Goal: Information Seeking & Learning: Learn about a topic

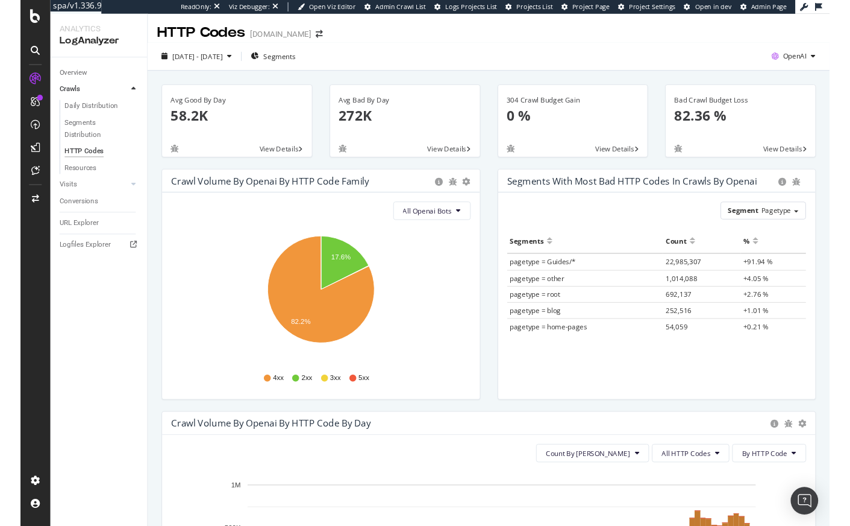
scroll to position [697, 0]
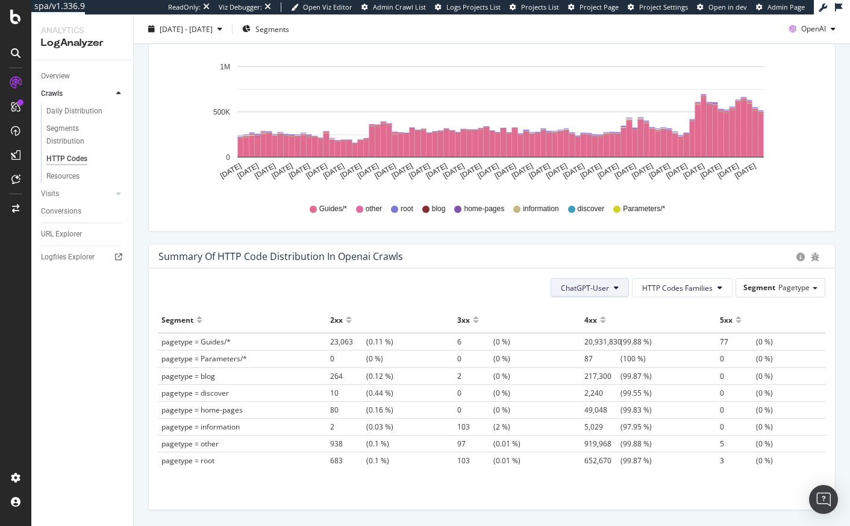
click at [595, 289] on span "ChatGPT-User" at bounding box center [585, 288] width 48 height 10
click at [579, 337] on span "GPTBot" at bounding box center [580, 333] width 51 height 11
click at [593, 290] on span "GPTBot" at bounding box center [596, 288] width 25 height 10
click at [589, 375] on span "ChatGPT-User" at bounding box center [602, 378] width 51 height 11
click at [592, 293] on button "ChatGPT-User" at bounding box center [590, 287] width 78 height 19
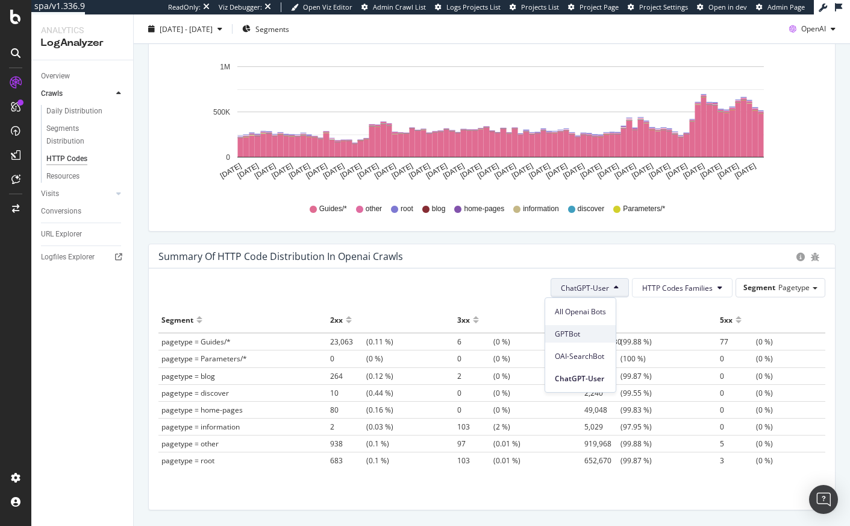
click at [590, 330] on span "GPTBot" at bounding box center [580, 333] width 51 height 11
click at [602, 287] on button "GPTBot" at bounding box center [601, 287] width 55 height 19
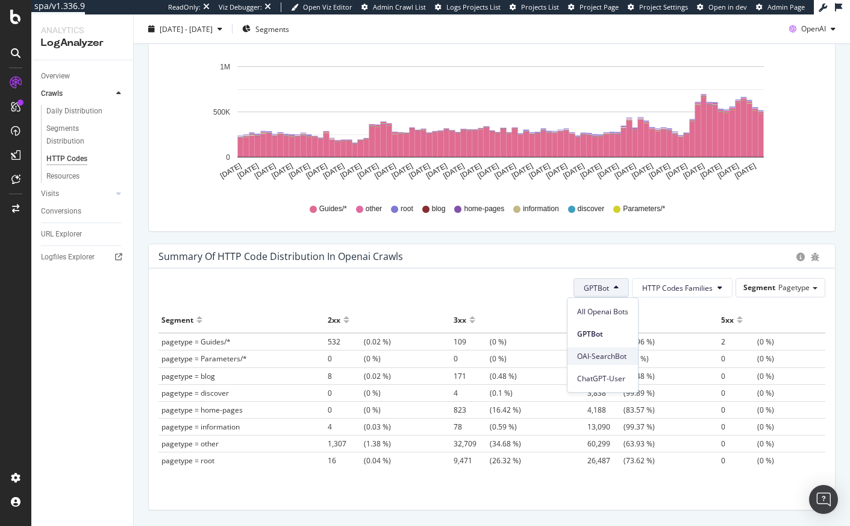
click at [606, 352] on span "OAI-SearchBot" at bounding box center [602, 356] width 51 height 11
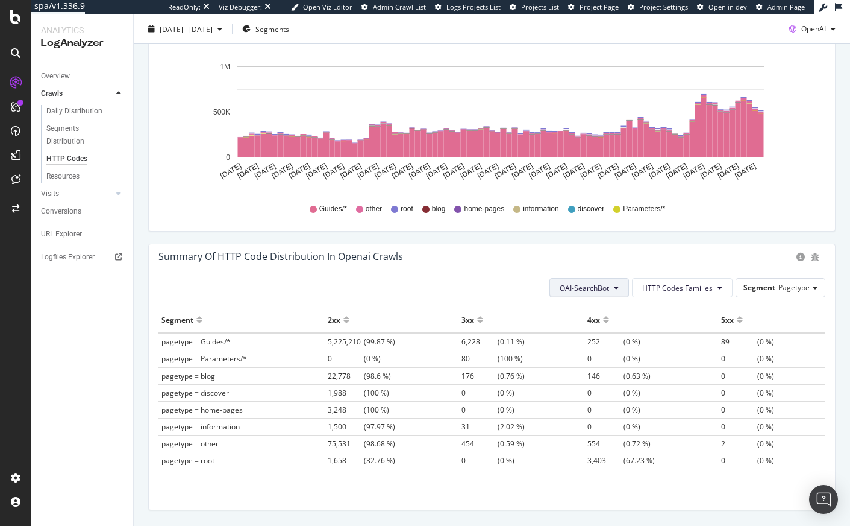
click at [582, 286] on span "OAI-SearchBot" at bounding box center [584, 288] width 49 height 10
click at [587, 333] on span "GPTBot" at bounding box center [578, 333] width 51 height 11
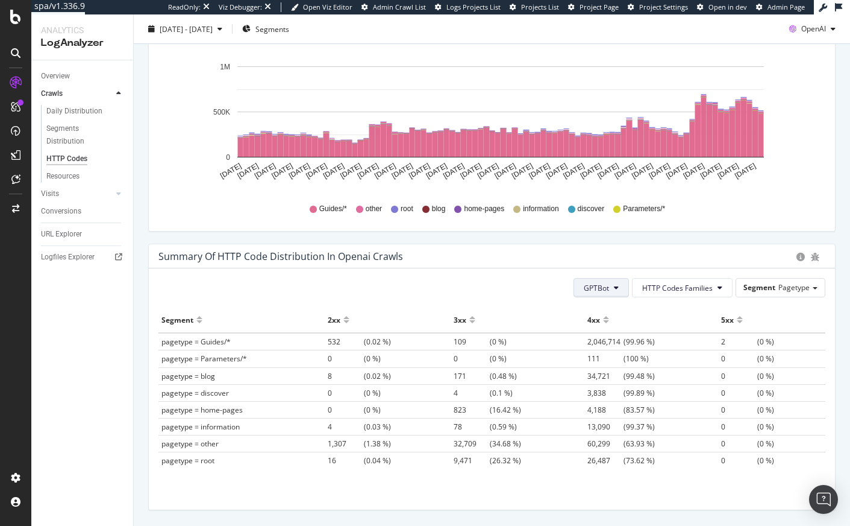
click at [596, 293] on button "GPTBot" at bounding box center [601, 287] width 55 height 19
click at [607, 361] on div "OAI-SearchBot" at bounding box center [603, 355] width 71 height 17
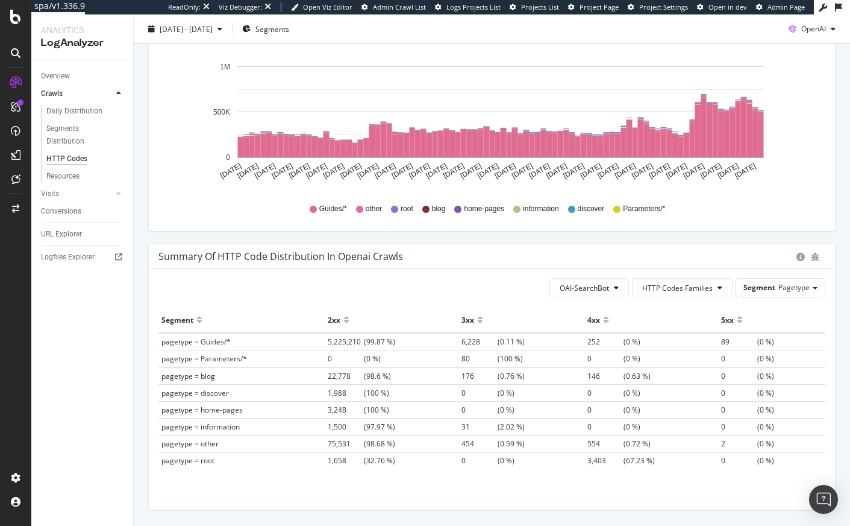
drag, startPoint x: 131, startPoint y: 276, endPoint x: 108, endPoint y: 265, distance: 25.3
click at [131, 276] on div "Overview Crawls Daily Distribution Segments Distribution HTTP Codes Resources V…" at bounding box center [82, 292] width 102 height 465
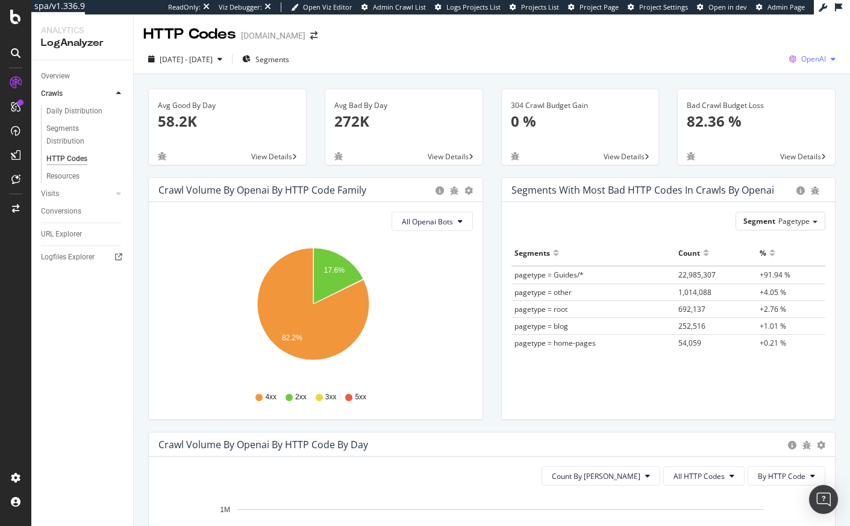
click at [802, 54] on span "OpenAI" at bounding box center [814, 59] width 25 height 10
click at [552, 64] on div "2025 May. 21st - Aug. 20th Segments OpenAI" at bounding box center [492, 61] width 717 height 24
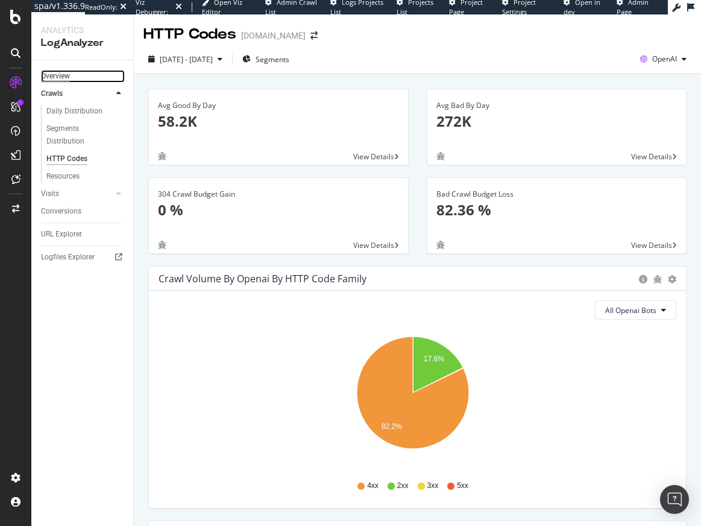
click at [59, 72] on div "Overview" at bounding box center [55, 76] width 29 height 13
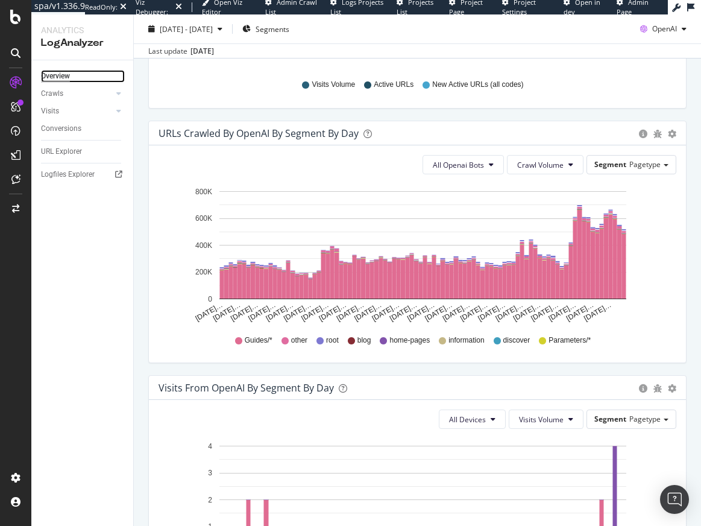
scroll to position [623, 0]
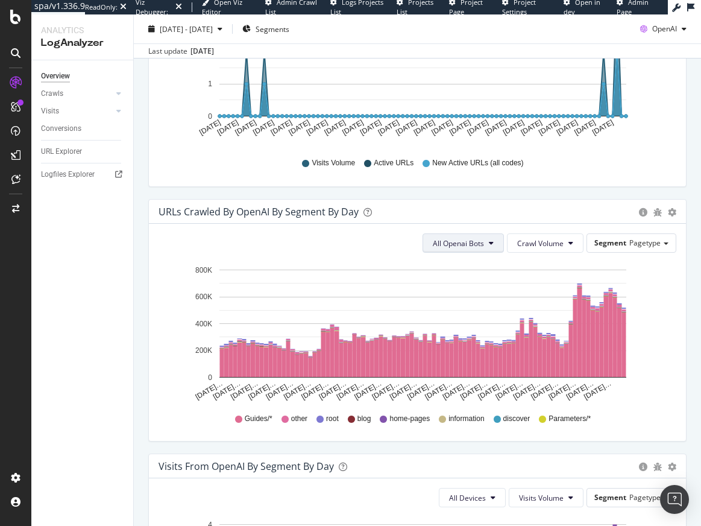
click at [471, 246] on span "All Openai Bots" at bounding box center [458, 243] width 51 height 10
click at [457, 287] on span "GPTBot" at bounding box center [451, 289] width 52 height 11
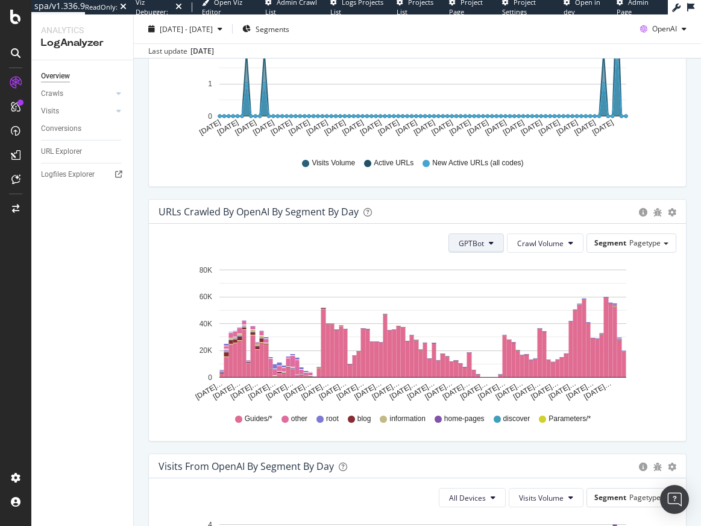
click at [467, 240] on span "GPTBot" at bounding box center [471, 243] width 25 height 10
click at [462, 306] on span "OAI-SearchBot" at bounding box center [476, 311] width 51 height 11
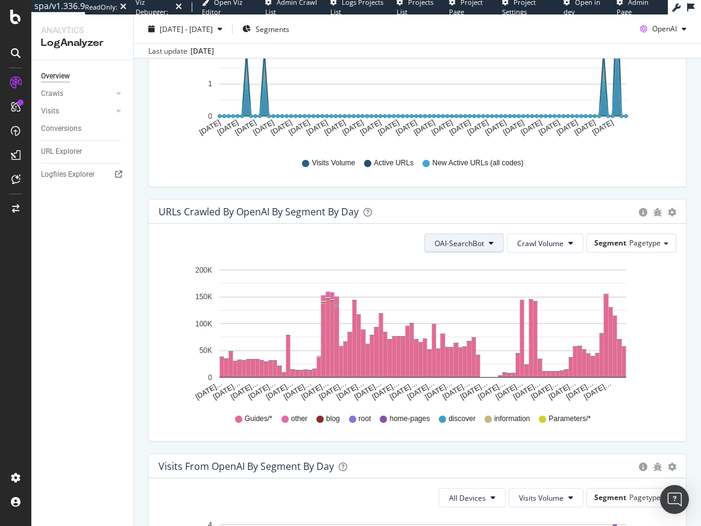
click at [470, 248] on span "OAI-SearchBot" at bounding box center [459, 243] width 49 height 10
click at [458, 328] on span "ChatGPT-User" at bounding box center [452, 333] width 51 height 11
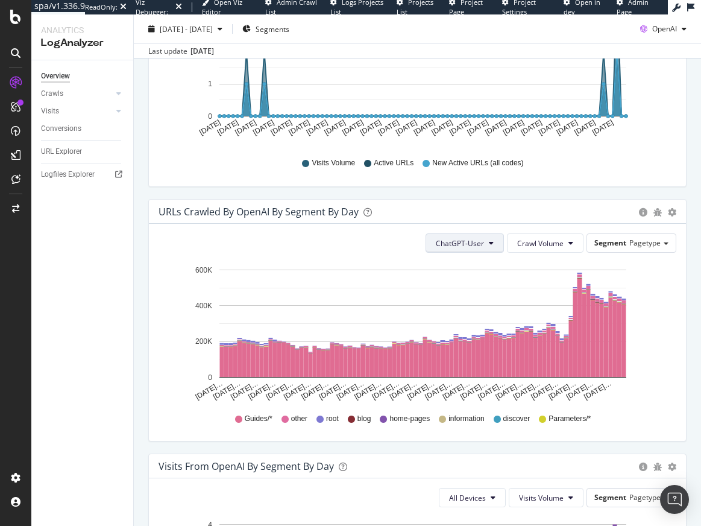
click at [473, 245] on span "ChatGPT-User" at bounding box center [460, 243] width 48 height 10
click at [465, 289] on span "GPTBot" at bounding box center [453, 289] width 51 height 11
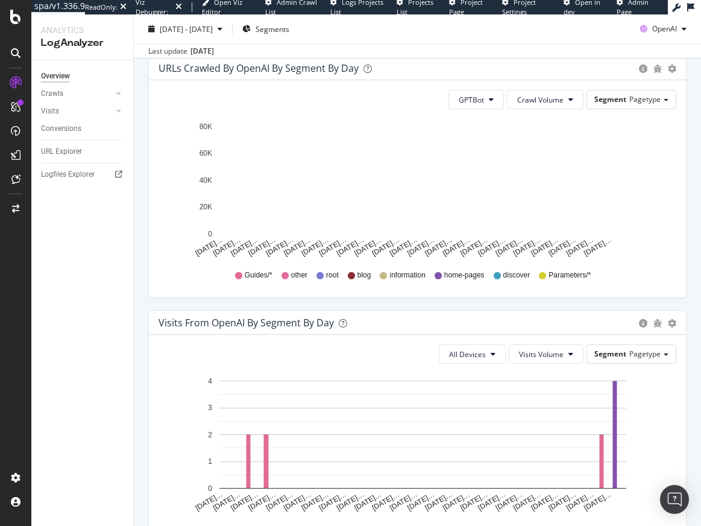
scroll to position [0, 0]
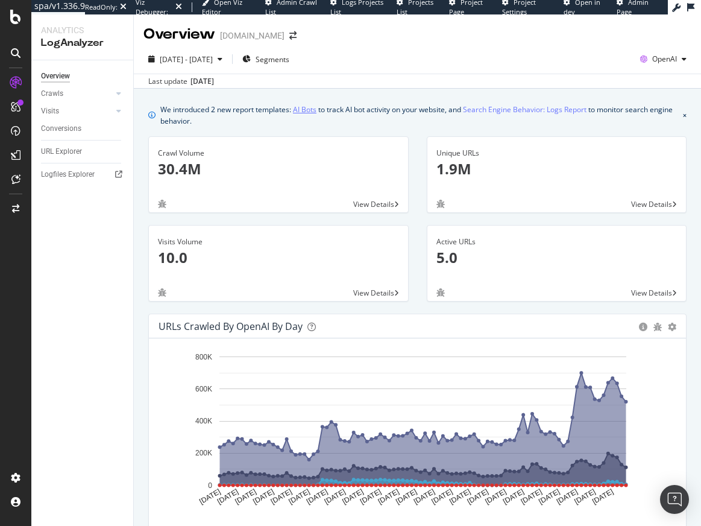
click at [312, 112] on link "AI Bots" at bounding box center [305, 109] width 24 height 13
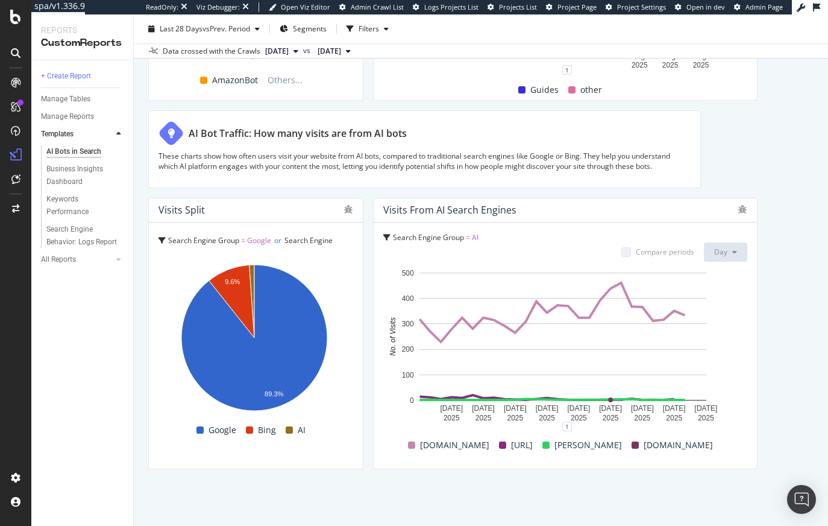
scroll to position [1501, 0]
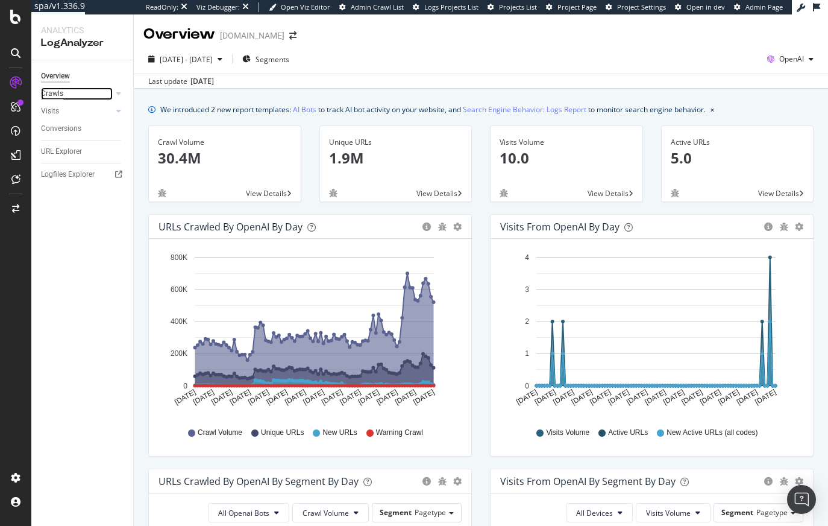
click at [61, 95] on div "Crawls" at bounding box center [52, 93] width 22 height 13
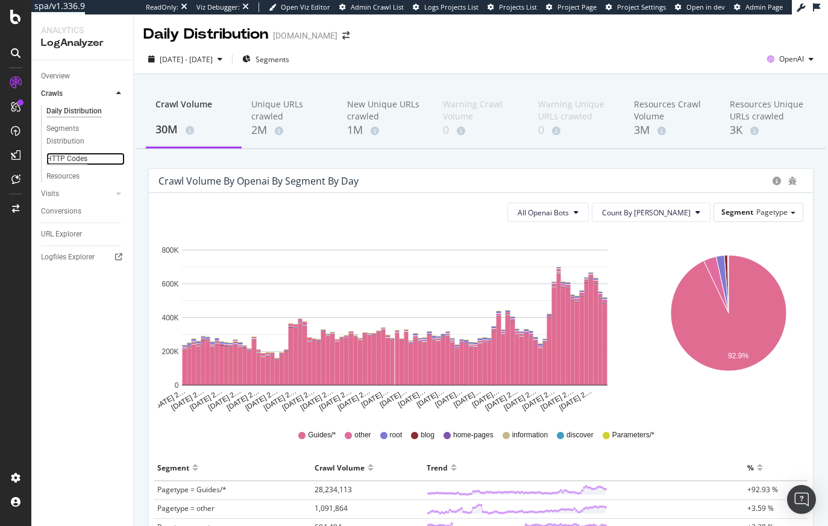
click at [72, 159] on div "HTTP Codes" at bounding box center [66, 158] width 41 height 13
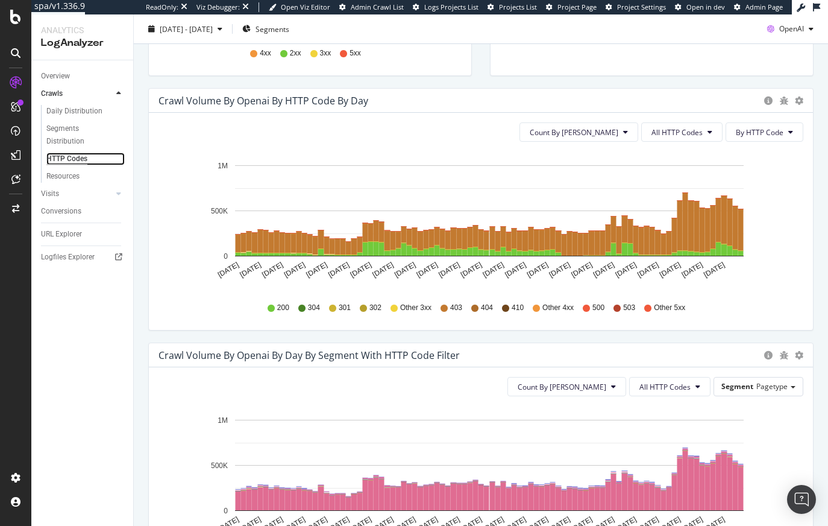
scroll to position [333, 0]
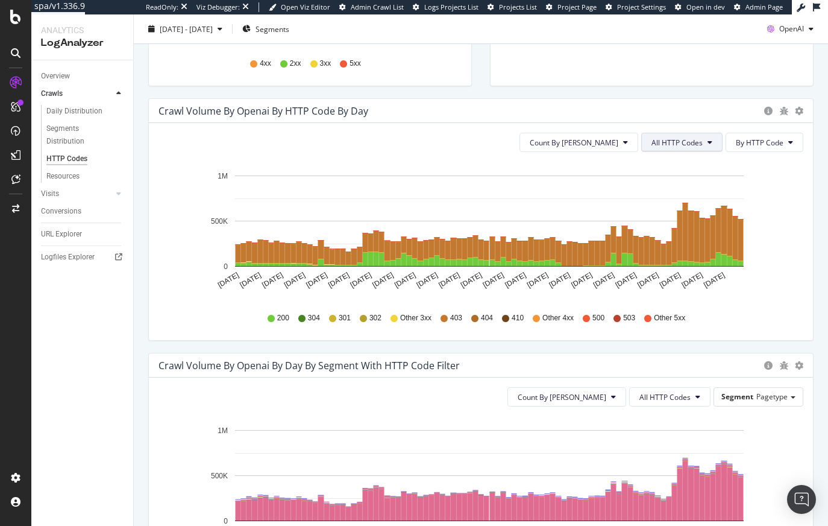
click at [676, 138] on span "All HTTP Codes" at bounding box center [676, 142] width 51 height 10
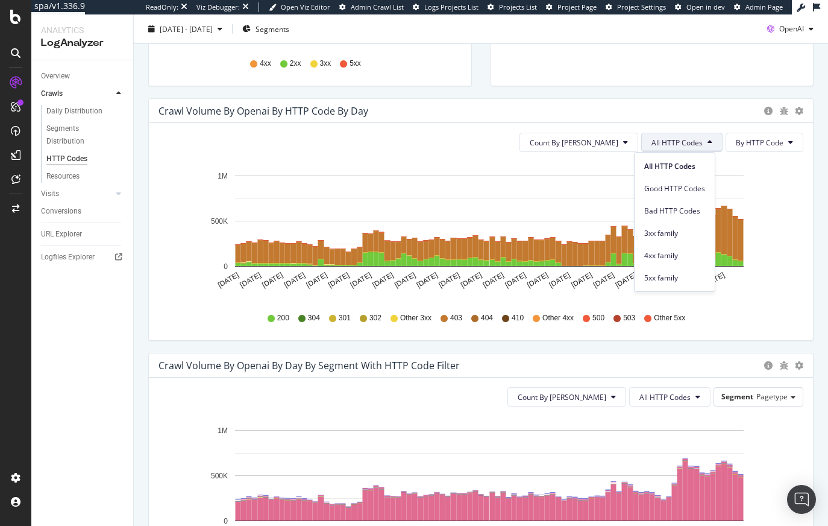
click at [753, 248] on icon "May 21 2025 May 25 2025 May 29 2025 Jun 02 2025 Jun 06 2025 Jun 10 2025 Jun 14 …" at bounding box center [476, 232] width 636 height 140
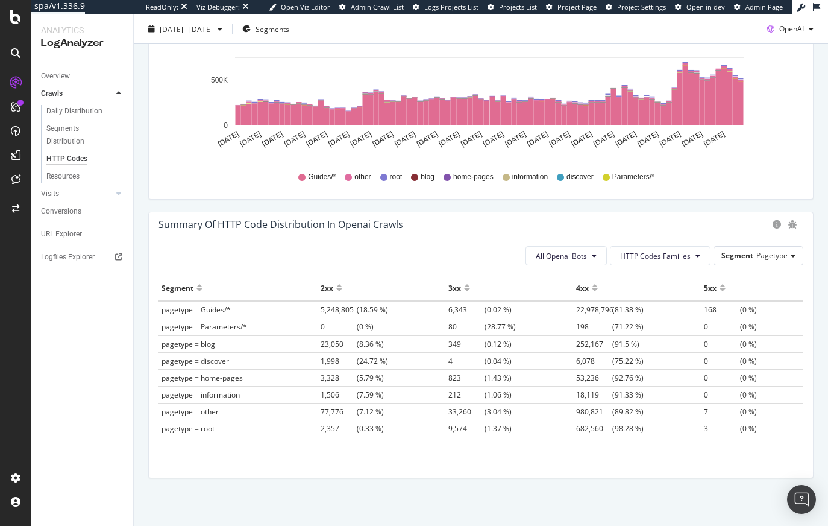
scroll to position [735, 0]
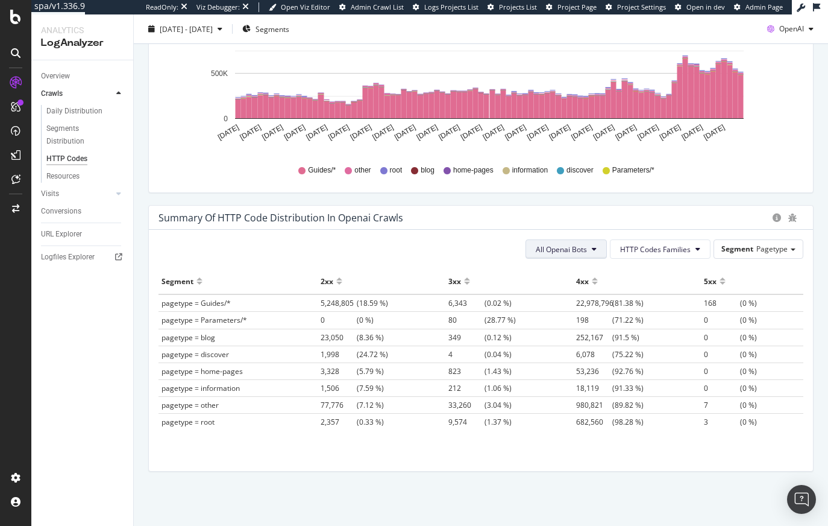
click at [573, 248] on span "All Openai Bots" at bounding box center [561, 249] width 51 height 10
click at [601, 217] on div "Summary of HTTP Code Distribution in openai crawls" at bounding box center [461, 218] width 607 height 12
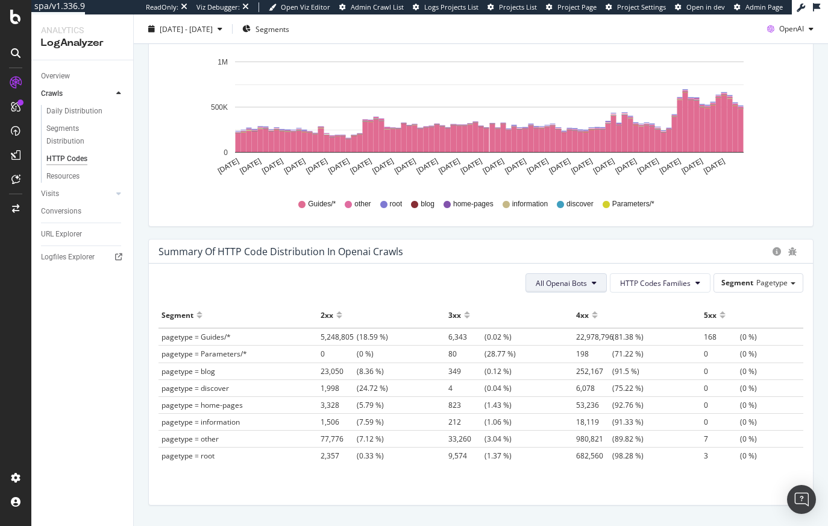
scroll to position [699, 0]
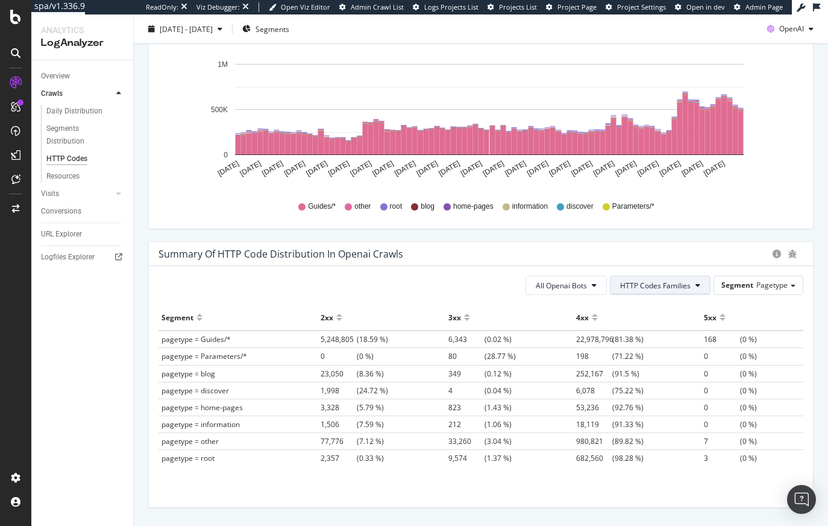
click at [639, 287] on span "HTTP Codes Families" at bounding box center [655, 285] width 71 height 10
click at [569, 266] on div "All Openai Bots HTTP Codes Families Segment Pagetype Hold CMD (⌘) while clickin…" at bounding box center [481, 386] width 664 height 241
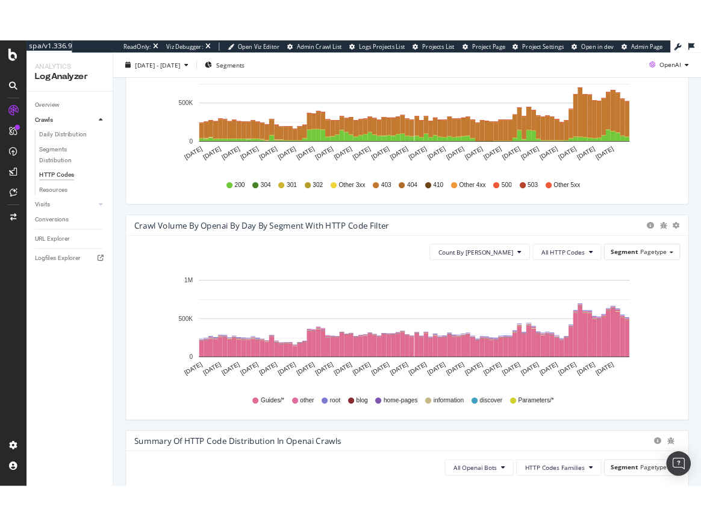
scroll to position [735, 0]
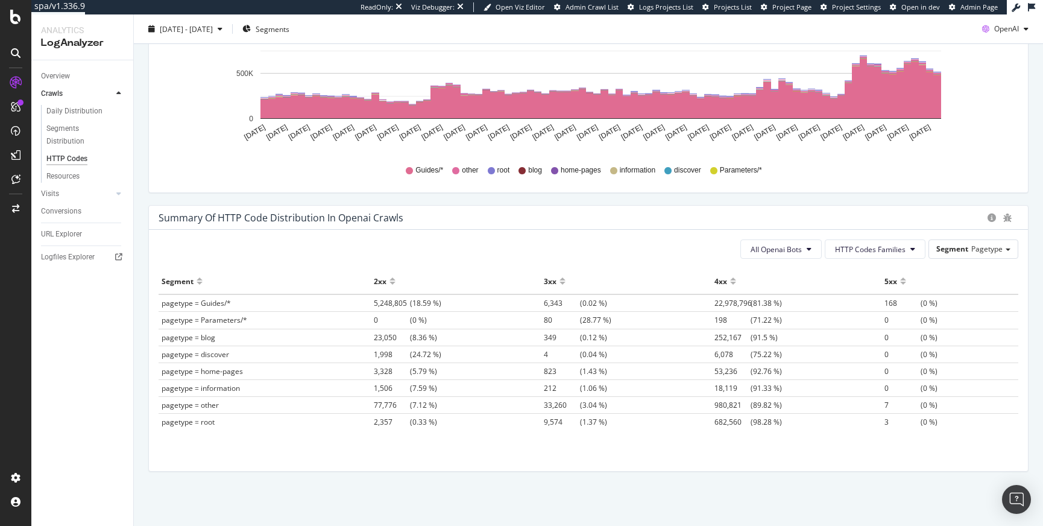
click at [4, 346] on div at bounding box center [15, 270] width 29 height 395
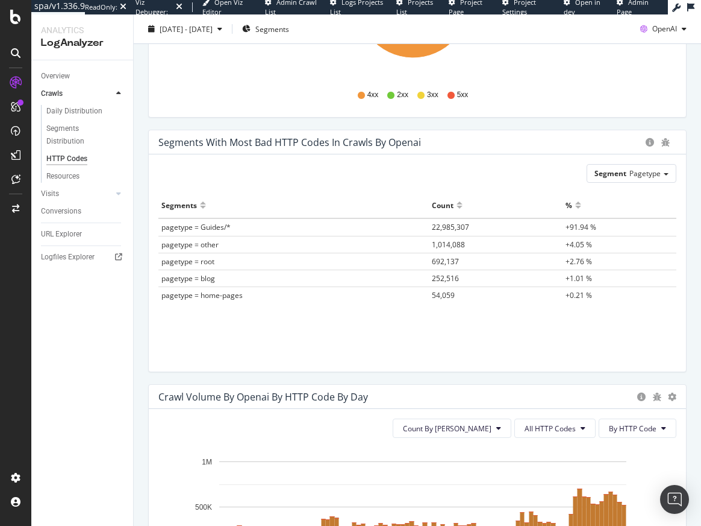
scroll to position [12, 0]
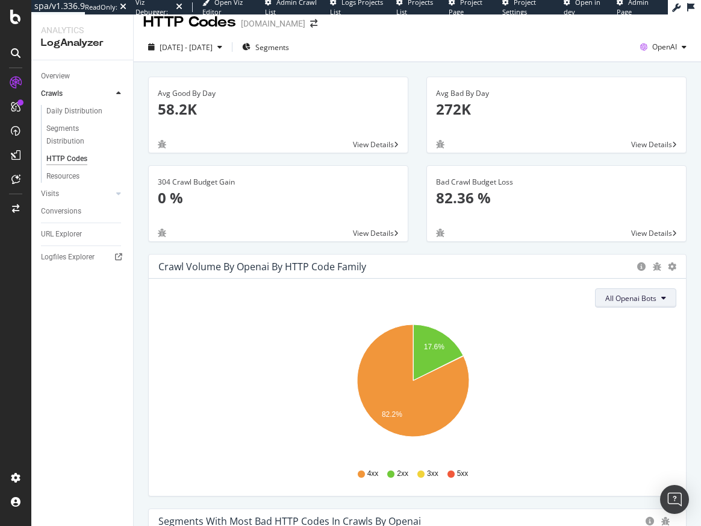
click at [629, 299] on span "All Openai Bots" at bounding box center [631, 298] width 51 height 10
click at [623, 339] on span "GPTBot" at bounding box center [623, 344] width 52 height 11
click at [632, 295] on span "GPTBot" at bounding box center [644, 298] width 25 height 10
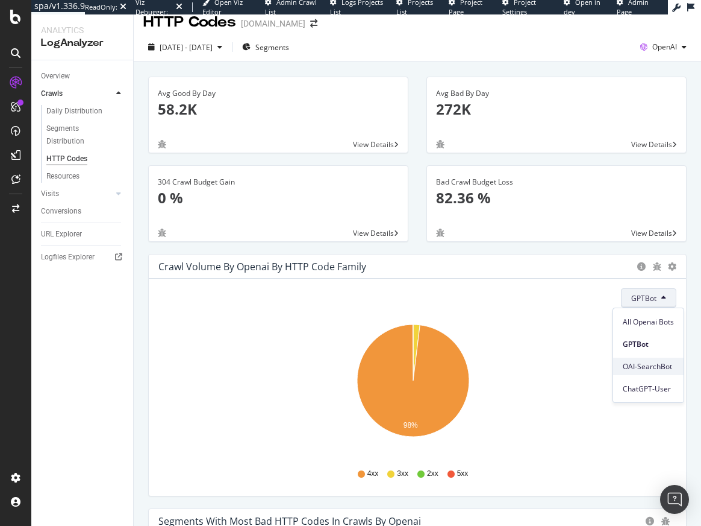
click at [635, 363] on span "OAI-SearchBot" at bounding box center [648, 366] width 51 height 11
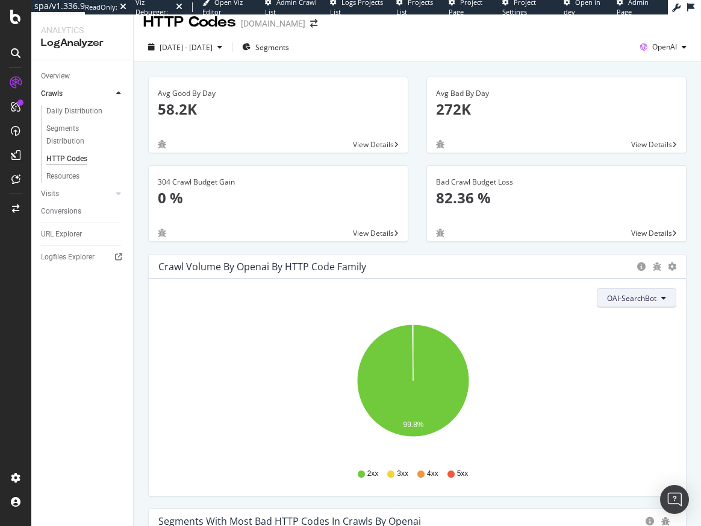
click at [636, 300] on span "OAI-SearchBot" at bounding box center [631, 298] width 49 height 10
click at [623, 386] on span "ChatGPT-User" at bounding box center [624, 388] width 51 height 11
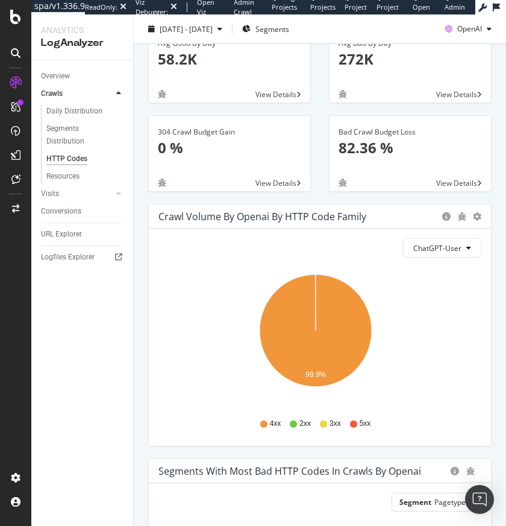
scroll to position [67, 0]
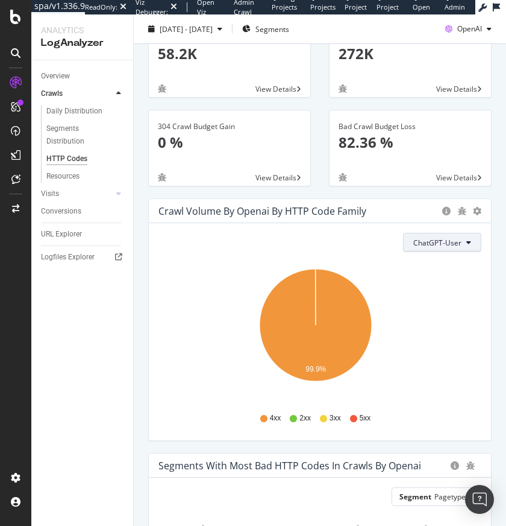
click at [442, 234] on button "ChatGPT-User" at bounding box center [442, 242] width 78 height 19
click at [431, 319] on div "OAI-SearchBot" at bounding box center [431, 310] width 71 height 17
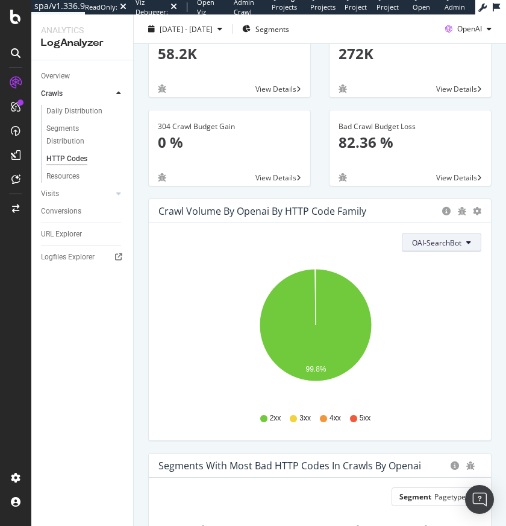
click at [444, 246] on span "OAI-SearchBot" at bounding box center [436, 242] width 49 height 10
click at [441, 291] on span "GPTBot" at bounding box center [429, 288] width 51 height 11
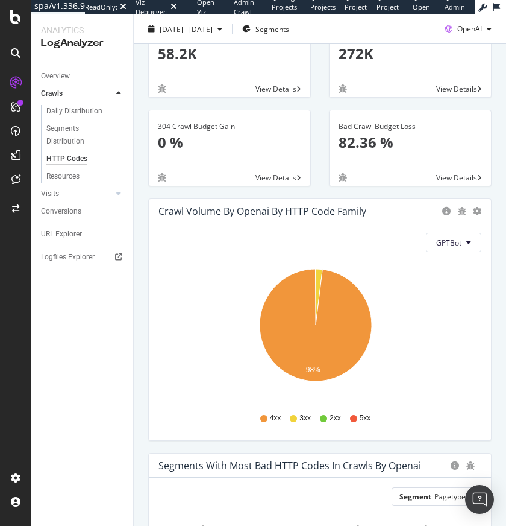
click at [168, 259] on div "GPTBot Hold CMD (⌘) while clicking to filter the report. 98% HTTP Code Volume 2…" at bounding box center [320, 331] width 342 height 217
click at [460, 235] on button "GPTBot" at bounding box center [453, 242] width 55 height 19
click at [453, 329] on span "ChatGPT-User" at bounding box center [453, 333] width 51 height 11
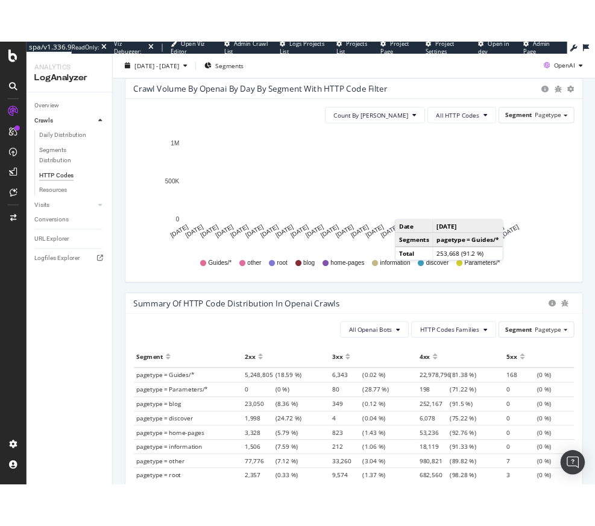
scroll to position [1078, 0]
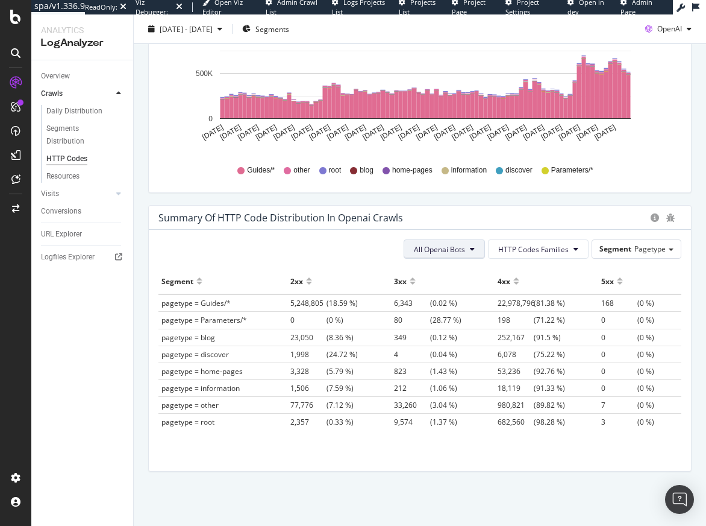
click at [434, 250] on span "All Openai Bots" at bounding box center [439, 249] width 51 height 10
click at [435, 322] on div "OAI-SearchBot" at bounding box center [433, 317] width 72 height 17
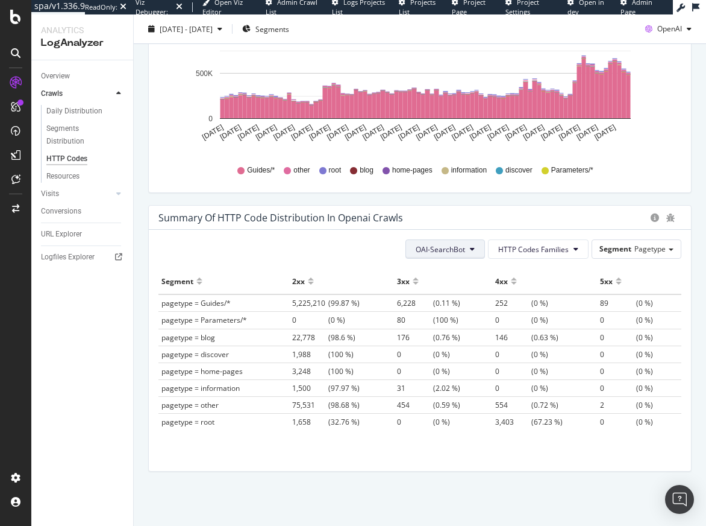
click at [419, 245] on span "OAI-SearchBot" at bounding box center [440, 249] width 49 height 10
click at [427, 298] on span "GPTBot" at bounding box center [434, 295] width 51 height 11
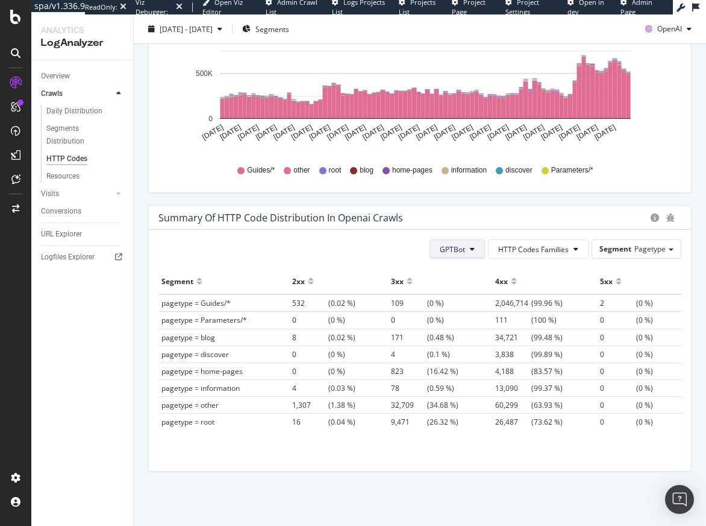
click at [453, 246] on span "GPTBot" at bounding box center [452, 249] width 25 height 10
click at [450, 334] on span "ChatGPT-User" at bounding box center [458, 339] width 51 height 11
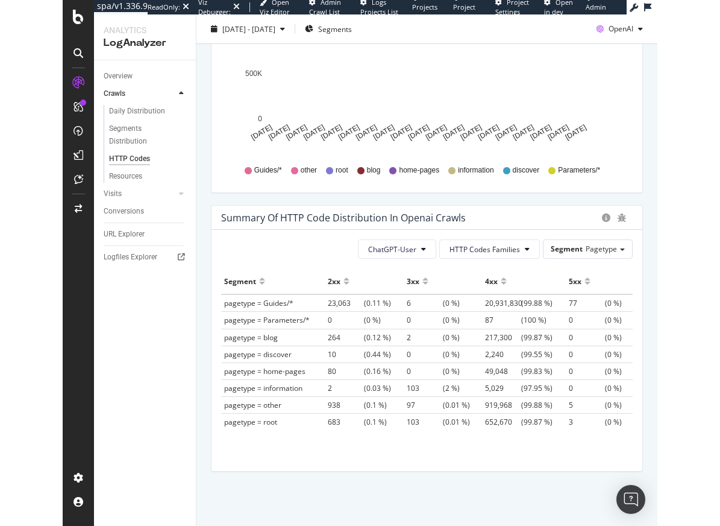
scroll to position [0, 0]
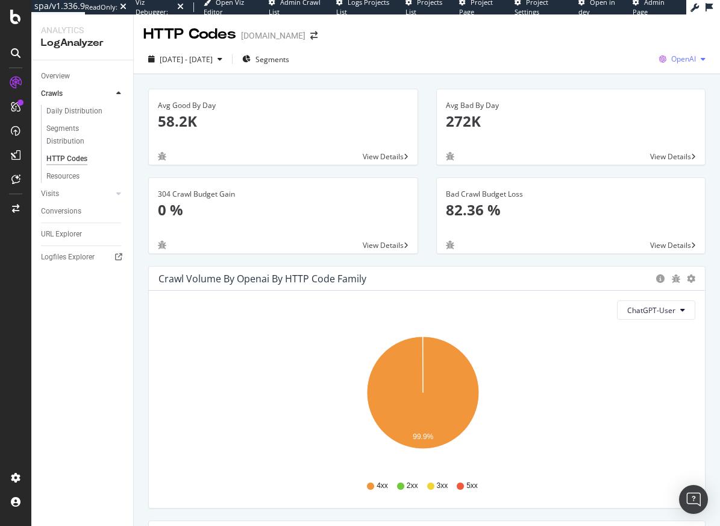
click at [671, 57] on span "OpenAI" at bounding box center [683, 59] width 25 height 10
click at [620, 93] on span "Other AI Bots" at bounding box center [613, 92] width 45 height 11
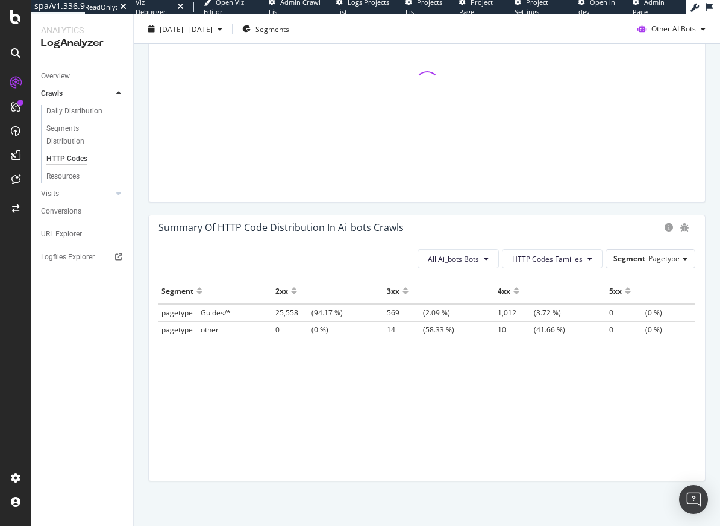
scroll to position [1078, 0]
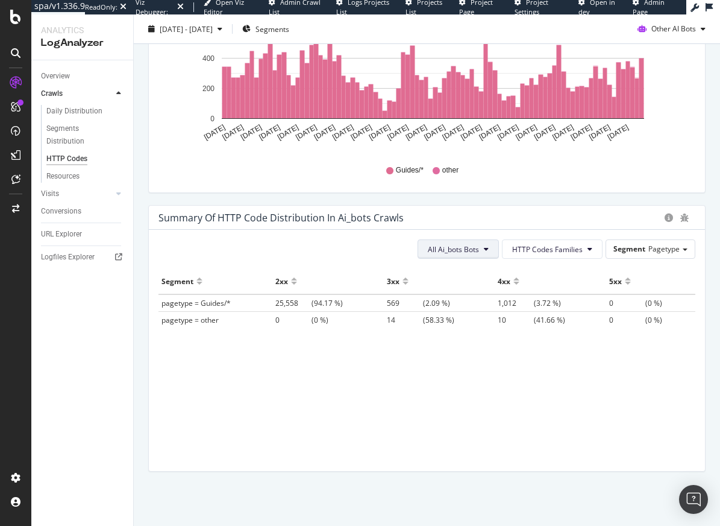
click at [469, 251] on span "All Ai_bots Bots" at bounding box center [453, 249] width 51 height 10
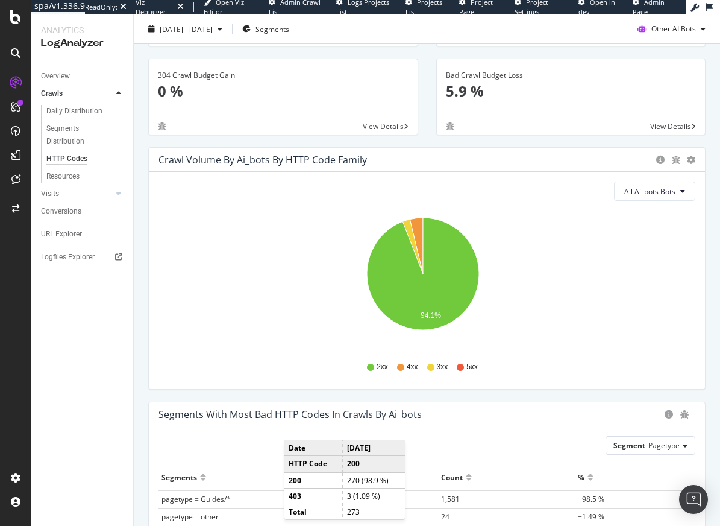
scroll to position [0, 0]
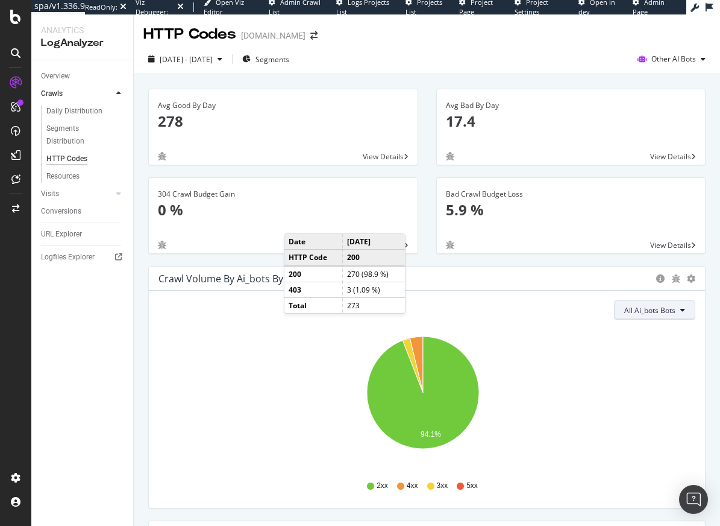
click at [647, 304] on button "All Ai_bots Bots" at bounding box center [654, 309] width 81 height 19
click at [644, 405] on span "PerplexityBot" at bounding box center [648, 400] width 67 height 11
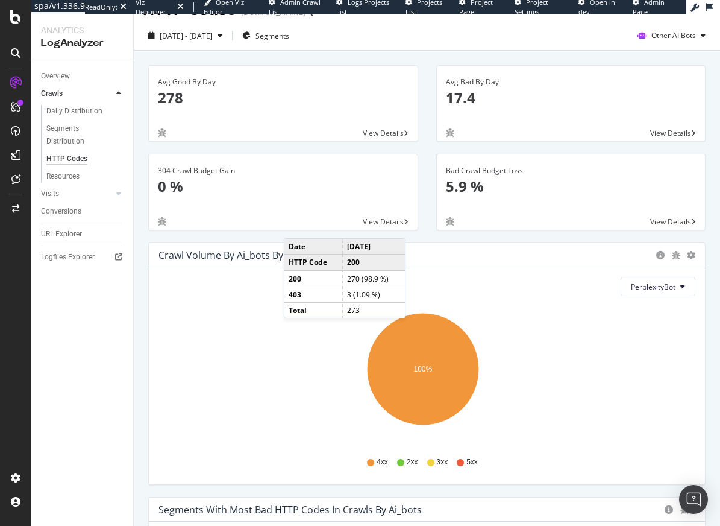
scroll to position [46, 0]
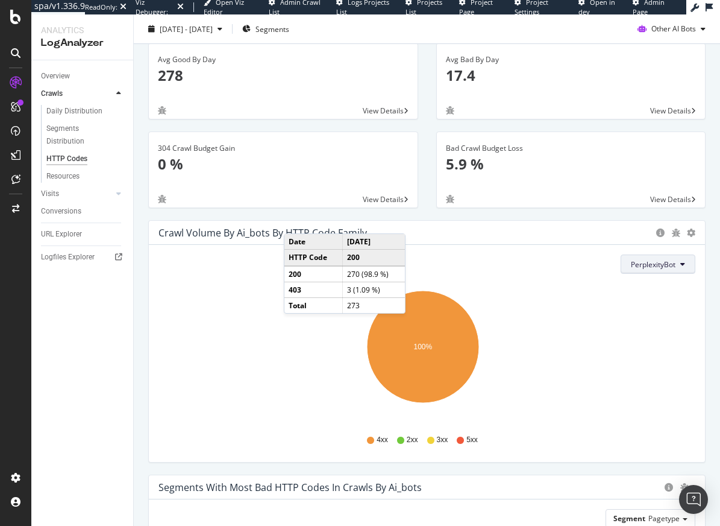
click at [680, 265] on icon at bounding box center [682, 263] width 5 height 7
click at [651, 377] on span "Perplexity-User" at bounding box center [655, 377] width 67 height 11
click at [680, 261] on icon at bounding box center [682, 263] width 5 height 7
click at [648, 361] on span "AmazonBot" at bounding box center [648, 362] width 67 height 11
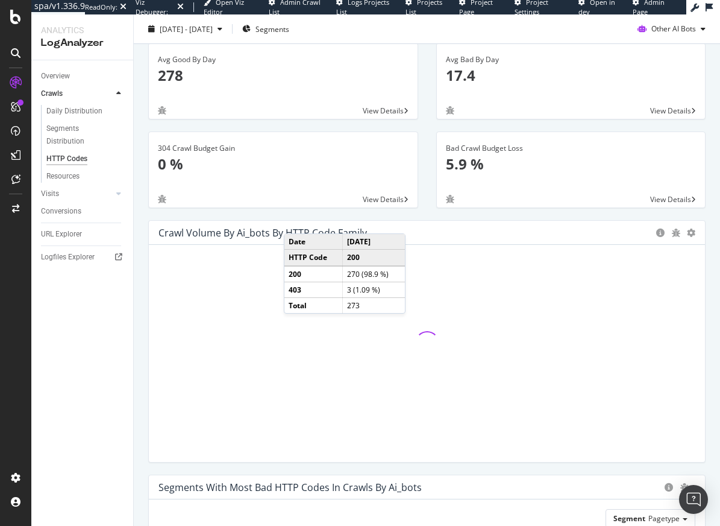
click at [497, 227] on div "Crawl Volume by ai_bots by HTTP Code Family" at bounding box center [403, 233] width 491 height 12
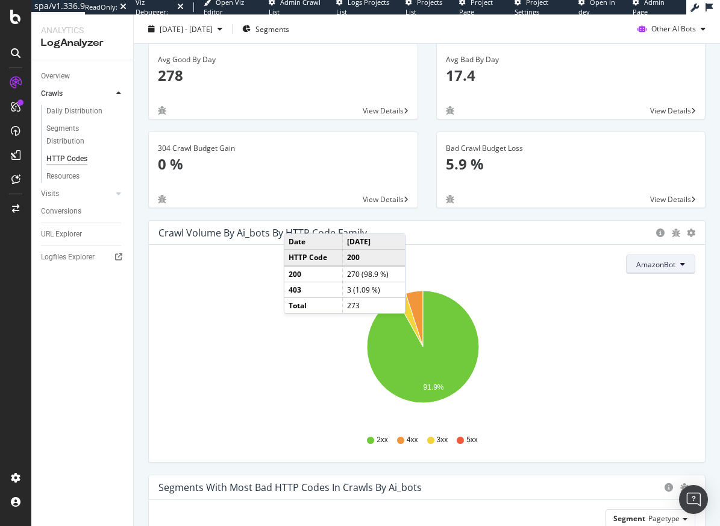
click at [638, 269] on span "AmazonBot" at bounding box center [655, 264] width 39 height 10
click at [646, 333] on span "MistralAI-User" at bounding box center [661, 332] width 67 height 11
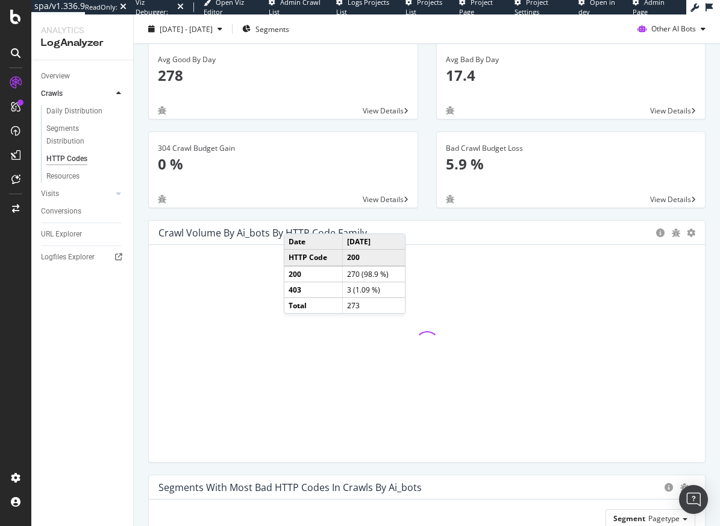
click at [497, 224] on div "Crawl Volume by ai_bots by HTTP Code Family Pie Table" at bounding box center [427, 233] width 556 height 24
click at [478, 230] on div "Crawl Volume by ai_bots by HTTP Code Family" at bounding box center [403, 233] width 491 height 12
click at [654, 263] on span "MistralAI-User" at bounding box center [651, 264] width 49 height 10
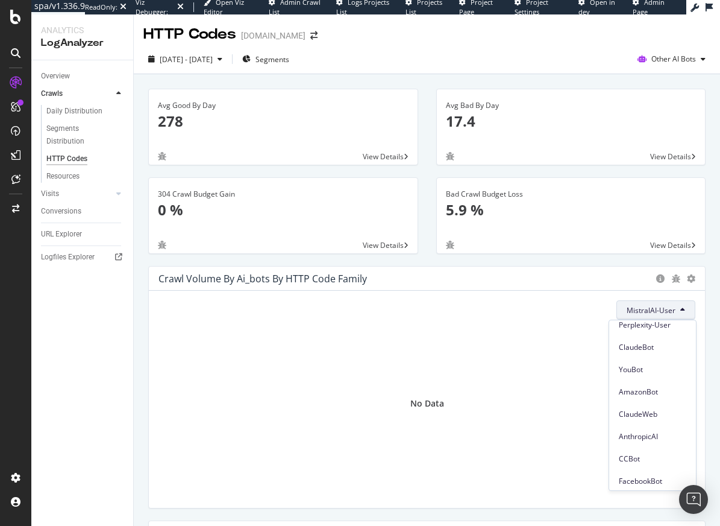
scroll to position [125, 0]
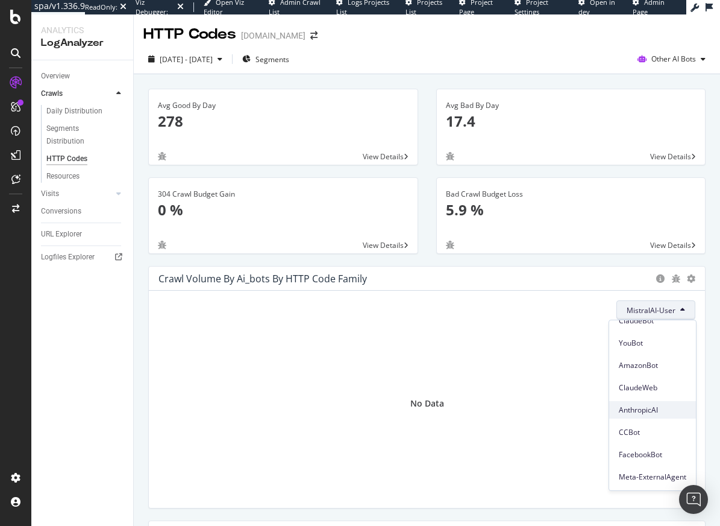
click at [639, 410] on span "AnthropicAI" at bounding box center [652, 409] width 67 height 11
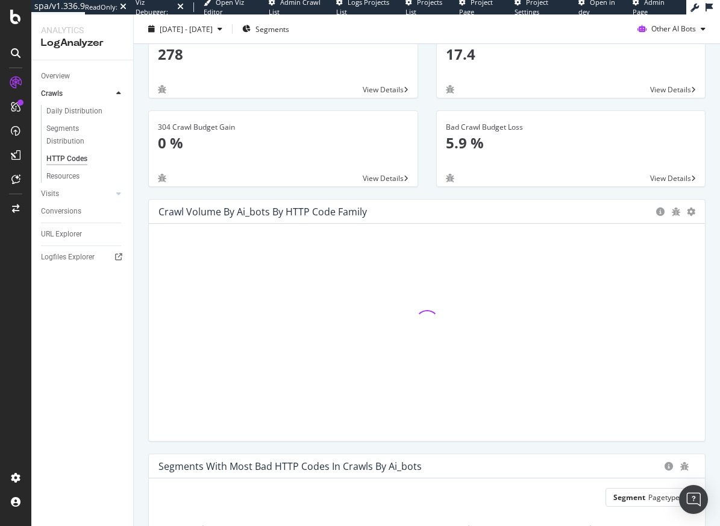
scroll to position [89, 0]
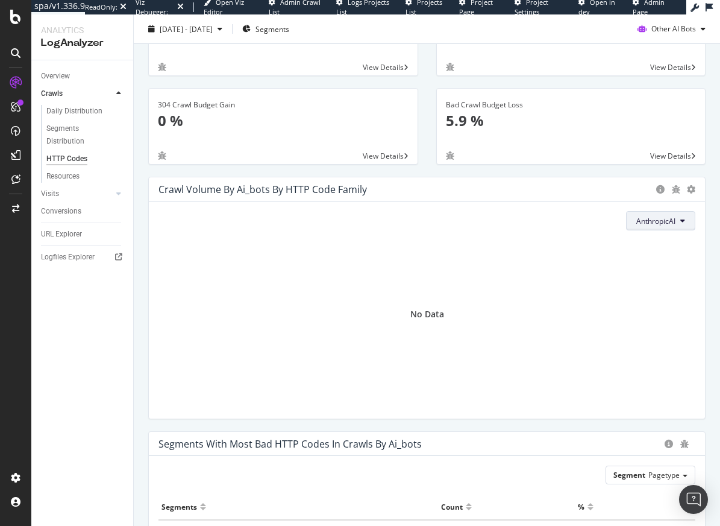
click at [648, 221] on span "AnthropicAI" at bounding box center [655, 221] width 39 height 10
click at [647, 353] on span "ClaudeBot" at bounding box center [660, 356] width 67 height 11
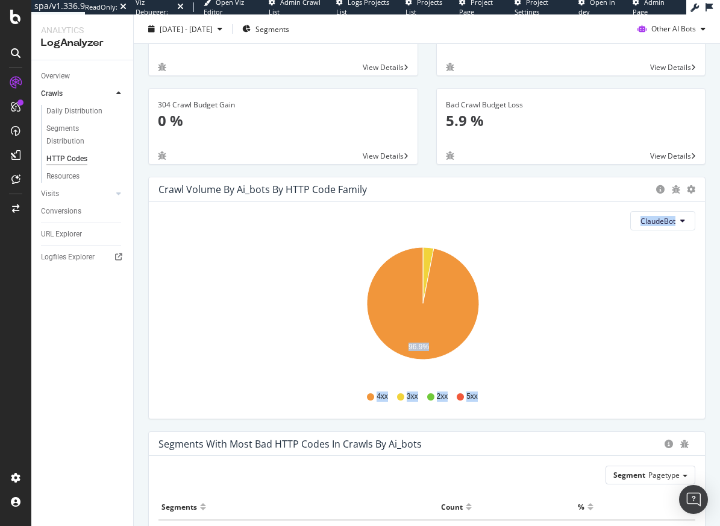
click at [544, 321] on icon "96.9%" at bounding box center [422, 310] width 528 height 140
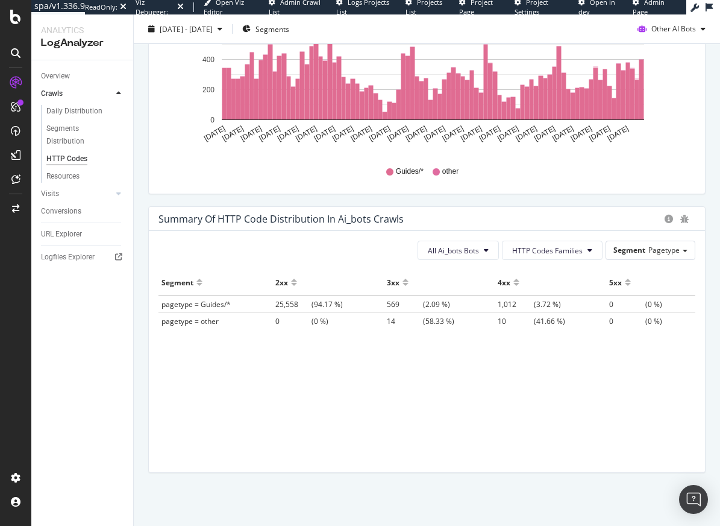
scroll to position [1078, 0]
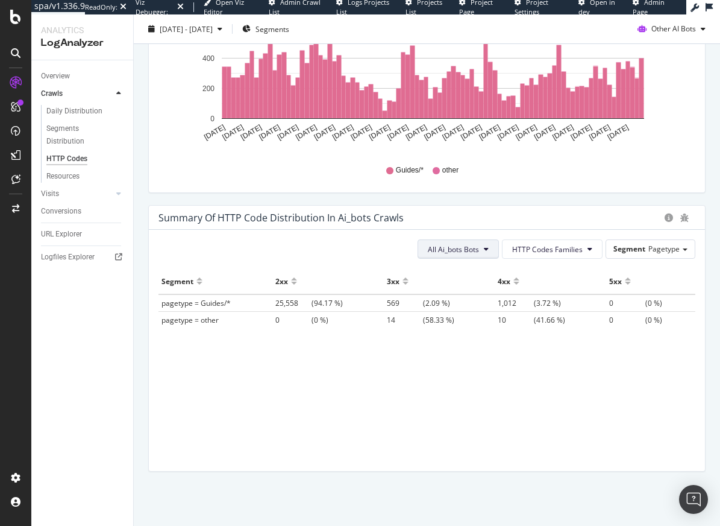
click at [449, 253] on span "All Ai_bots Bots" at bounding box center [453, 249] width 51 height 10
click at [446, 321] on span "ClaudeWeb" at bounding box center [454, 326] width 67 height 11
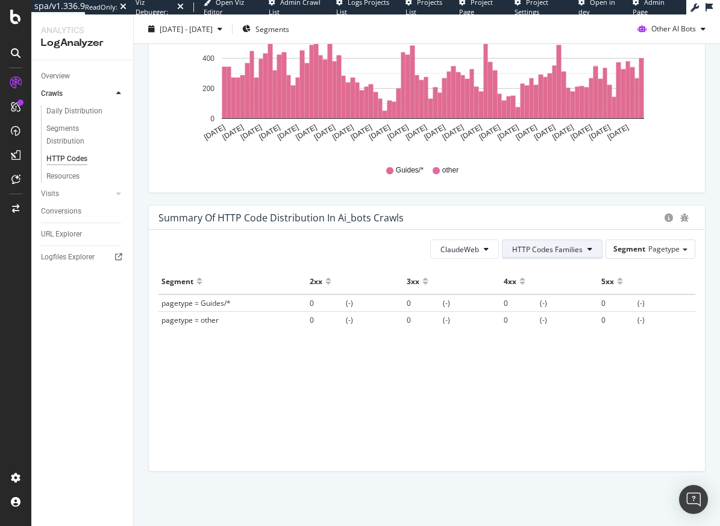
click at [553, 251] on span "HTTP Codes Families" at bounding box center [547, 249] width 71 height 10
click at [532, 331] on div "4xx Family" at bounding box center [540, 339] width 90 height 17
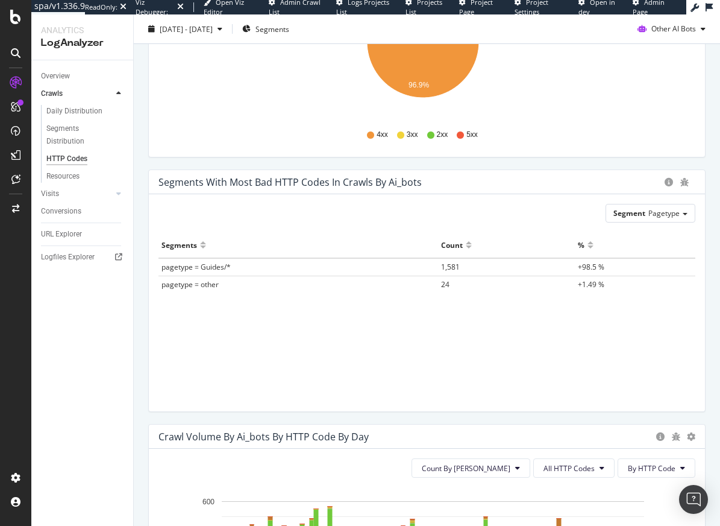
scroll to position [0, 0]
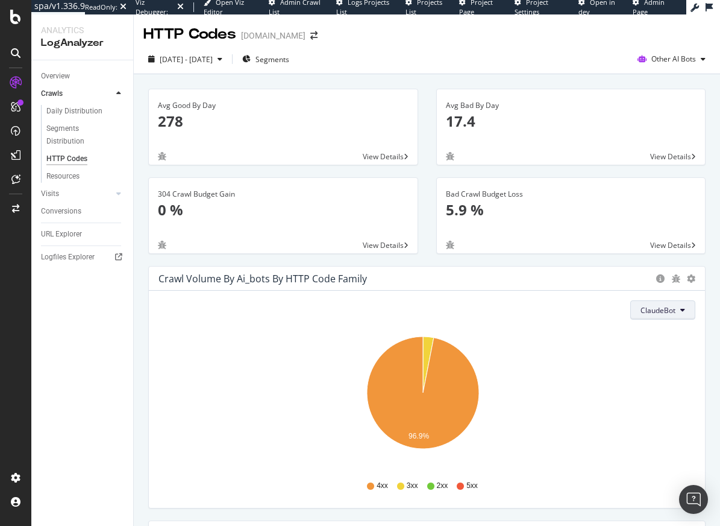
click at [668, 306] on button "ClaudeBot" at bounding box center [662, 309] width 65 height 19
click at [668, 423] on span "Perplexity-User" at bounding box center [665, 423] width 67 height 11
click at [658, 310] on span "Perplexity-User" at bounding box center [650, 310] width 52 height 10
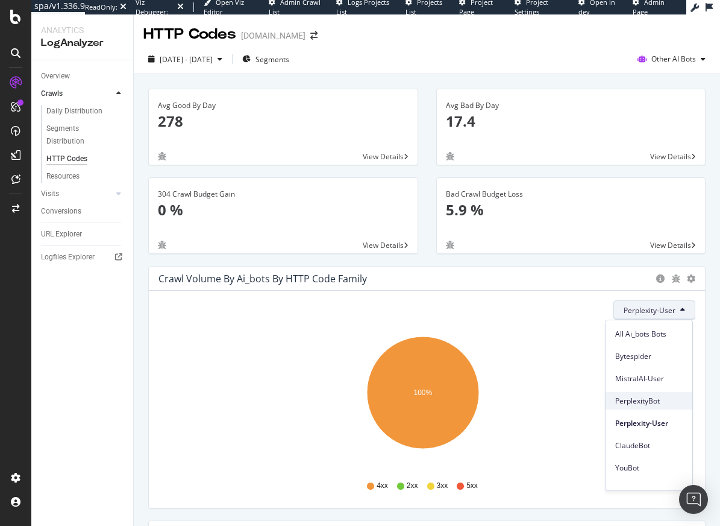
click at [648, 402] on span "PerplexityBot" at bounding box center [648, 400] width 67 height 11
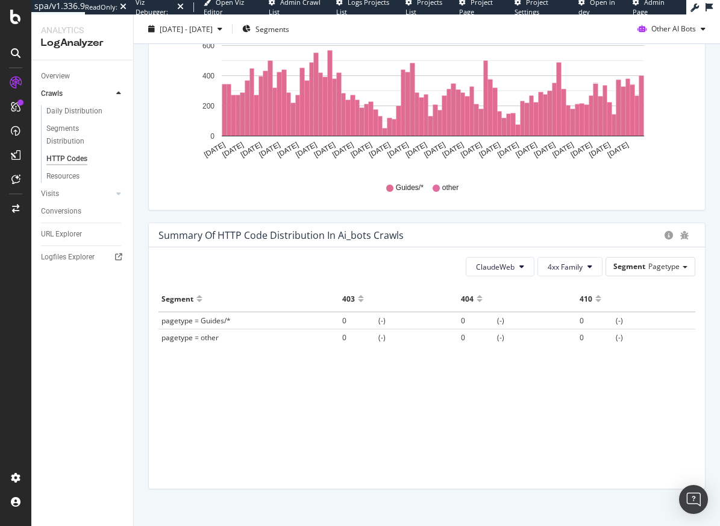
scroll to position [1078, 0]
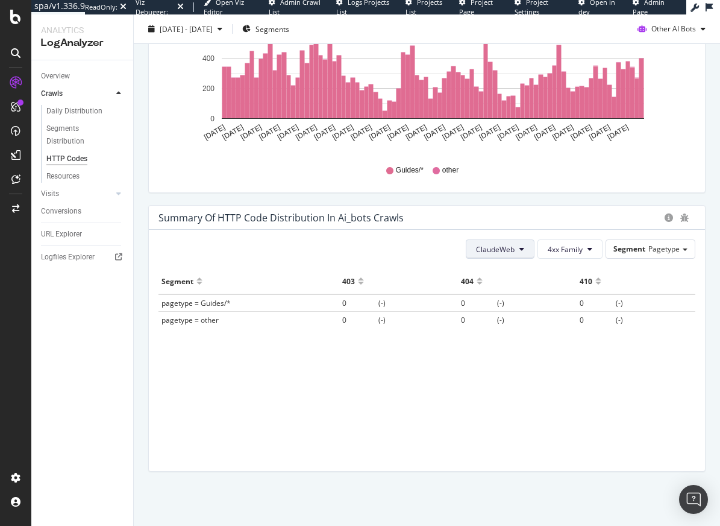
click at [507, 250] on button "ClaudeWeb" at bounding box center [500, 248] width 69 height 19
click at [512, 293] on span "Bytespider" at bounding box center [501, 295] width 67 height 11
click at [555, 248] on span "4xx Family" at bounding box center [565, 249] width 35 height 10
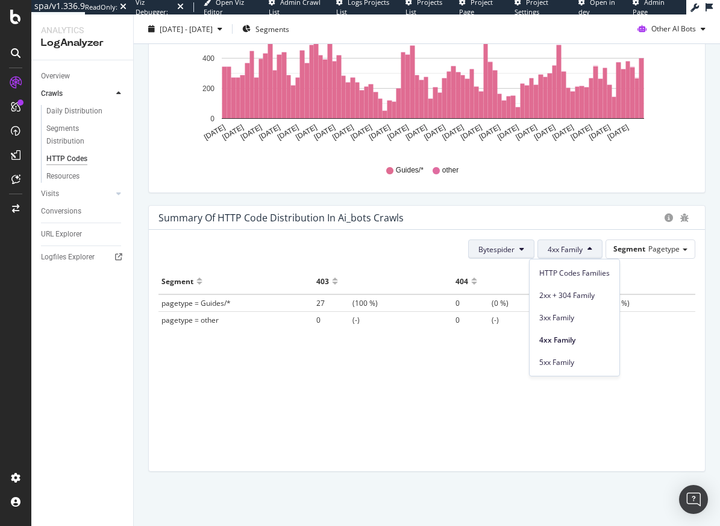
click at [502, 248] on span "Bytespider" at bounding box center [496, 249] width 36 height 10
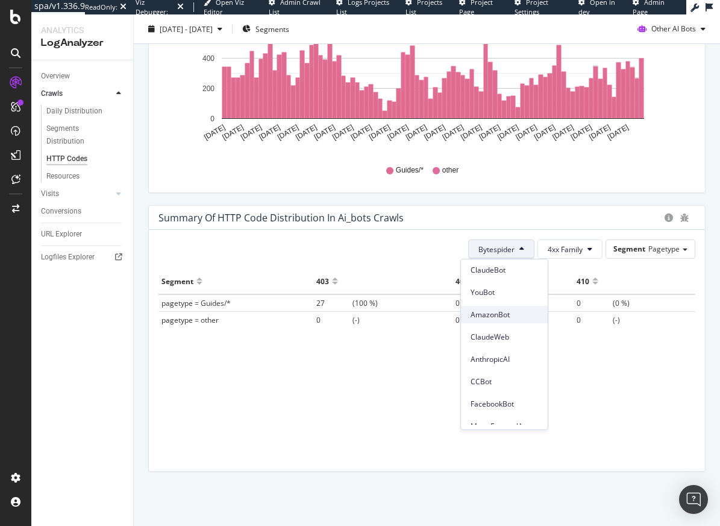
scroll to position [113, 0]
click at [483, 296] on span "YouBot" at bounding box center [504, 294] width 67 height 11
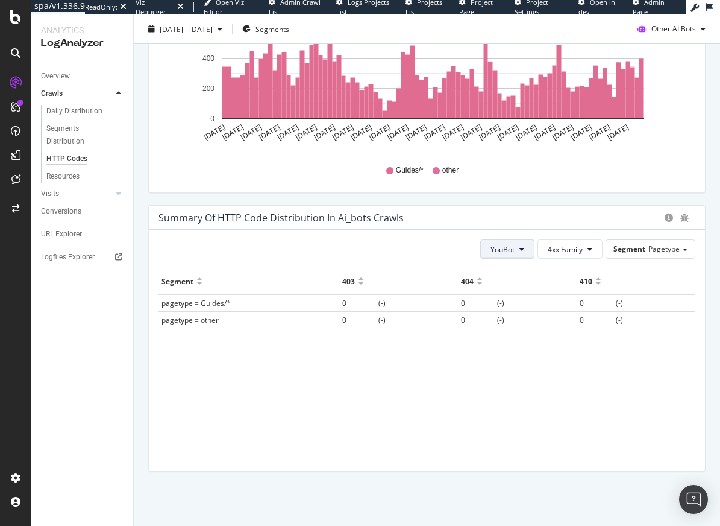
click at [503, 251] on span "YouBot" at bounding box center [503, 249] width 24 height 10
click at [521, 392] on span "FacebookBot" at bounding box center [515, 393] width 67 height 11
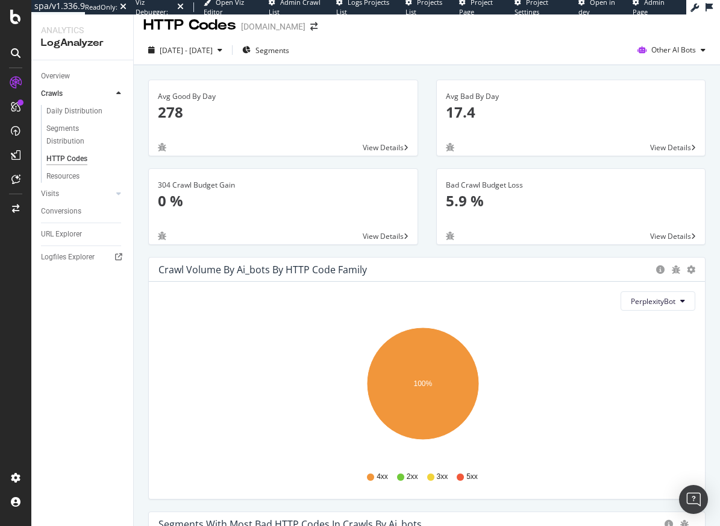
scroll to position [0, 0]
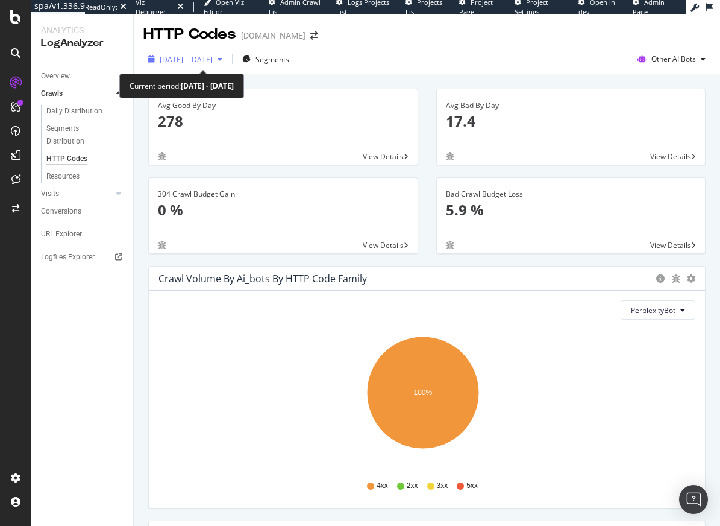
click at [171, 63] on span "2025 May. 21st - Aug. 20th" at bounding box center [186, 59] width 53 height 10
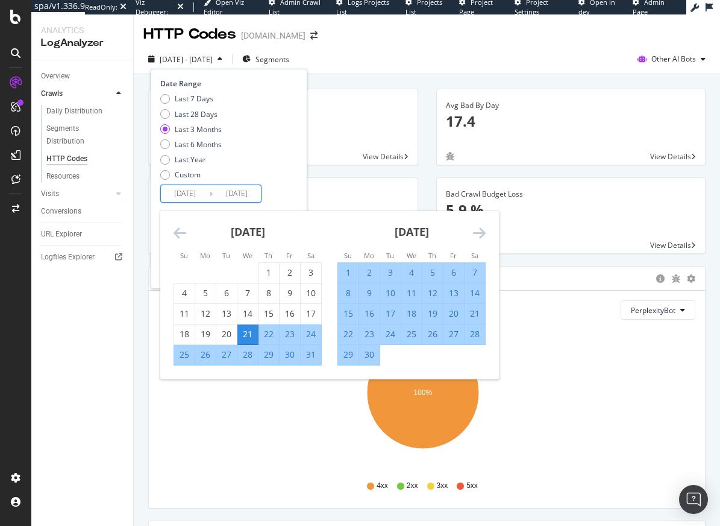
click at [195, 186] on input "2025/05/21" at bounding box center [185, 193] width 48 height 17
drag, startPoint x: 251, startPoint y: 148, endPoint x: 187, endPoint y: 145, distance: 63.3
click at [251, 148] on div "Last 7 Days Last 28 Days Last 3 Months Last 6 Months Last Year Custom" at bounding box center [227, 138] width 134 height 91
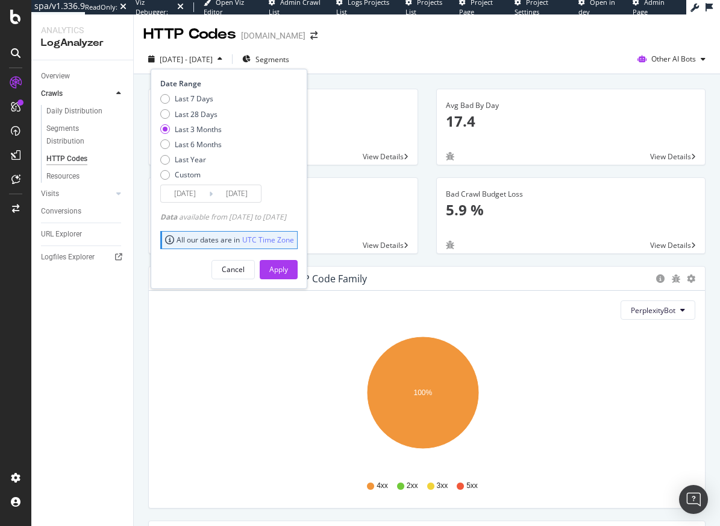
click at [168, 130] on div "Last 3 Months" at bounding box center [165, 129] width 10 height 10
click at [288, 271] on div "Apply" at bounding box center [278, 269] width 19 height 10
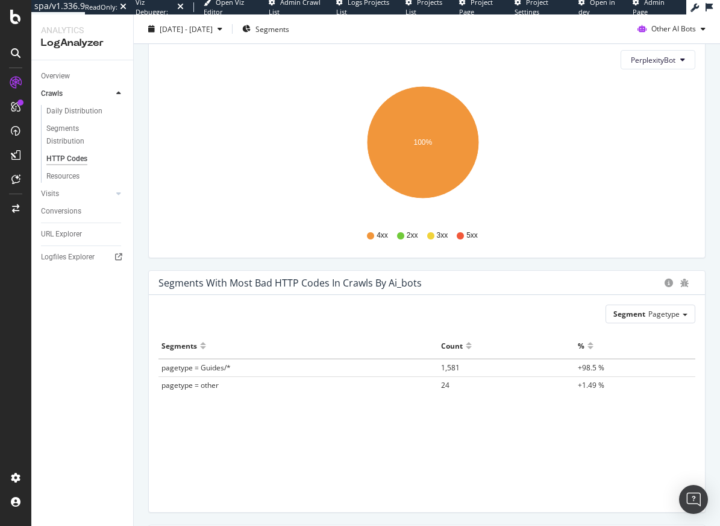
scroll to position [1062, 0]
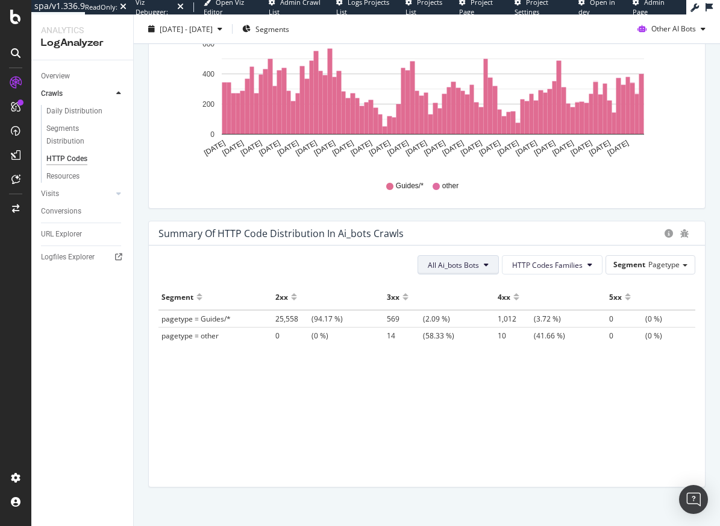
click at [456, 269] on span "All Ai_bots Bots" at bounding box center [453, 265] width 51 height 10
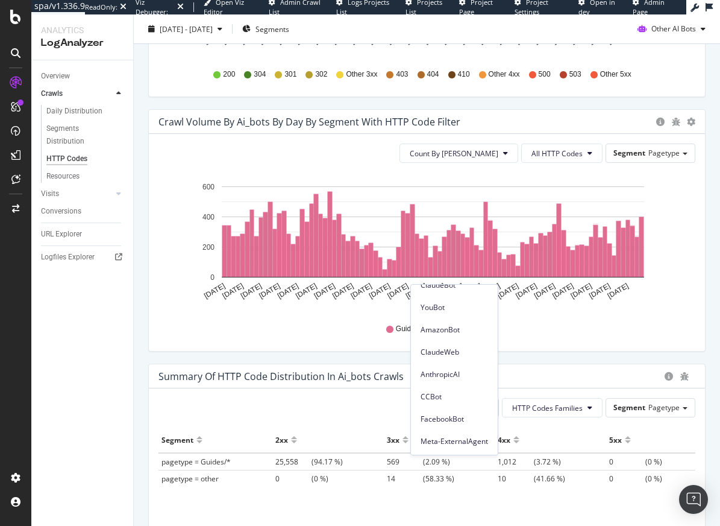
scroll to position [585, 0]
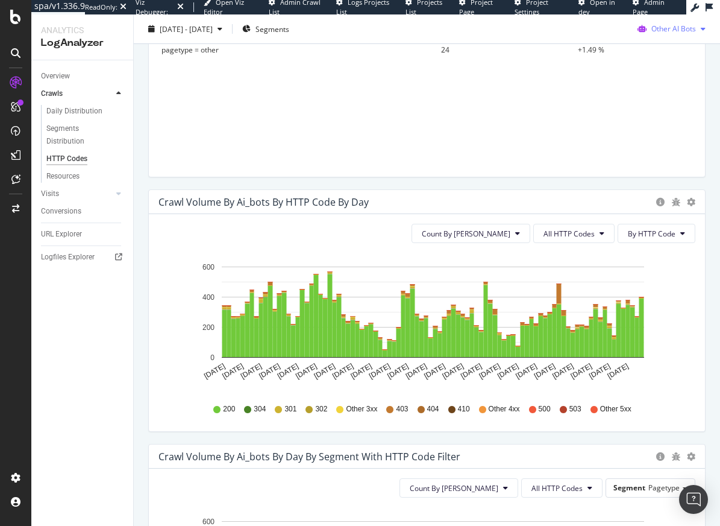
click at [662, 30] on span "Other AI Bots" at bounding box center [673, 29] width 45 height 10
click at [676, 98] on span "OpenAI" at bounding box center [676, 97] width 47 height 11
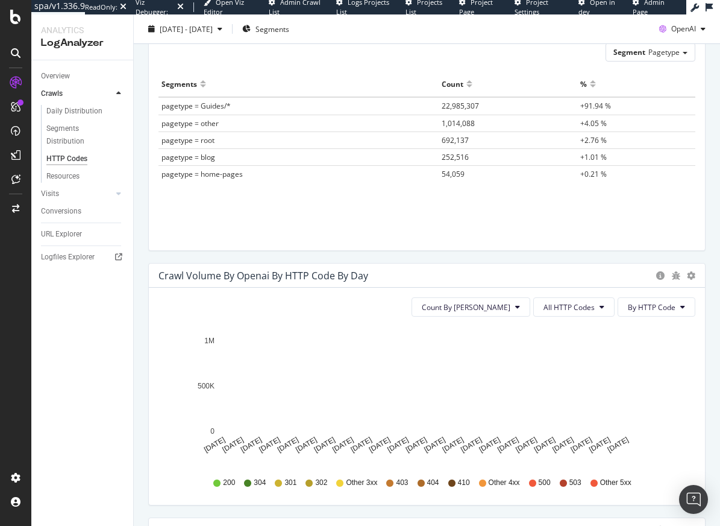
scroll to position [527, 0]
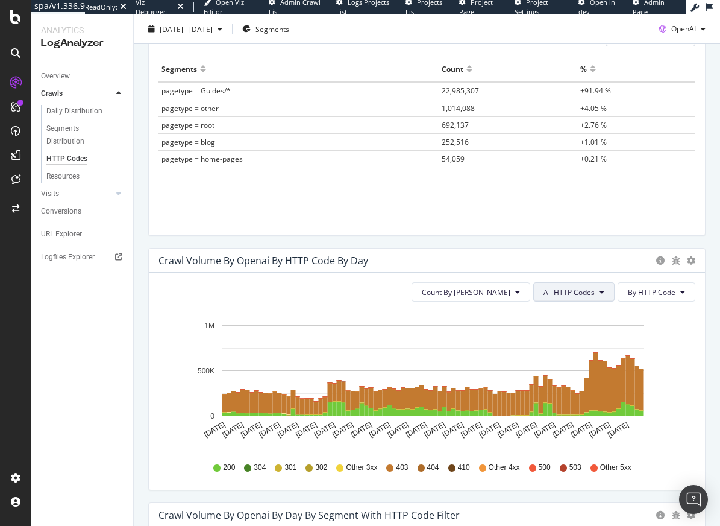
click at [569, 292] on span "All HTTP Codes" at bounding box center [569, 292] width 51 height 10
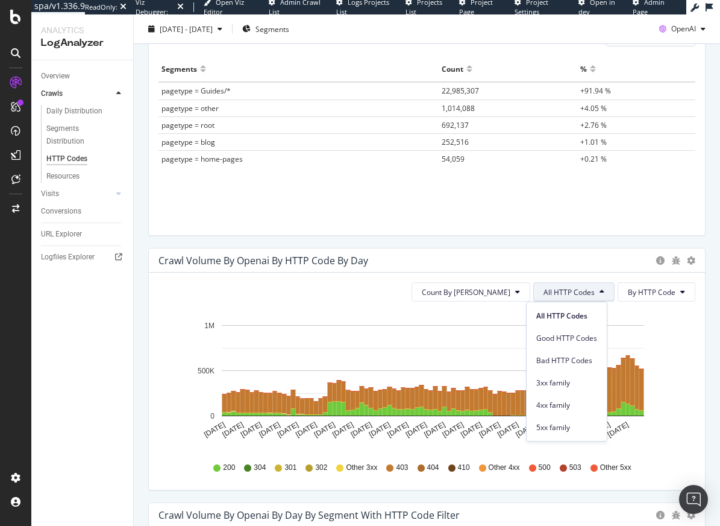
click at [657, 421] on icon "May 21 2025 May 25 2025 May 29 2025 Jun 02 2025 Jun 06 2025 Jun 10 2025 Jun 14 …" at bounding box center [422, 381] width 528 height 140
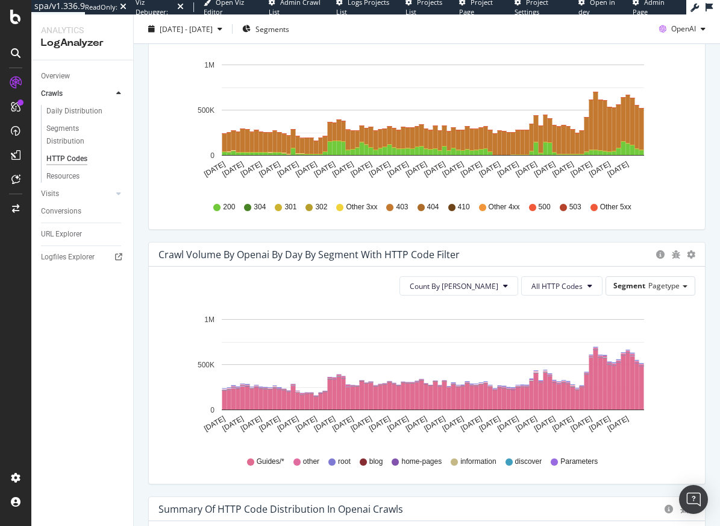
scroll to position [1078, 0]
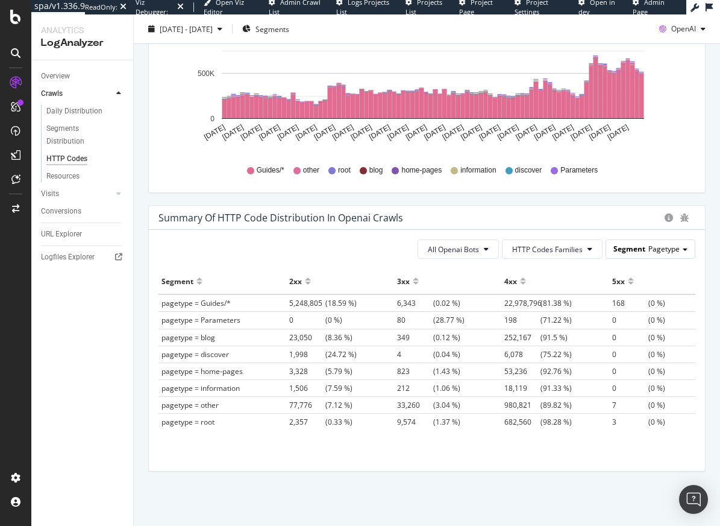
click at [617, 249] on span "Segment" at bounding box center [629, 248] width 32 height 10
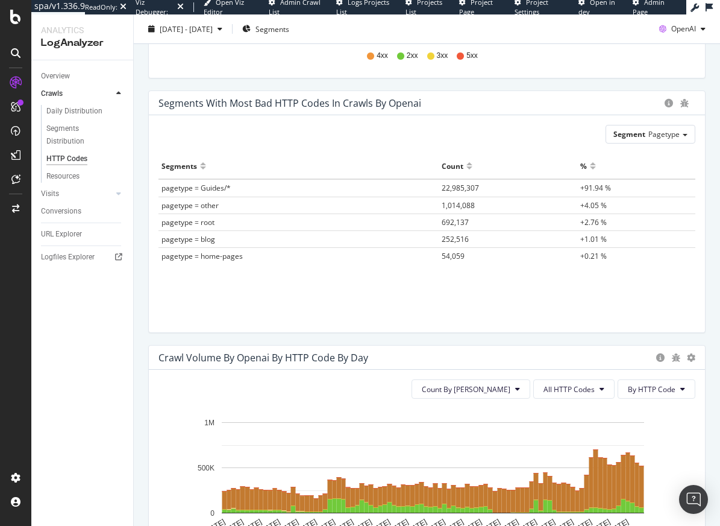
scroll to position [427, 0]
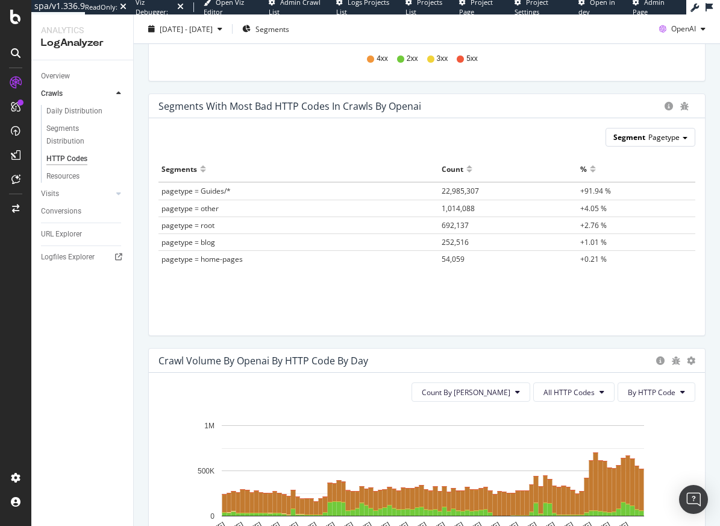
click at [648, 140] on span "Pagetype" at bounding box center [663, 137] width 31 height 10
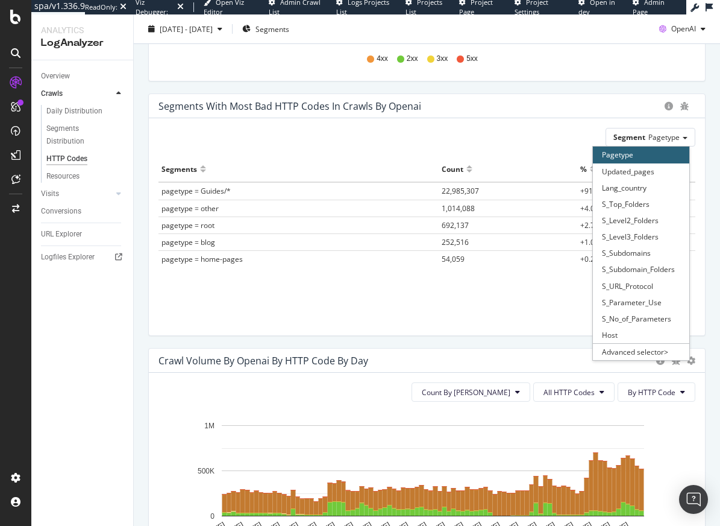
click at [384, 312] on div "Segment Pagetype Pagetype Updated_pages Lang_country S_Top_Folders S_Level2_Fol…" at bounding box center [427, 226] width 556 height 217
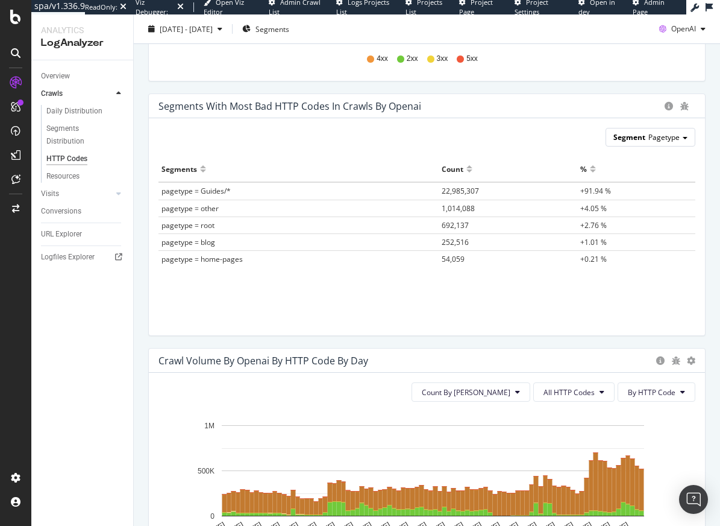
click at [624, 138] on span "Segment" at bounding box center [629, 137] width 32 height 10
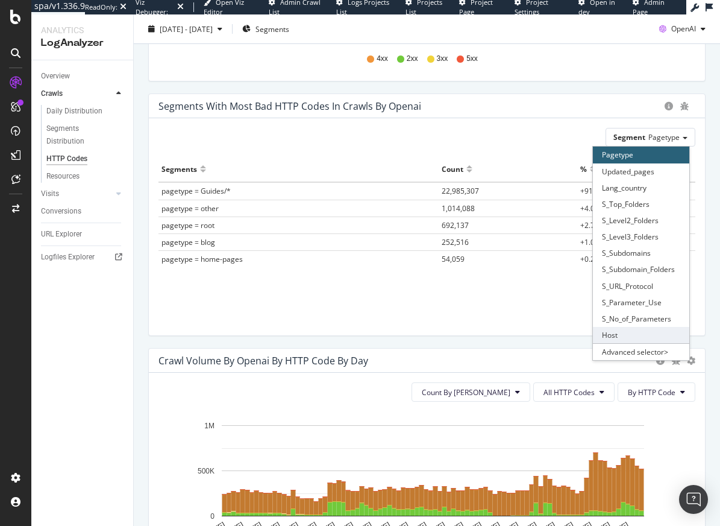
click at [645, 335] on div "Host" at bounding box center [641, 335] width 96 height 16
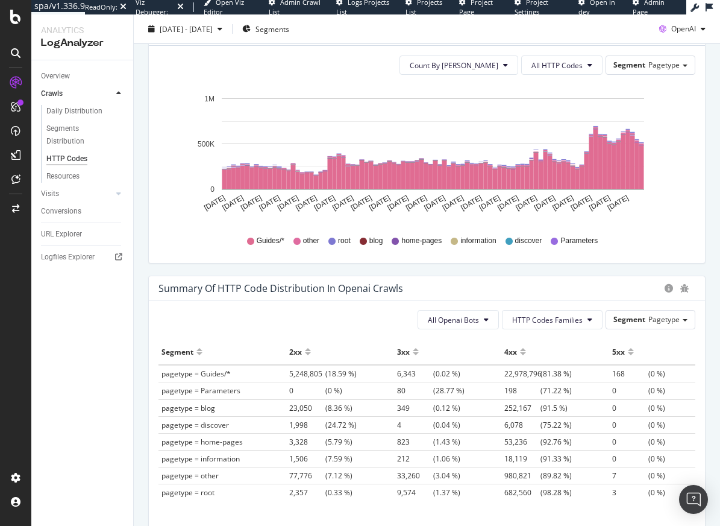
scroll to position [1008, 0]
click at [628, 318] on span "Segment" at bounding box center [629, 318] width 32 height 10
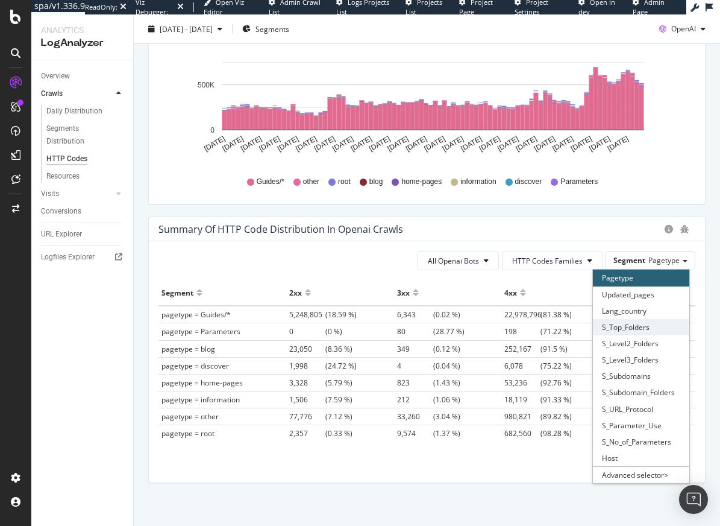
scroll to position [1078, 0]
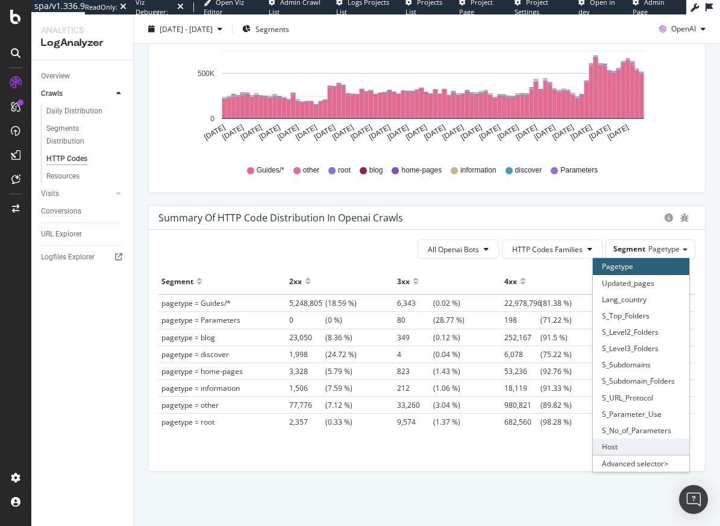
click at [617, 447] on div "Host" at bounding box center [641, 446] width 96 height 16
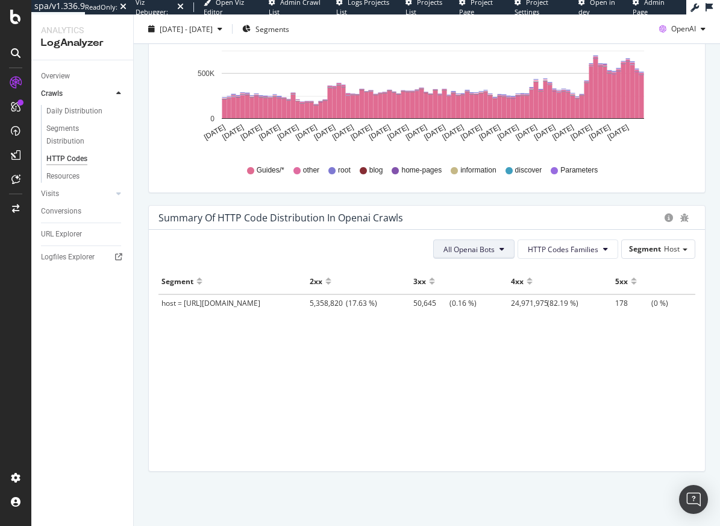
click at [491, 246] on button "All Openai Bots" at bounding box center [473, 248] width 81 height 19
click at [474, 293] on span "GPTBot" at bounding box center [462, 295] width 52 height 11
click at [579, 252] on span "HTTP Codes Families" at bounding box center [563, 249] width 71 height 10
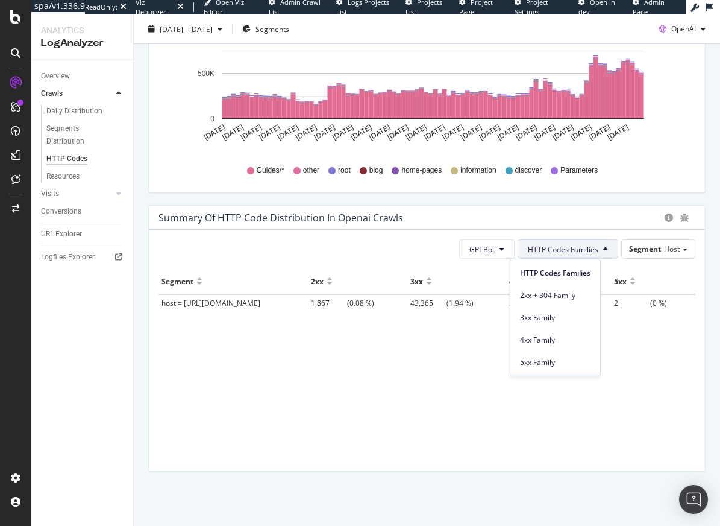
drag, startPoint x: 382, startPoint y: 379, endPoint x: 308, endPoint y: 360, distance: 76.6
click at [383, 377] on div "Segment 2xx 3xx 4xx 5xx host = https_raileurope.com 1,867 (0.08 %) 43,365 (1.94…" at bounding box center [426, 354] width 537 height 172
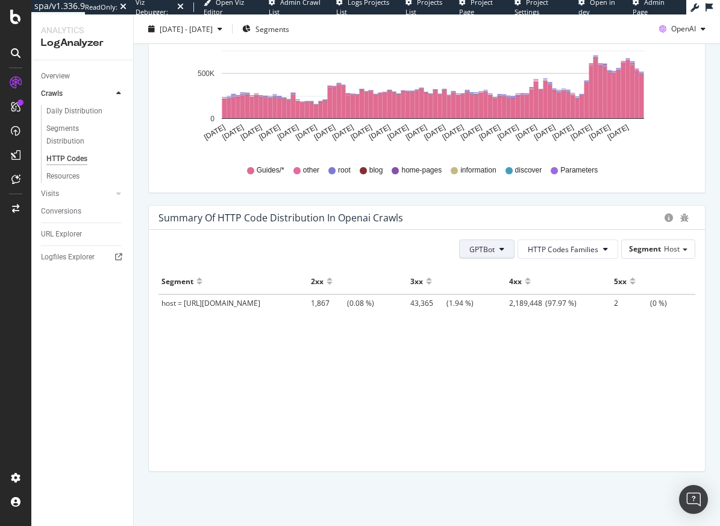
click at [488, 251] on button "GPTBot" at bounding box center [486, 248] width 55 height 19
click at [498, 315] on span "OAI-SearchBot" at bounding box center [487, 317] width 51 height 11
click at [479, 247] on span "OAI-SearchBot" at bounding box center [469, 249] width 49 height 10
click at [474, 342] on span "ChatGPT-User" at bounding box center [463, 339] width 51 height 11
click at [472, 253] on span "ChatGPT-User" at bounding box center [471, 249] width 48 height 10
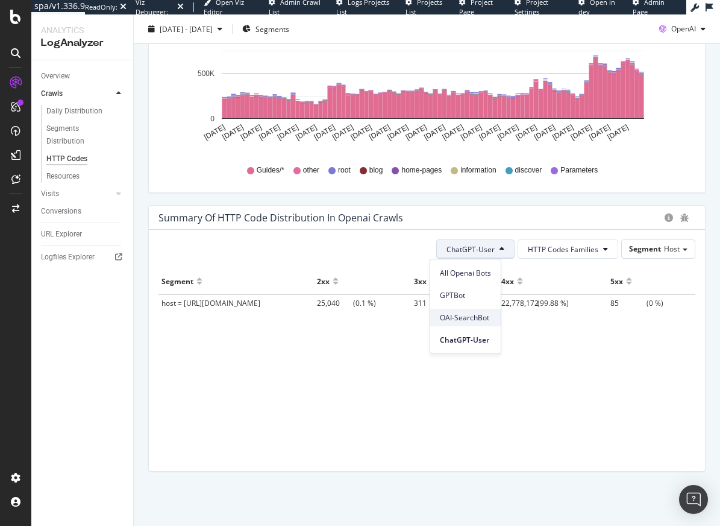
click at [467, 313] on span "OAI-SearchBot" at bounding box center [465, 317] width 51 height 11
click at [480, 254] on span "OAI-SearchBot" at bounding box center [469, 249] width 49 height 10
click at [477, 298] on span "GPTBot" at bounding box center [463, 295] width 51 height 11
click at [486, 255] on button "GPTBot" at bounding box center [486, 248] width 55 height 19
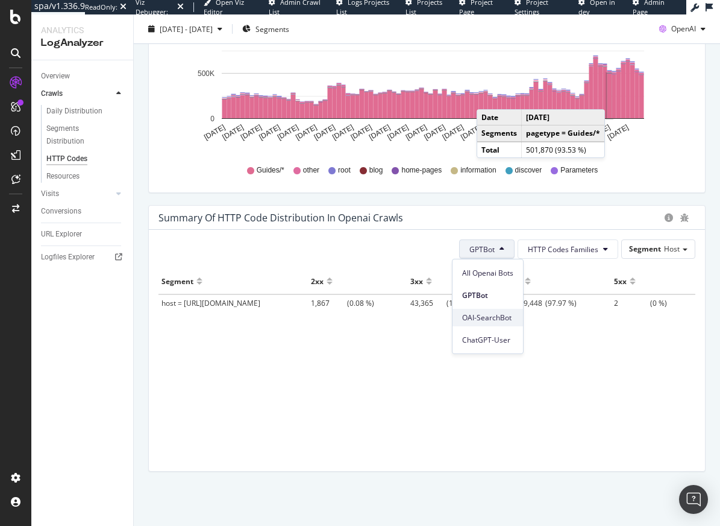
click at [499, 323] on div "OAI-SearchBot" at bounding box center [488, 317] width 71 height 17
click at [664, 251] on span "Host" at bounding box center [672, 248] width 16 height 10
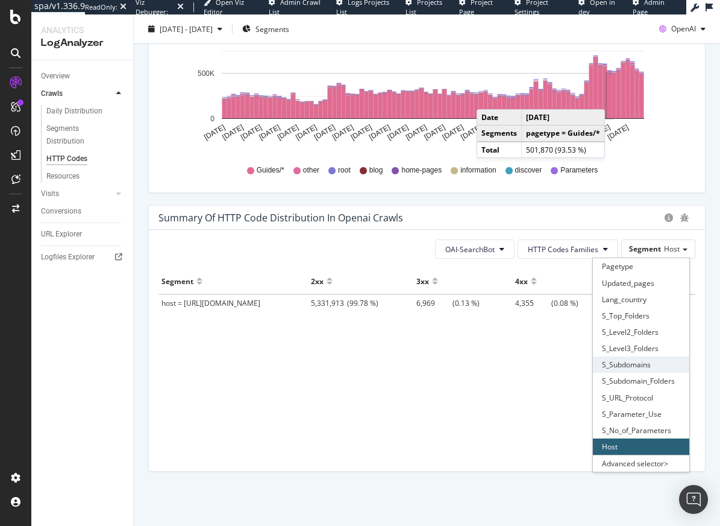
click at [638, 368] on div "S_Subdomains" at bounding box center [641, 364] width 96 height 16
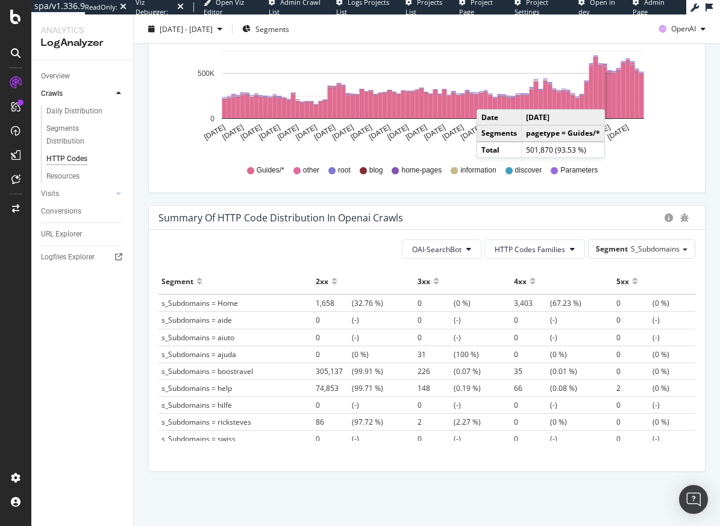
click at [331, 283] on div at bounding box center [334, 285] width 6 height 9
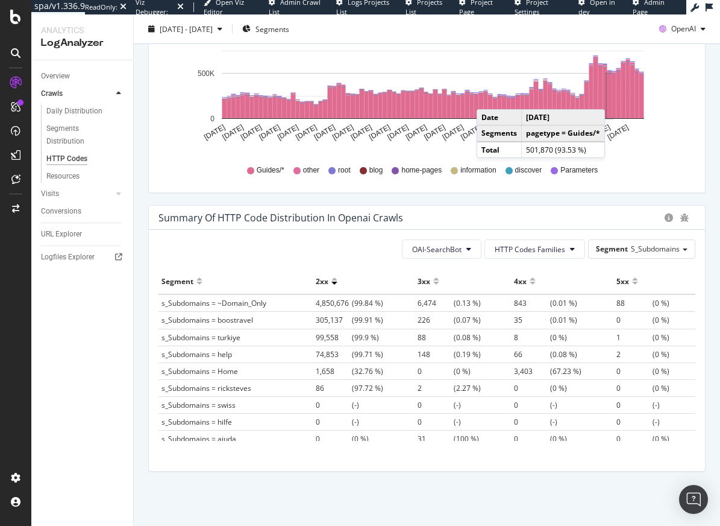
click at [343, 304] on span "4,850,676" at bounding box center [334, 303] width 36 height 10
click at [323, 303] on span "4,850,676" at bounding box center [334, 303] width 36 height 10
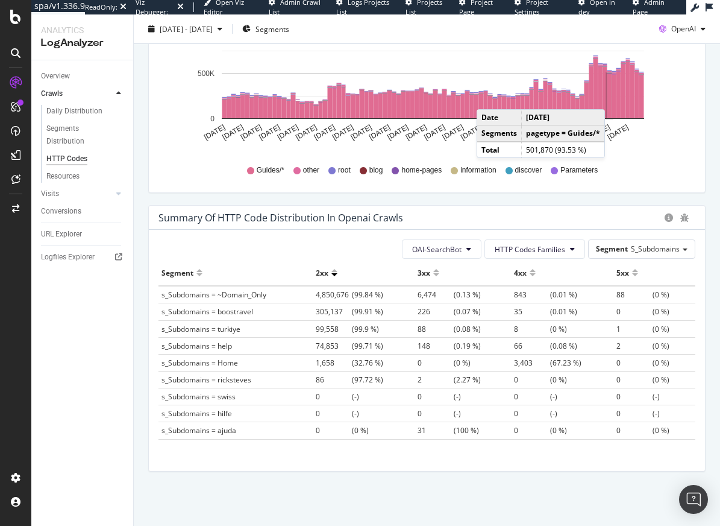
scroll to position [0, 0]
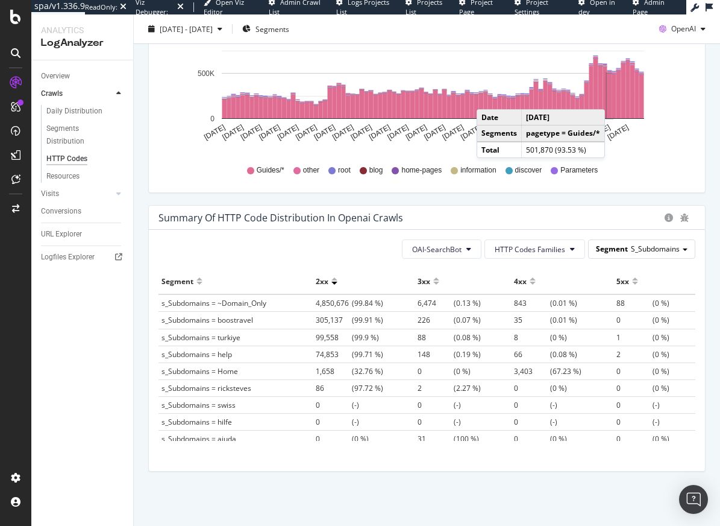
click at [631, 247] on span "S_Subdomains" at bounding box center [655, 248] width 49 height 10
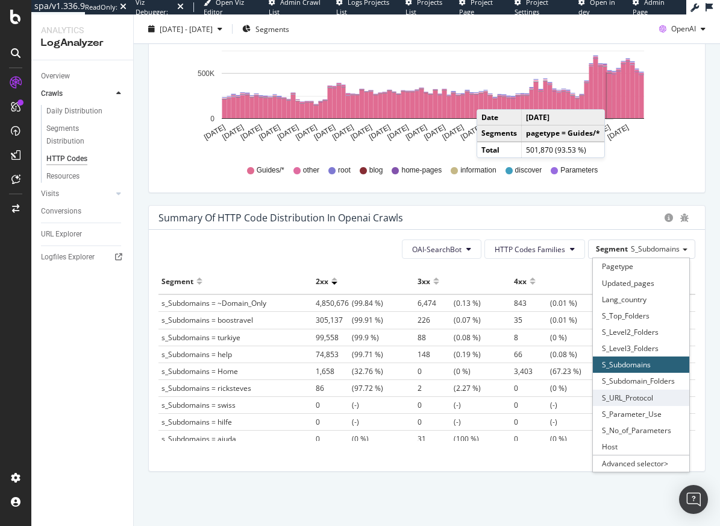
click at [634, 399] on div "S_URL_Protocol" at bounding box center [641, 397] width 96 height 16
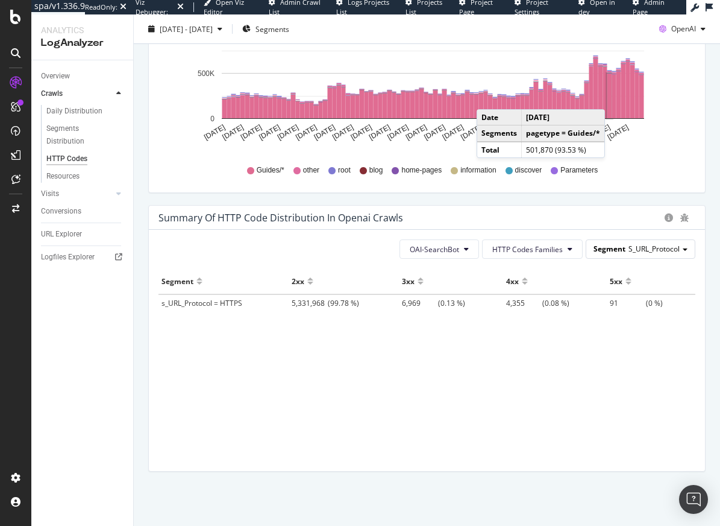
click at [636, 247] on span "S_URL_Protocol" at bounding box center [654, 248] width 51 height 10
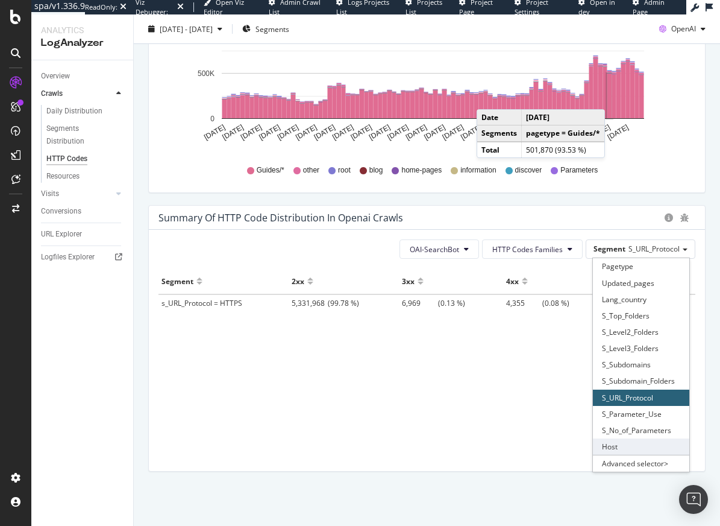
click at [632, 449] on div "Host" at bounding box center [641, 446] width 96 height 16
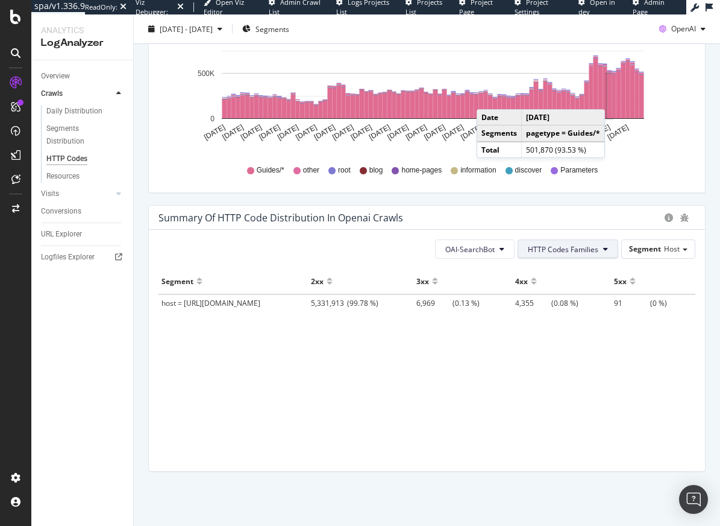
click at [569, 242] on button "HTTP Codes Families" at bounding box center [568, 248] width 101 height 19
click at [645, 431] on div "Segment 2xx 3xx 4xx 5xx host = https_raileurope.com 5,331,913 (99.78 %) 6,969 (…" at bounding box center [426, 354] width 537 height 172
drag, startPoint x: 190, startPoint y: 301, endPoint x: 250, endPoint y: 309, distance: 60.7
click at [245, 308] on td "host = https_raileurope.com" at bounding box center [232, 302] width 149 height 17
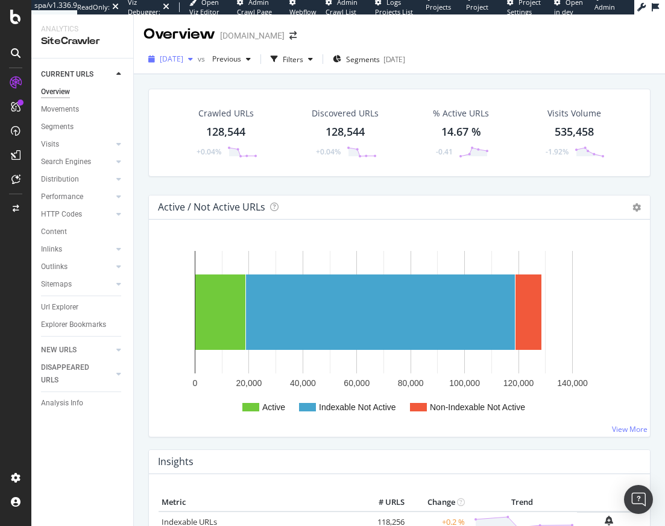
click at [168, 56] on span "2025 Aug. 18th" at bounding box center [172, 59] width 24 height 10
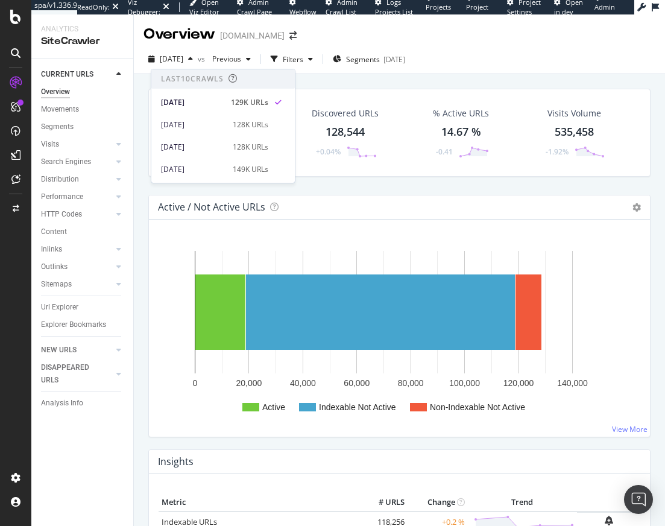
click at [381, 203] on div "Active / Not Active URLs Chart (by Value) Chart (by Percentage) Table Expand Ex…" at bounding box center [399, 207] width 501 height 24
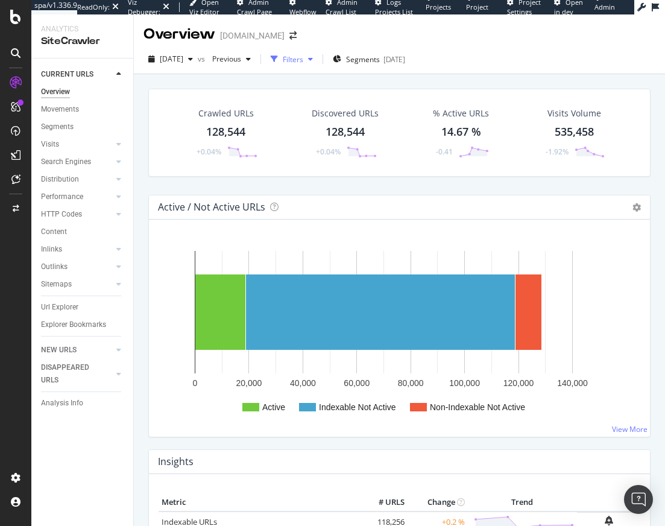
click at [303, 61] on div "Filters" at bounding box center [293, 59] width 20 height 10
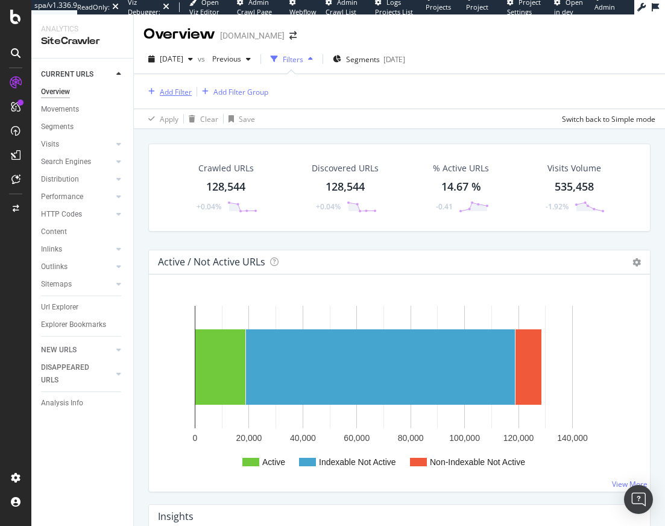
click at [180, 95] on div "Add Filter" at bounding box center [176, 92] width 32 height 10
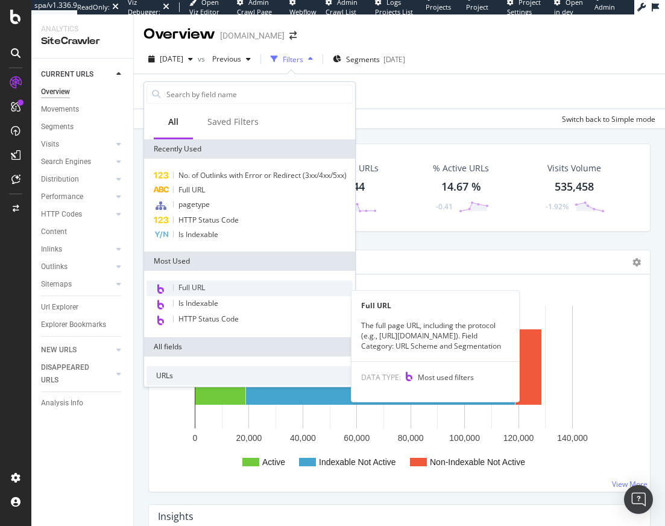
click at [196, 292] on span "Full URL" at bounding box center [191, 287] width 27 height 10
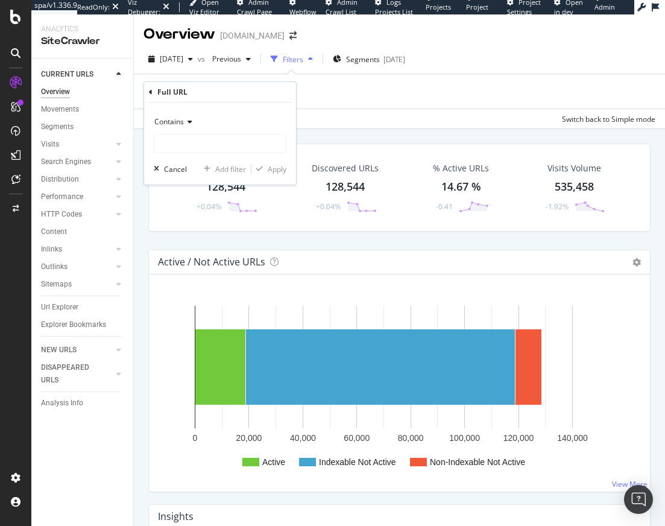
click at [189, 153] on div "Contains Cancel Add filter Apply" at bounding box center [220, 143] width 152 height 82
click at [191, 149] on input "text" at bounding box center [219, 143] width 131 height 19
paste input "https://www.selfridges.com/GB/en/inspiration/"
drag, startPoint x: 200, startPoint y: 145, endPoint x: 81, endPoint y: 146, distance: 119.3
click at [81, 146] on body "spa/v1.336.9 ReadOnly: Viz Debugger: Open Viz Editor Admin Crawl Page Webflow A…" at bounding box center [332, 263] width 665 height 526
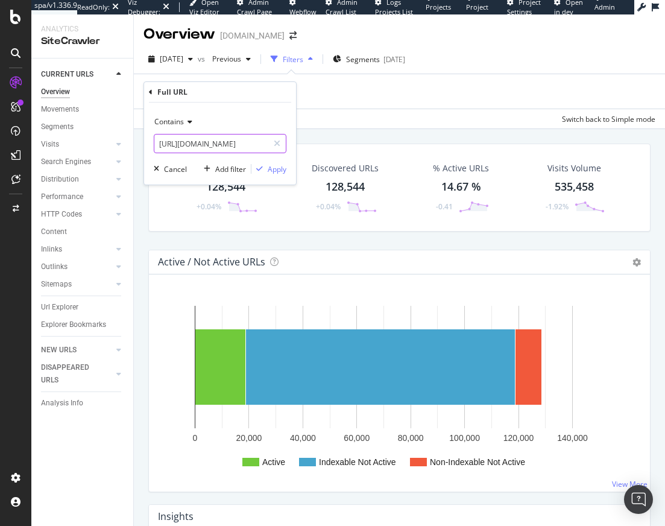
click at [224, 143] on input "https://www.selfridges.com/GB/en/inspiration/" at bounding box center [211, 143] width 114 height 19
drag, startPoint x: 251, startPoint y: 144, endPoint x: 83, endPoint y: 134, distance: 169.1
click at [83, 134] on body "spa/v1.336.9 ReadOnly: Viz Debugger: Open Viz Editor Admin Crawl Page Webflow A…" at bounding box center [332, 263] width 665 height 526
type input "/GB/en/inspiration/"
click at [274, 166] on div "Apply" at bounding box center [277, 169] width 19 height 10
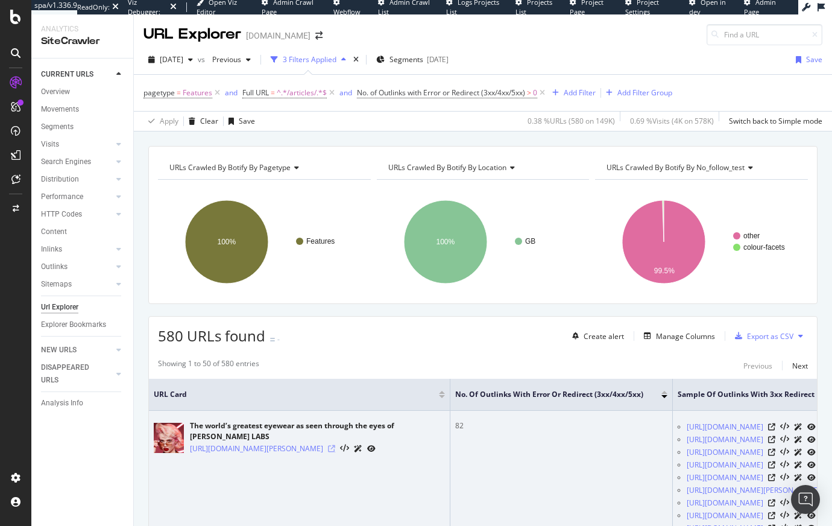
click at [335, 452] on icon at bounding box center [331, 448] width 7 height 7
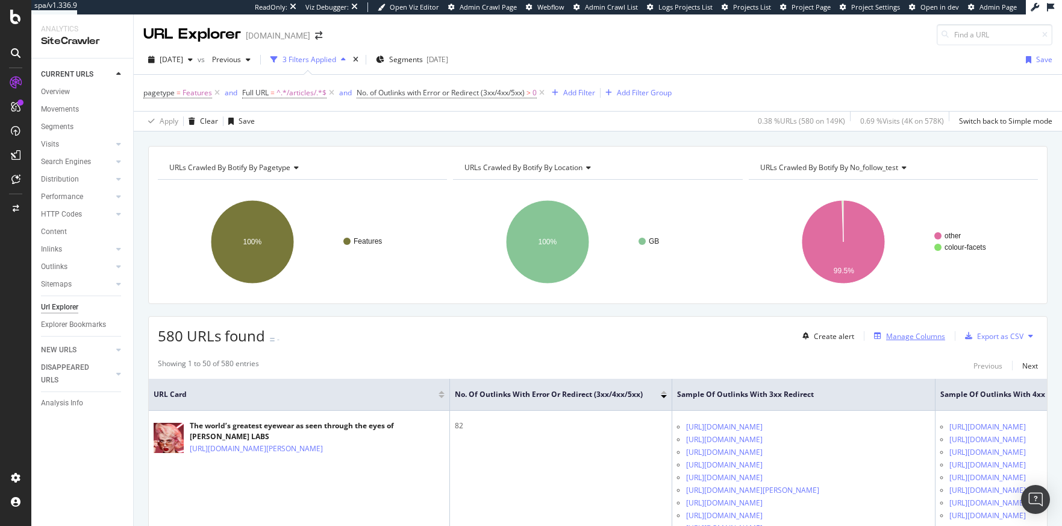
click at [831, 335] on div "Manage Columns" at bounding box center [915, 336] width 59 height 10
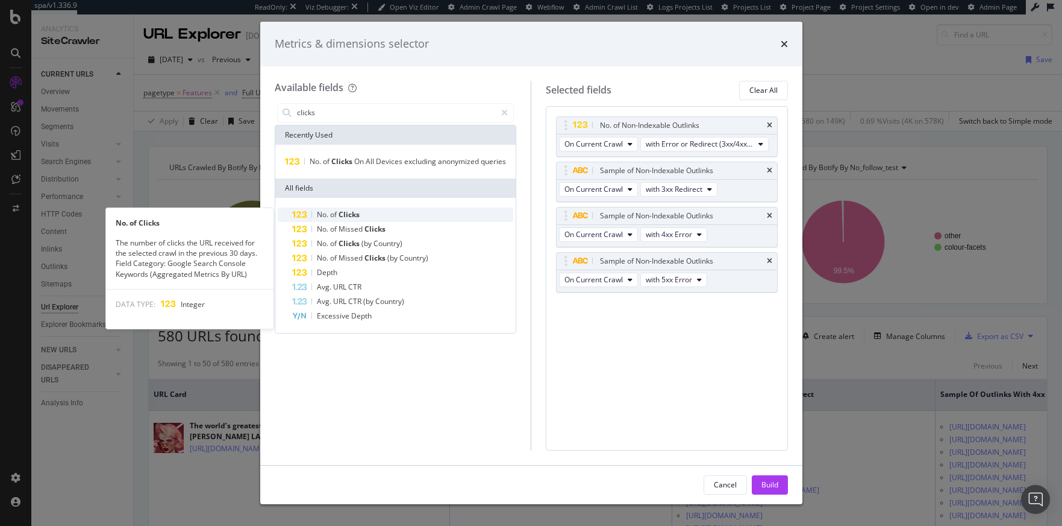
type input "clicks"
click at [391, 216] on div "No. of Clicks" at bounding box center [403, 214] width 222 height 14
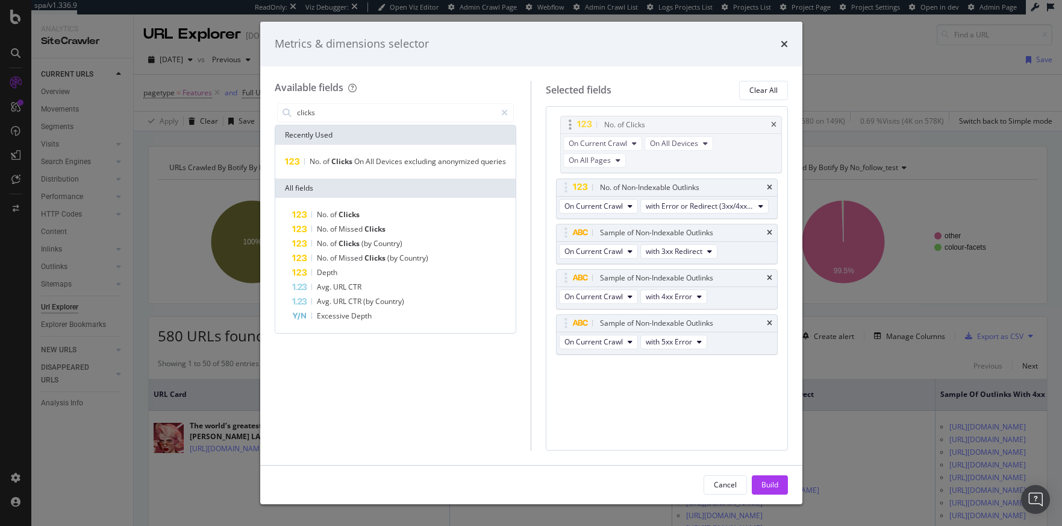
drag, startPoint x: 566, startPoint y: 307, endPoint x: 571, endPoint y: 126, distance: 181.4
click at [571, 126] on body "spa/v1.336.9 ReadOnly: Viz Debugger: Open Viz Editor Admin Crawl Page Webflow A…" at bounding box center [531, 263] width 1062 height 526
click at [765, 482] on div "Build" at bounding box center [770, 484] width 17 height 10
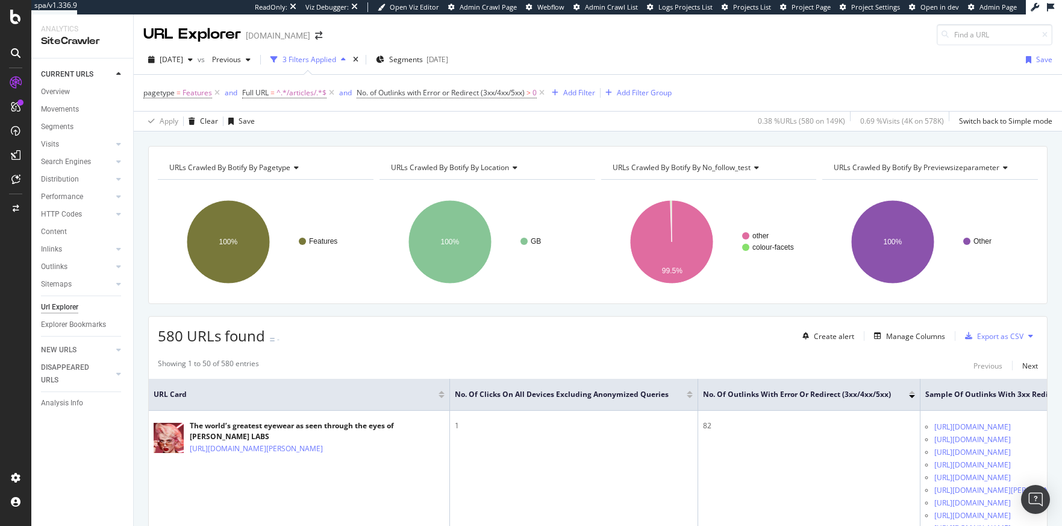
click at [688, 397] on div at bounding box center [690, 396] width 6 height 3
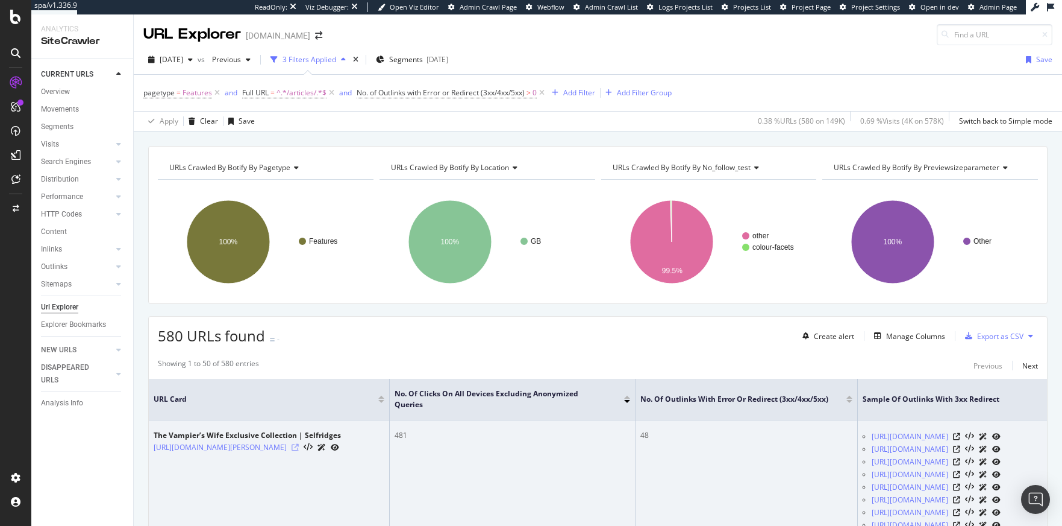
click at [299, 451] on icon at bounding box center [295, 447] width 7 height 7
drag, startPoint x: 151, startPoint y: 446, endPoint x: 326, endPoint y: 455, distance: 175.6
click at [326, 456] on td "The Vampier’s Wife Exclusive Collection | Selfridges https://www.selfridges.com…" at bounding box center [269, 493] width 241 height 146
copy link "https://www.selfridges.com/GB/en/features/articles/selfridges-loves/the-vampire…"
drag, startPoint x: 328, startPoint y: 465, endPoint x: 160, endPoint y: 460, distance: 168.2
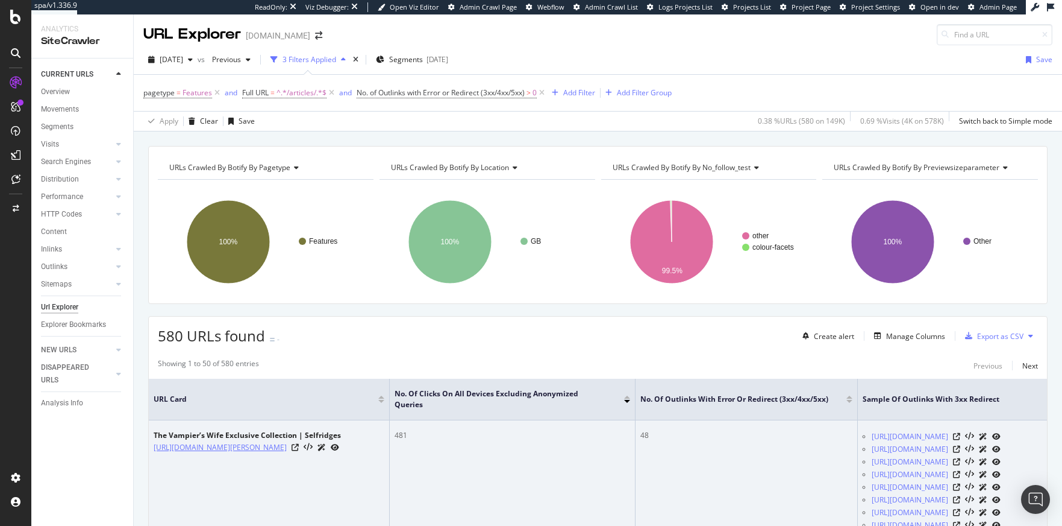
click at [155, 460] on td "The Vampier’s Wife Exclusive Collection | Selfridges https://www.selfridges.com…" at bounding box center [269, 493] width 241 height 146
copy link "selfridges-loves/the-vampires-wife-susie-cave/"
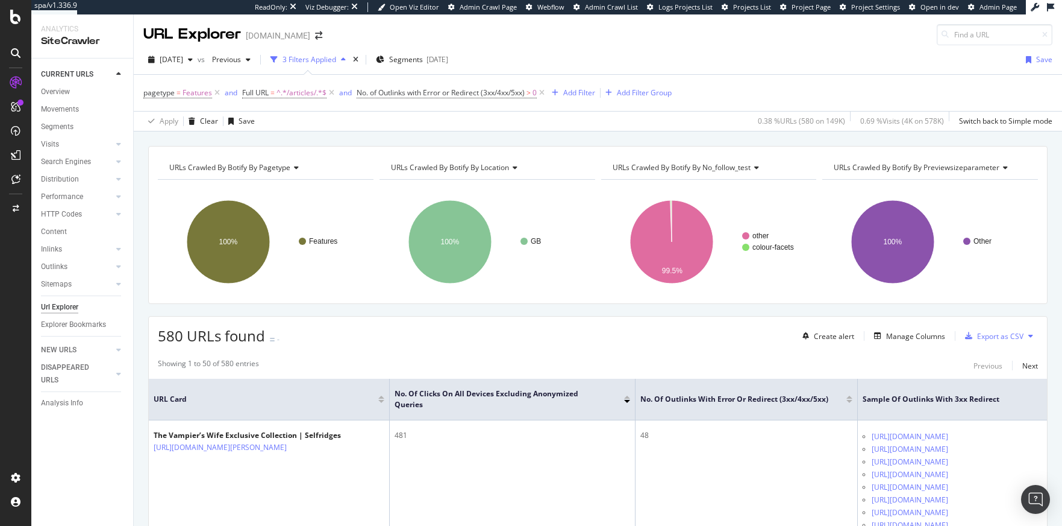
click at [831, 269] on rect "A chart." at bounding box center [929, 241] width 213 height 105
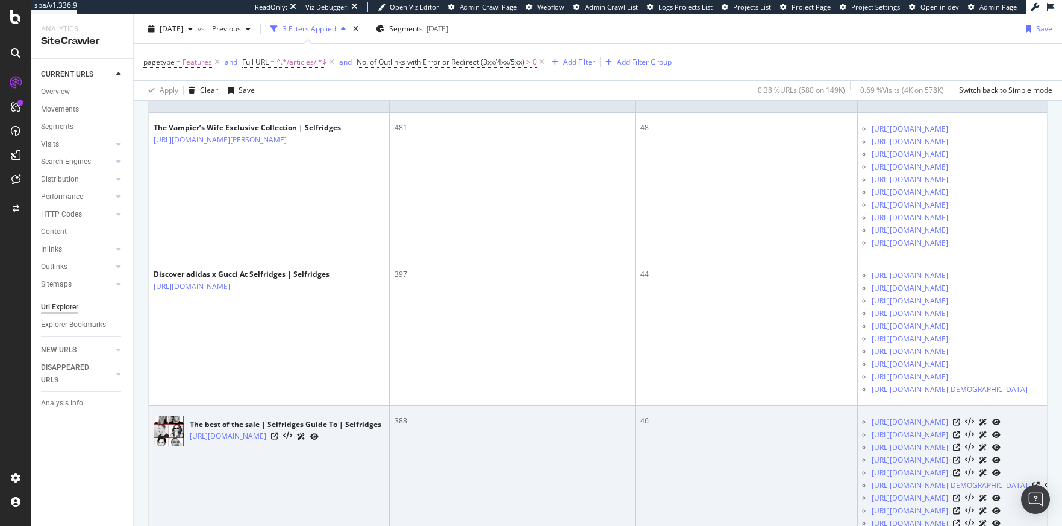
scroll to position [774, 0]
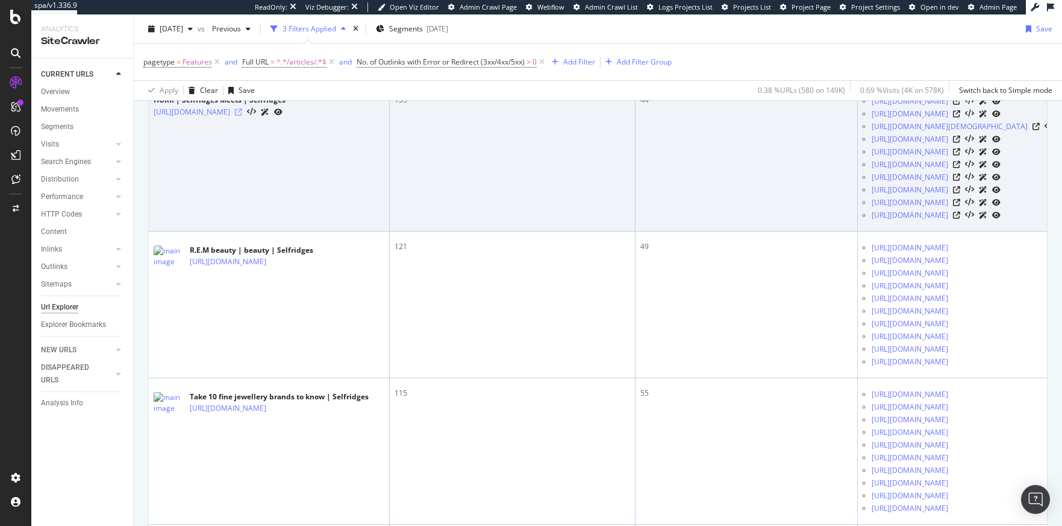
click at [242, 116] on icon at bounding box center [238, 111] width 7 height 7
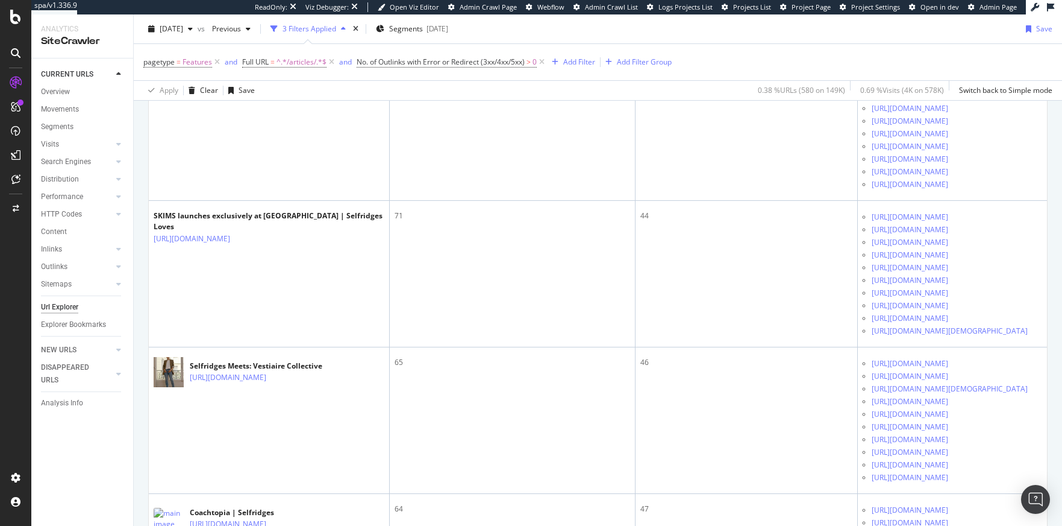
scroll to position [1735, 0]
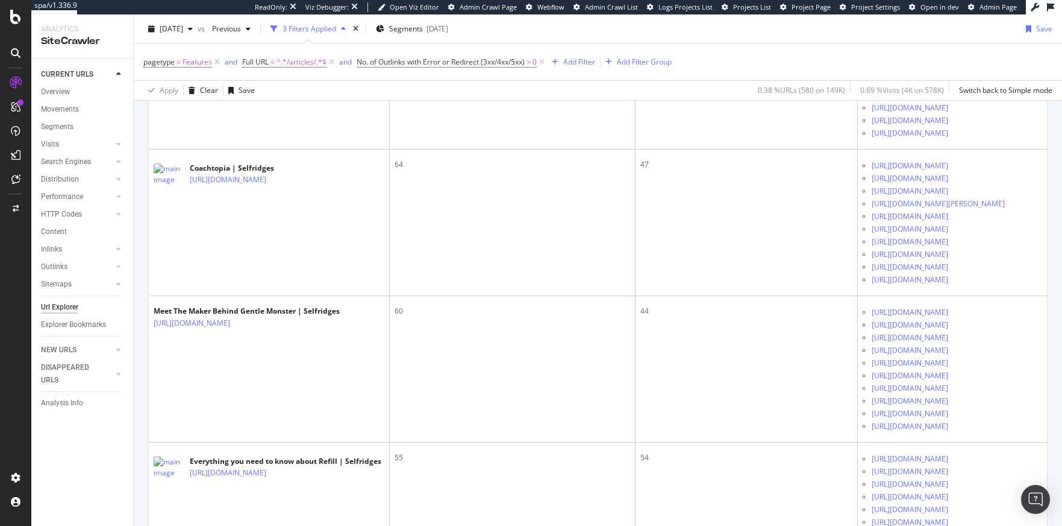
drag, startPoint x: 351, startPoint y: 398, endPoint x: 287, endPoint y: 346, distance: 82.3
copy link "/selfridges-guide-to-mens-streetwear/"
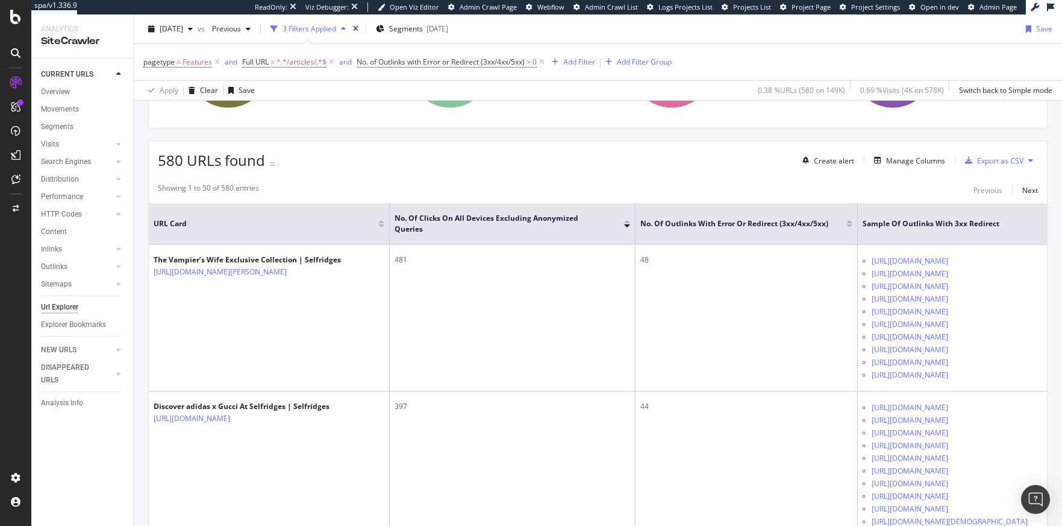
scroll to position [120, 0]
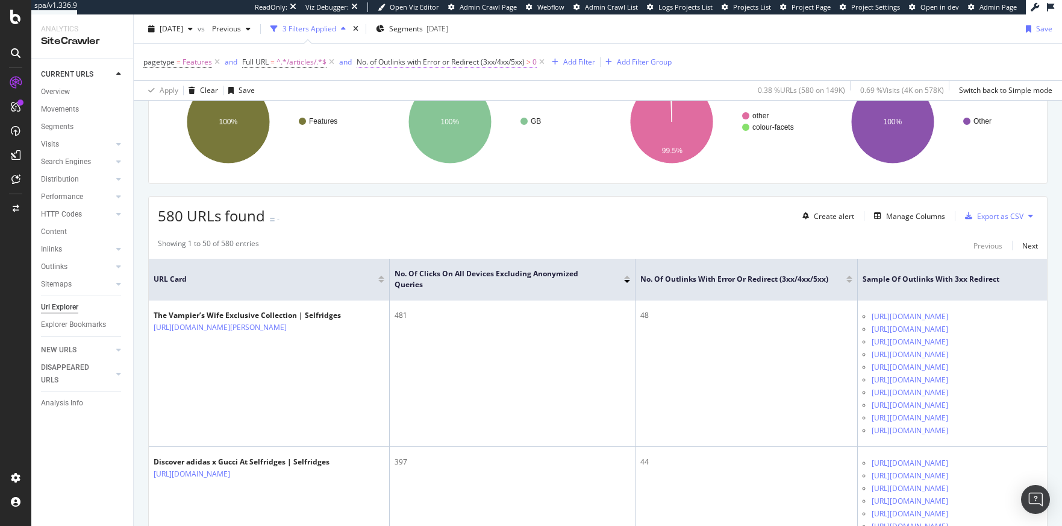
click at [450, 59] on span "No. of Outlinks with Error or Redirect (3xx/4xx/5xx)" at bounding box center [441, 62] width 168 height 10
click at [327, 74] on div "pagetype = Features and Full URL = ^.*/articles/.*$ and No. of Outlinks with Er…" at bounding box center [597, 62] width 909 height 36
click at [291, 64] on span "^.*/articles/.*$" at bounding box center [302, 62] width 50 height 17
click at [284, 111] on input "/articles/" at bounding box center [310, 111] width 114 height 19
paste input "valentino-corner"
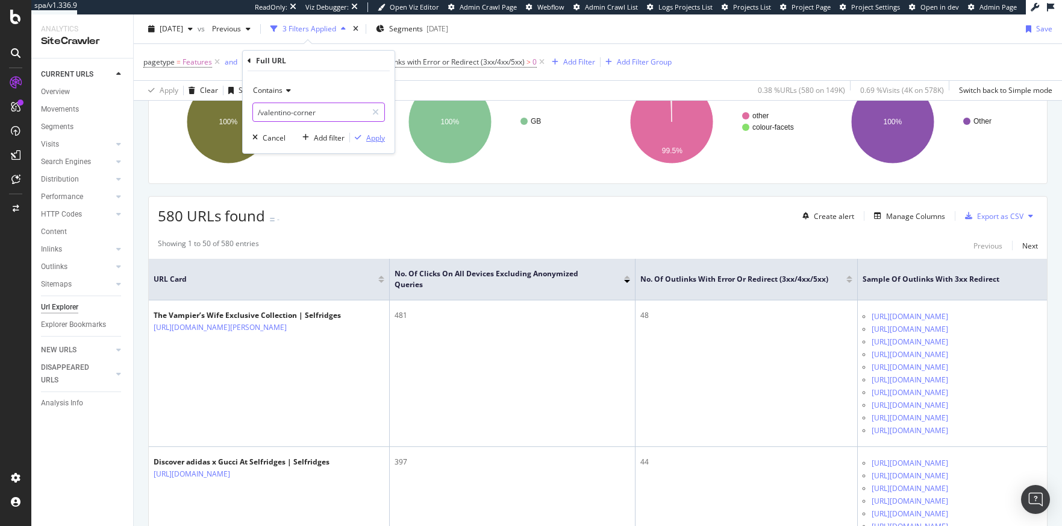
type input "/valentino-corner"
click at [377, 136] on div "Apply" at bounding box center [375, 138] width 19 height 10
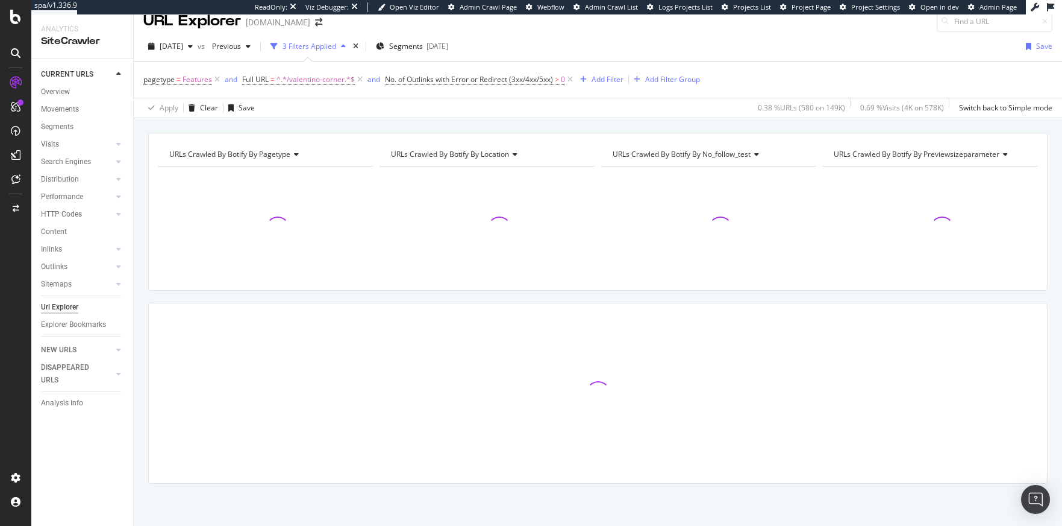
scroll to position [13, 0]
click at [576, 77] on icon at bounding box center [570, 80] width 10 height 12
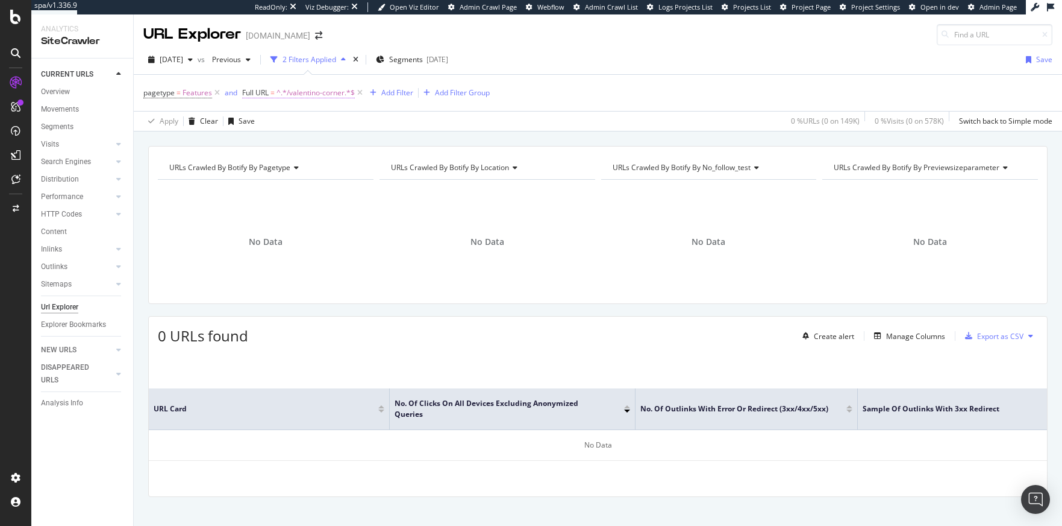
click at [306, 90] on span "^.*/valentino-corner.*$" at bounding box center [316, 92] width 78 height 17
click at [300, 144] on input "/valentino-corner" at bounding box center [310, 142] width 114 height 19
click at [292, 144] on input "/valentino-corner" at bounding box center [310, 142] width 114 height 19
drag, startPoint x: 292, startPoint y: 143, endPoint x: 400, endPoint y: 152, distance: 108.9
click at [375, 151] on div "/valentino-corner" at bounding box center [319, 142] width 133 height 19
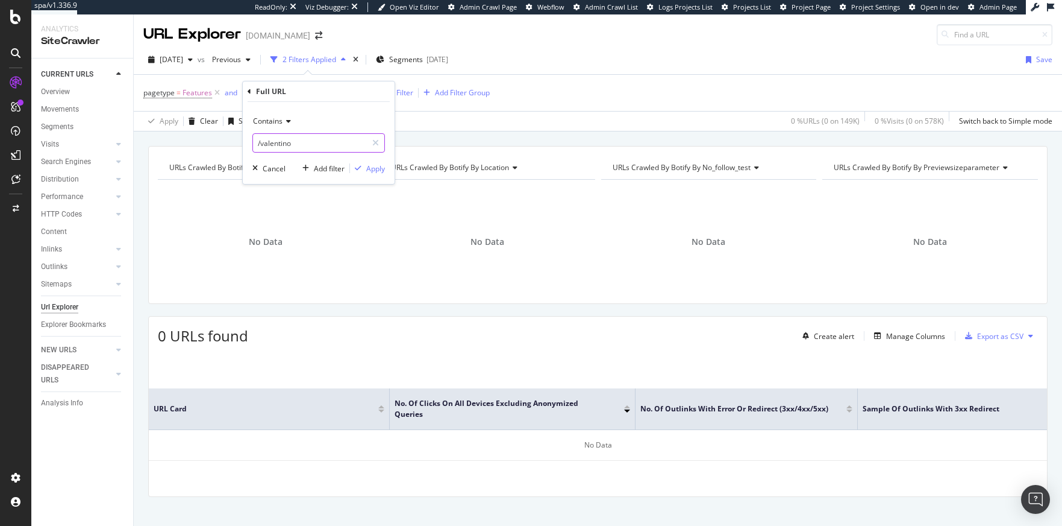
click at [262, 145] on input "/valentino" at bounding box center [310, 142] width 114 height 19
click at [315, 145] on input "valentino" at bounding box center [310, 142] width 114 height 19
type input "valentino"
click at [368, 166] on div "Apply" at bounding box center [375, 168] width 19 height 10
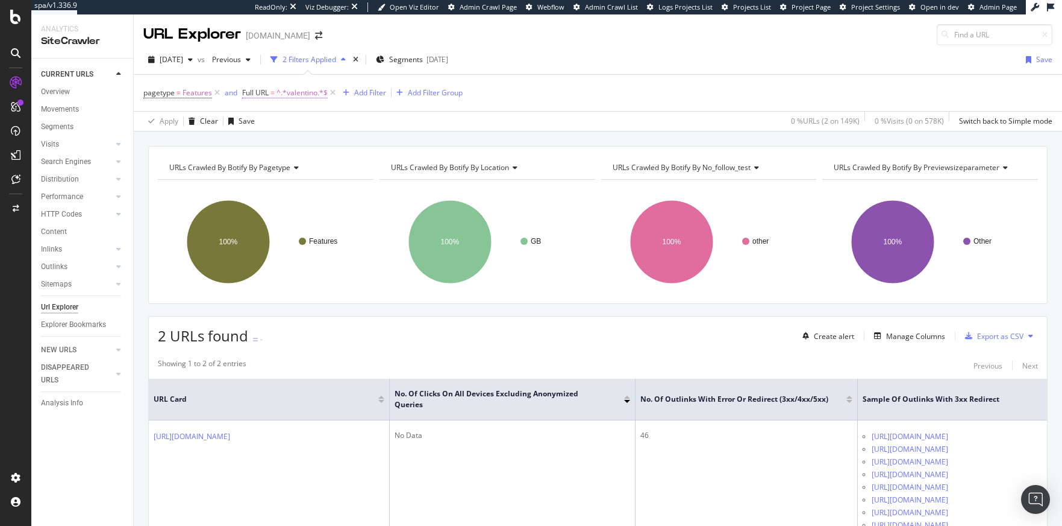
click at [300, 94] on span "^.*valentino.*$" at bounding box center [302, 92] width 51 height 17
click at [297, 137] on input "valentino" at bounding box center [310, 142] width 114 height 19
type input "footsie"
click at [374, 169] on div "Apply" at bounding box center [375, 168] width 19 height 10
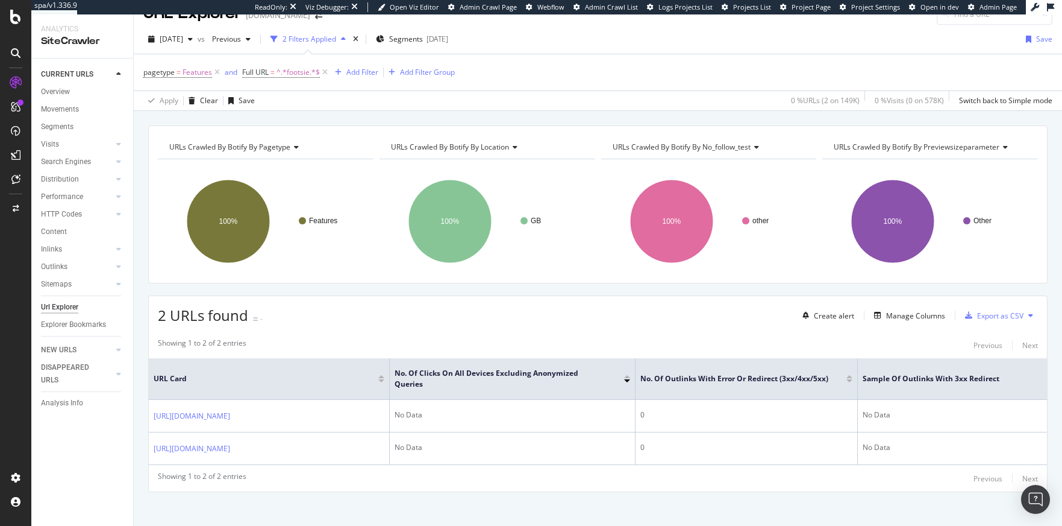
scroll to position [42, 0]
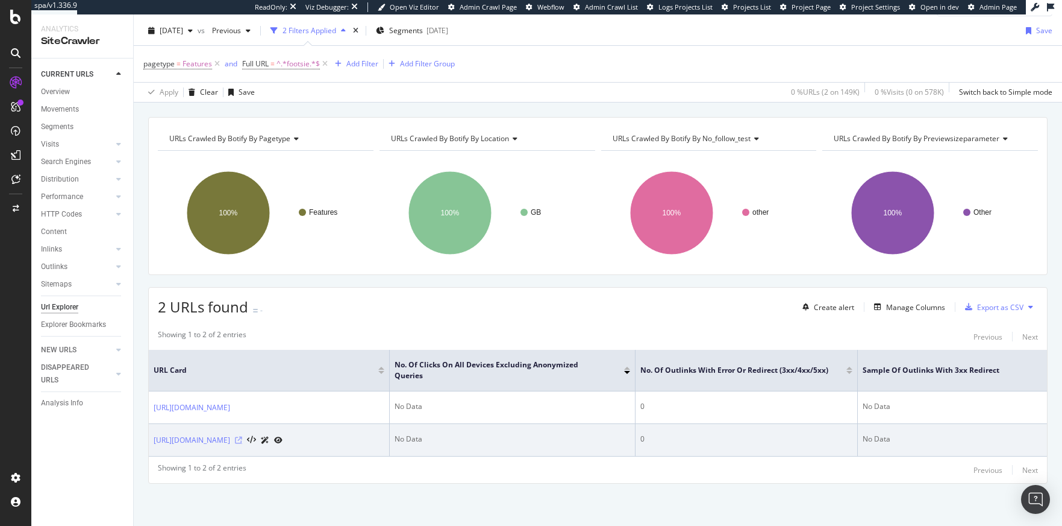
click at [242, 442] on icon at bounding box center [238, 439] width 7 height 7
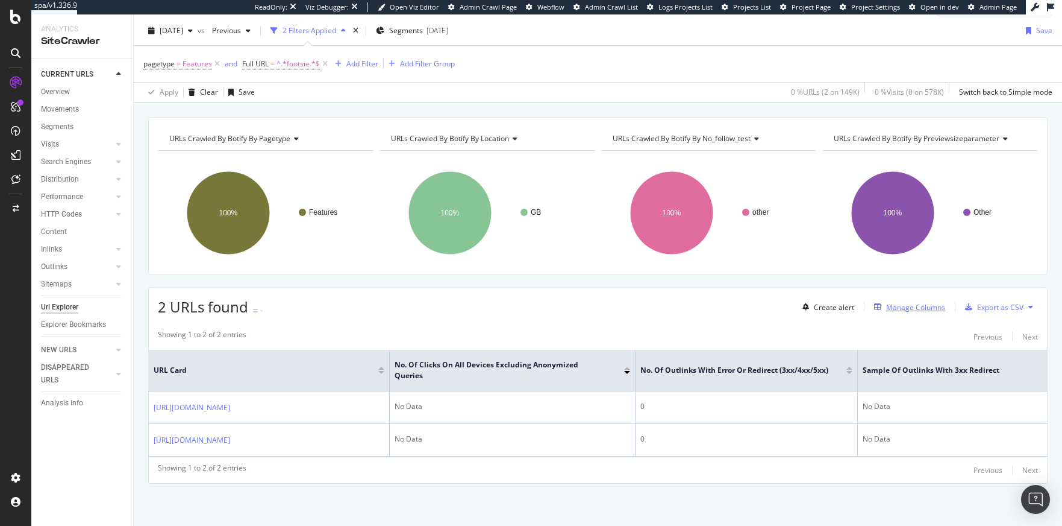
click at [831, 302] on div "Manage Columns" at bounding box center [915, 307] width 59 height 10
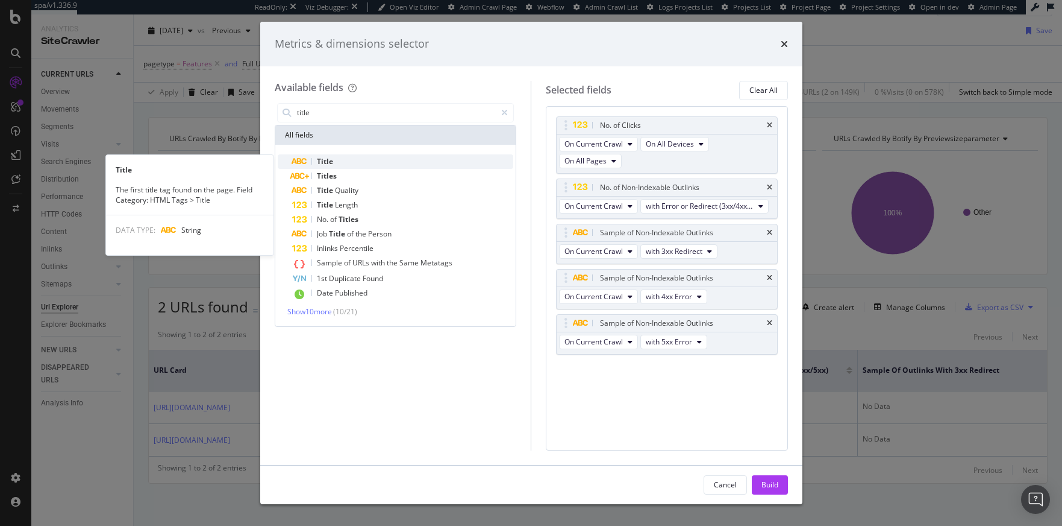
type input "title"
click at [345, 165] on div "Title" at bounding box center [403, 161] width 222 height 14
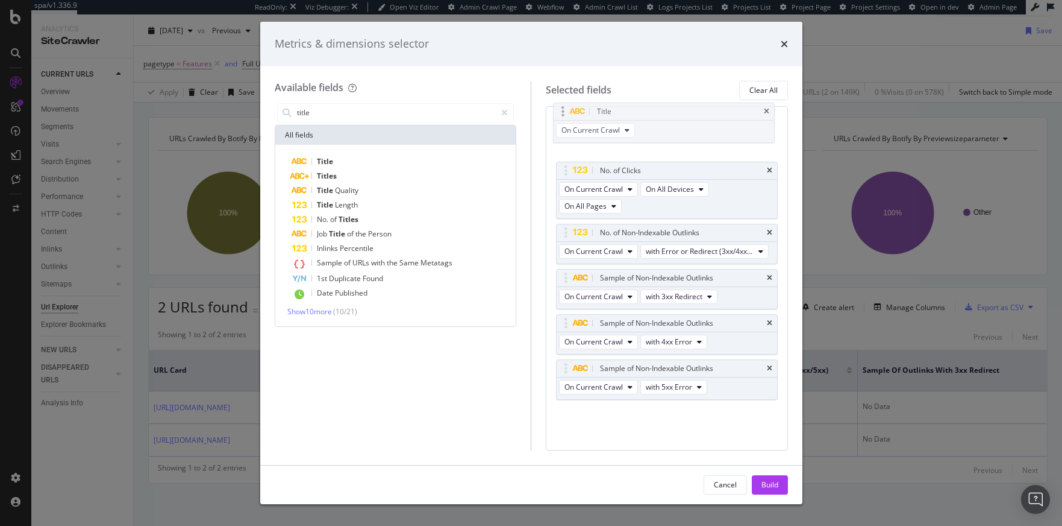
drag, startPoint x: 567, startPoint y: 366, endPoint x: 564, endPoint y: 110, distance: 256.7
click at [564, 110] on body "spa/v1.336.9 ReadOnly: Viz Debugger: Open Viz Editor Admin Crawl Page Webflow A…" at bounding box center [531, 263] width 1062 height 526
click at [767, 484] on div "Build" at bounding box center [770, 484] width 17 height 10
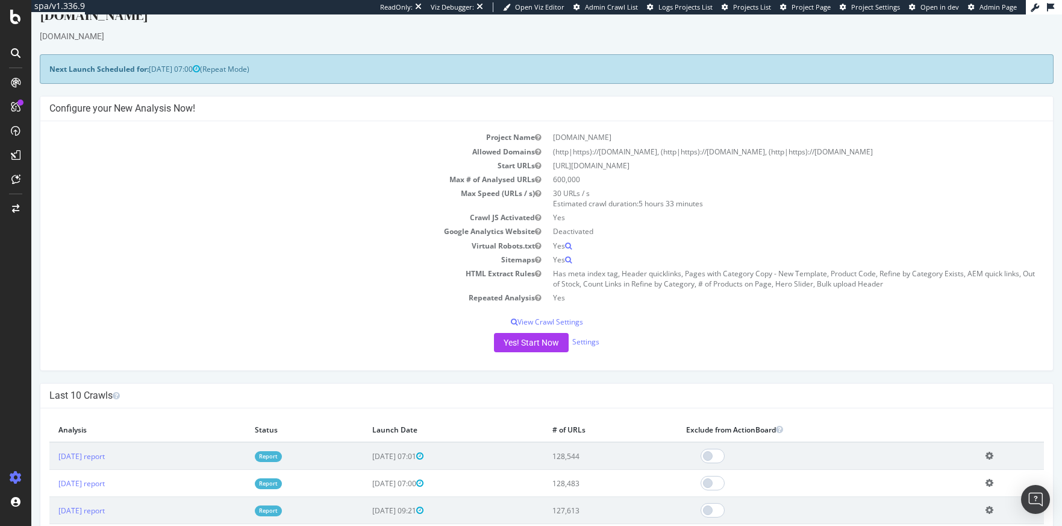
scroll to position [61, 0]
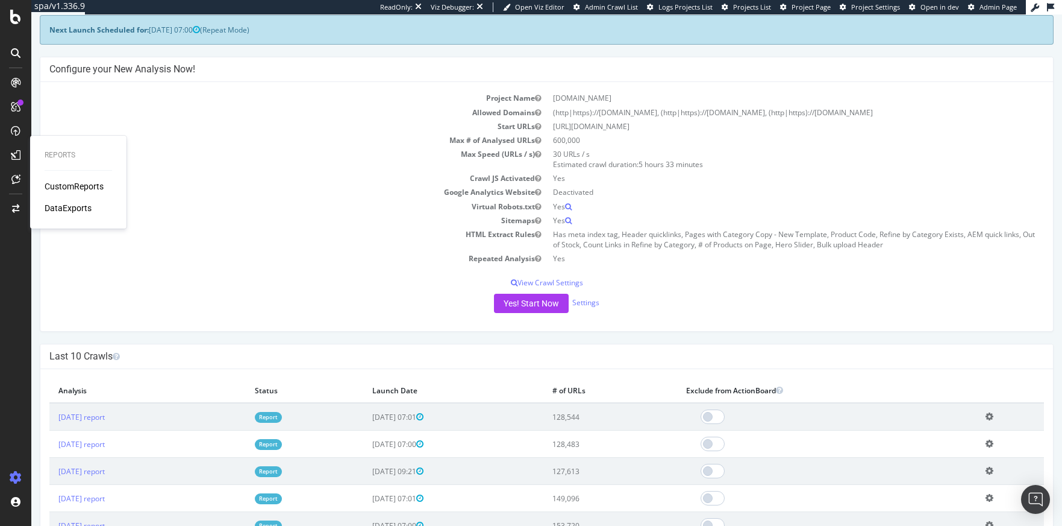
click at [244, 131] on td "Start URLs" at bounding box center [298, 126] width 498 height 14
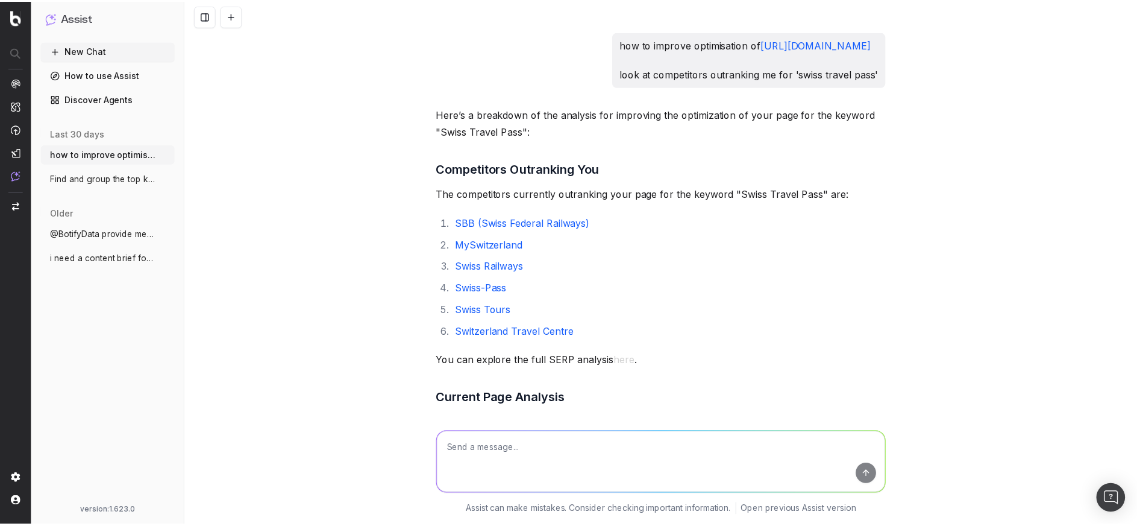
scroll to position [9946, 0]
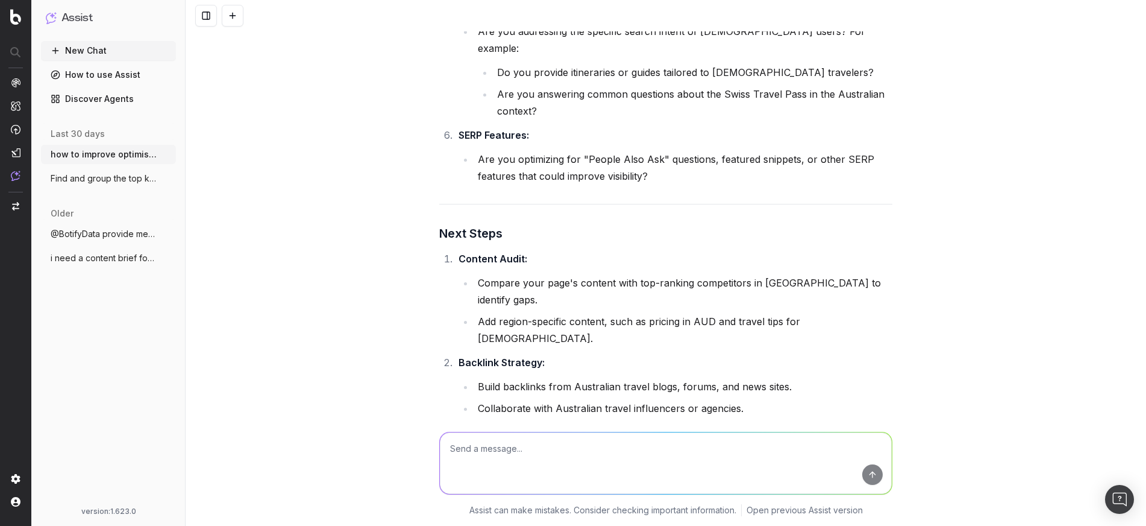
click at [107, 81] on link "How to use Assist" at bounding box center [108, 74] width 135 height 19
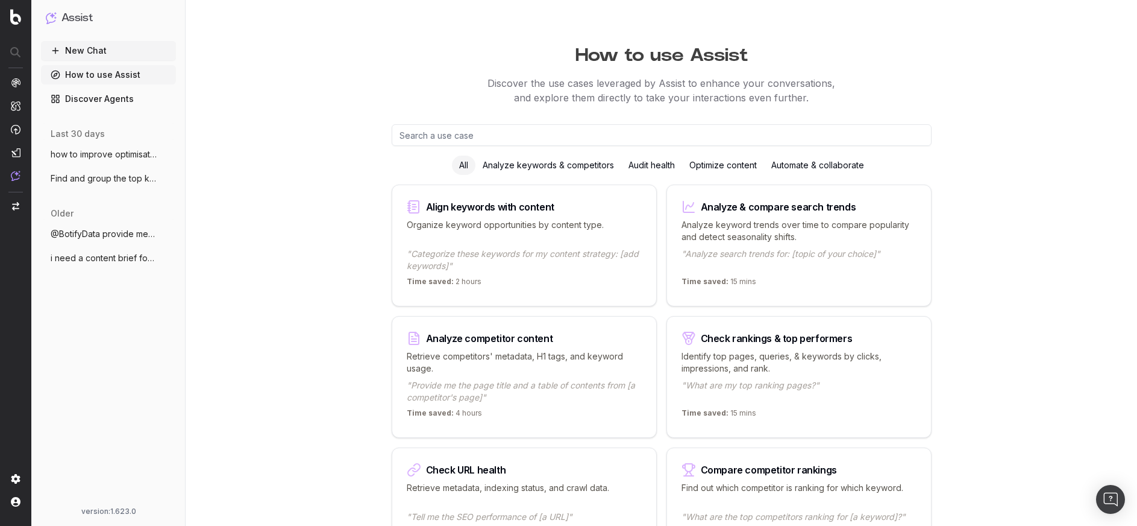
click at [731, 168] on div "Optimize content" at bounding box center [723, 164] width 82 height 19
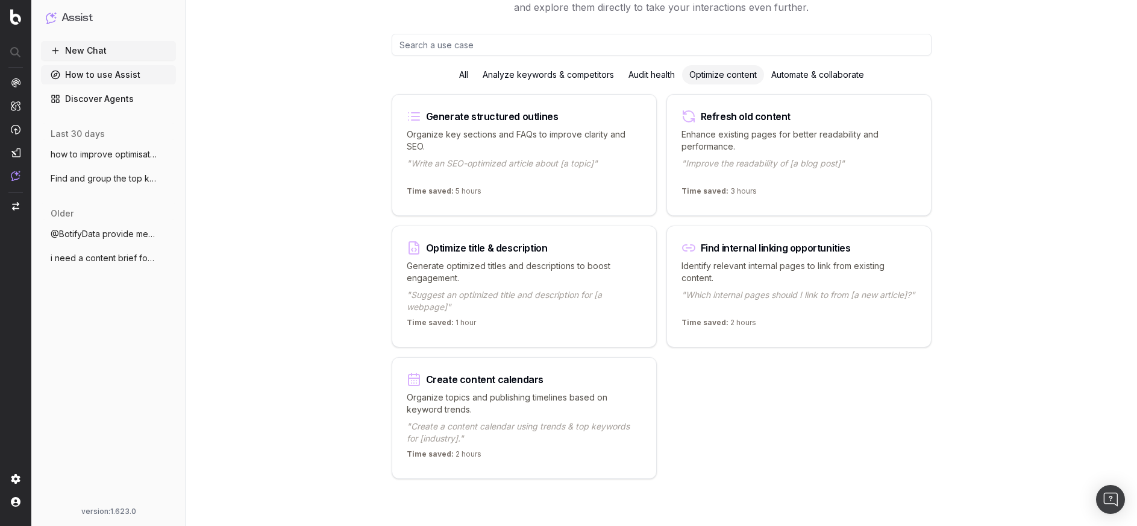
scroll to position [92, 0]
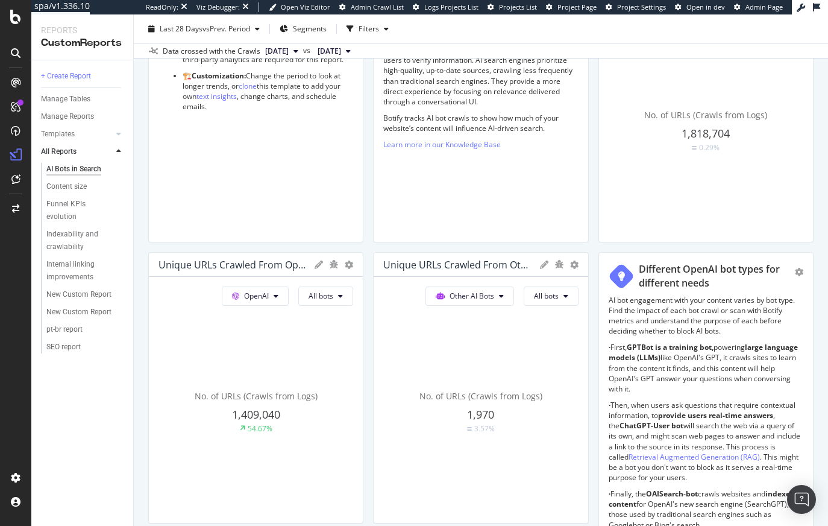
scroll to position [186, 0]
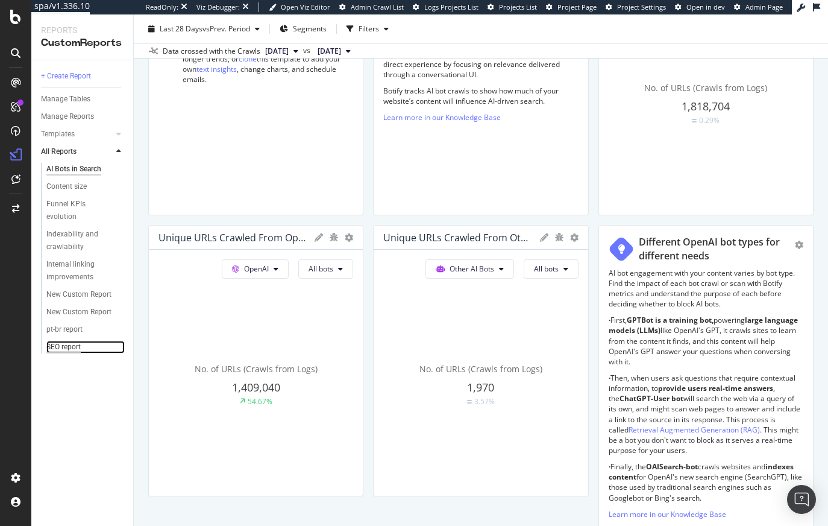
click at [66, 347] on div "SEO report" at bounding box center [63, 346] width 34 height 13
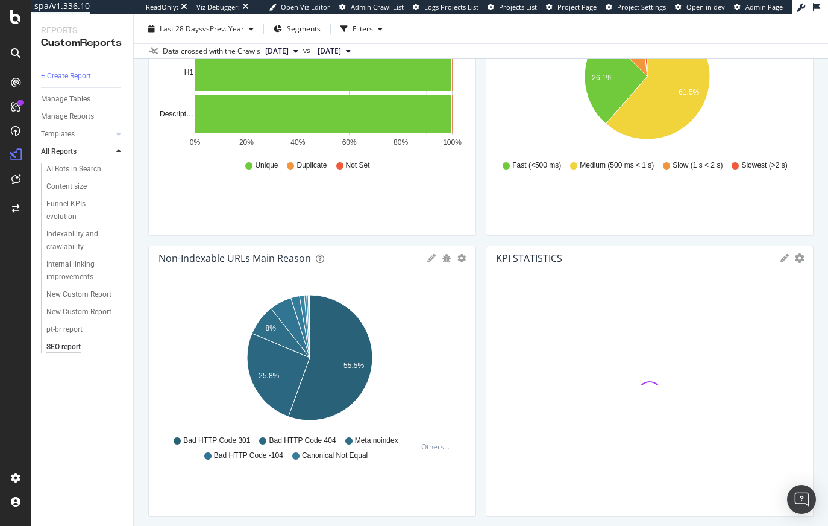
scroll to position [2501, 0]
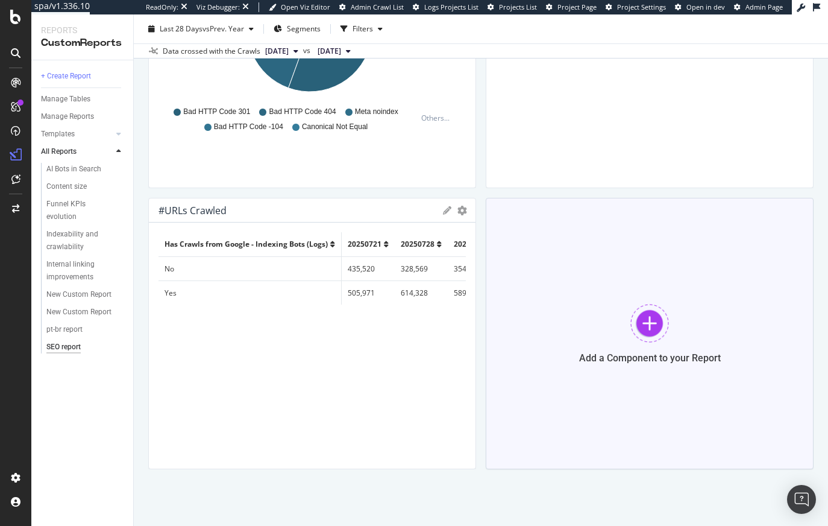
click at [609, 348] on div "Add a Component to your Report" at bounding box center [650, 333] width 328 height 271
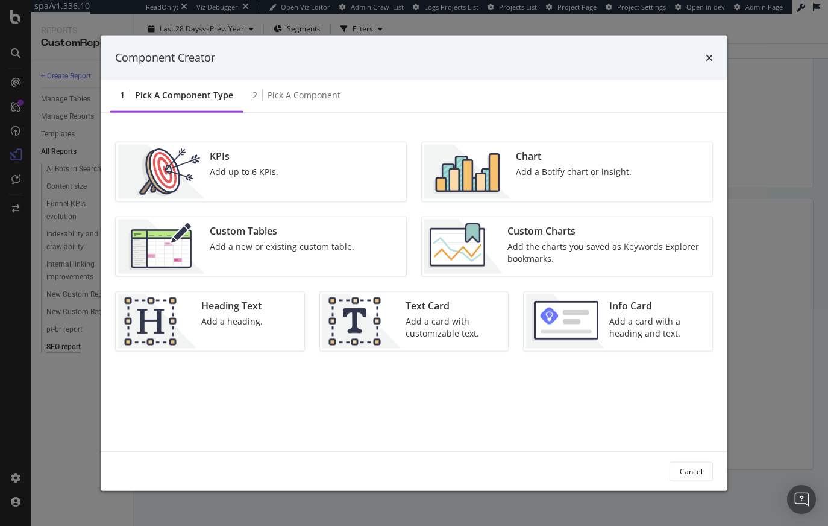
click at [268, 178] on div "KPIs Add up to 6 KPIs." at bounding box center [244, 171] width 78 height 54
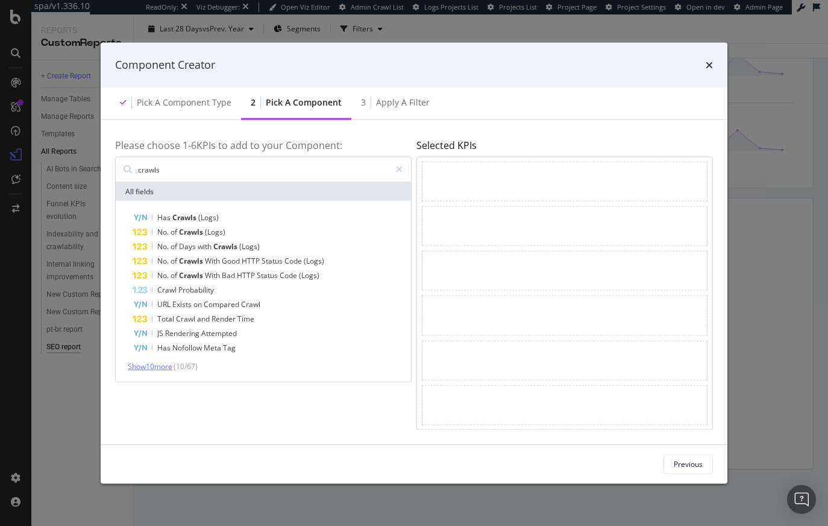
type input "crawls"
click at [158, 366] on span "Show 10 more" at bounding box center [150, 366] width 45 height 10
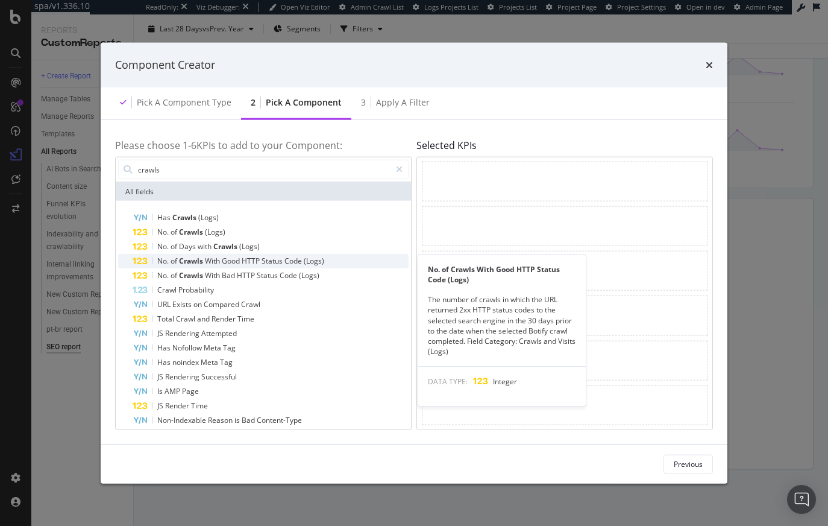
click at [266, 265] on span "Status" at bounding box center [273, 261] width 23 height 10
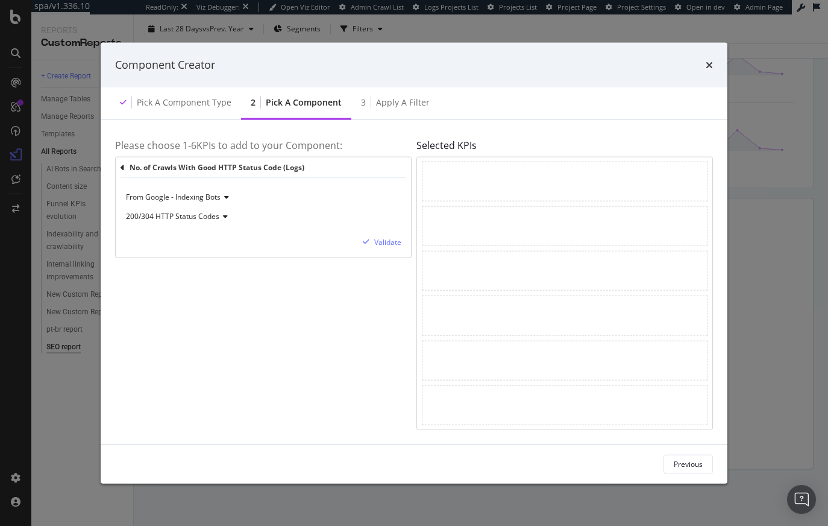
click at [206, 197] on span "From Google - Indexing Bots" at bounding box center [173, 197] width 95 height 10
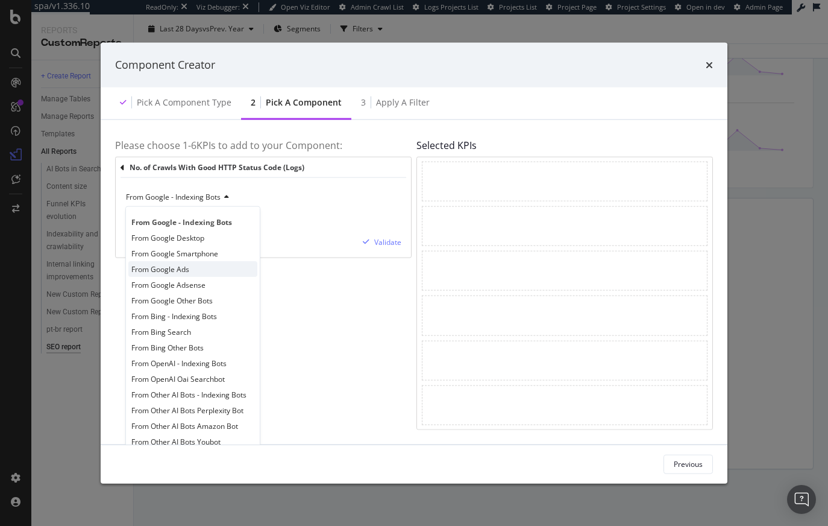
scroll to position [10, 0]
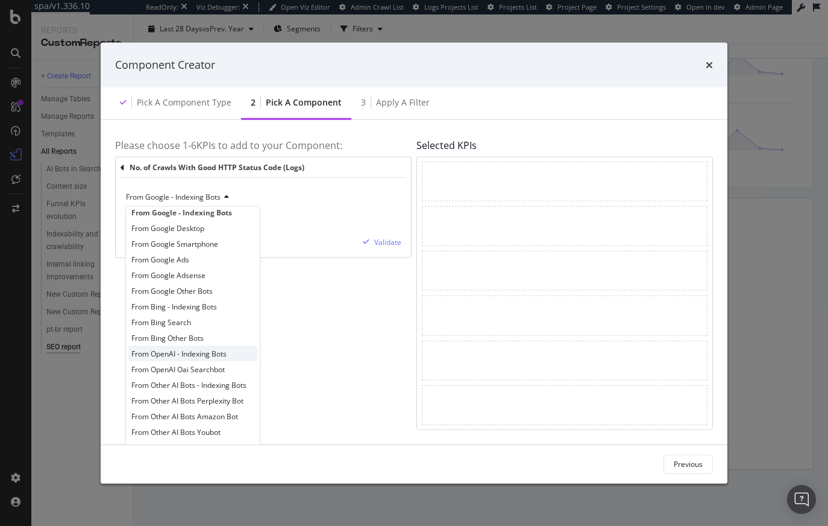
click at [198, 351] on span "From OpenAI - Indexing Bots" at bounding box center [178, 353] width 95 height 10
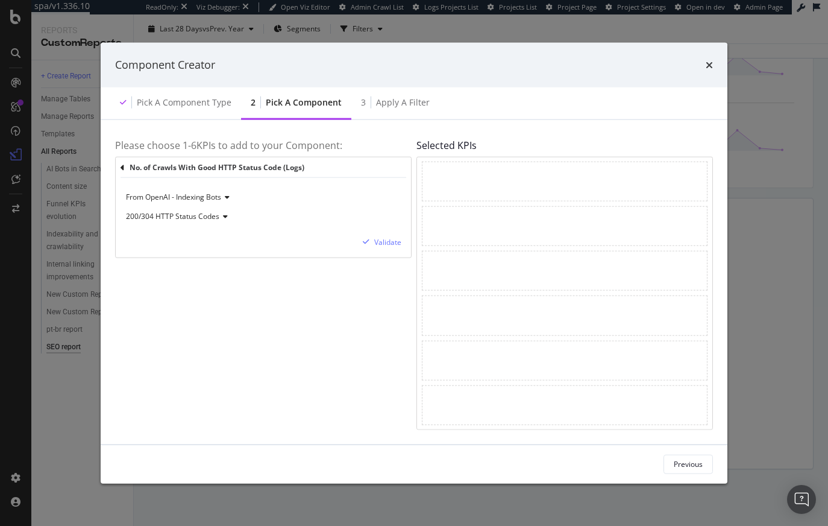
click at [192, 212] on span "200/304 HTTP Status Codes" at bounding box center [172, 216] width 93 height 10
click at [199, 242] on span "200/304 HTTP Status Codes" at bounding box center [179, 241] width 97 height 10
click at [121, 168] on icon "modal" at bounding box center [123, 167] width 4 height 8
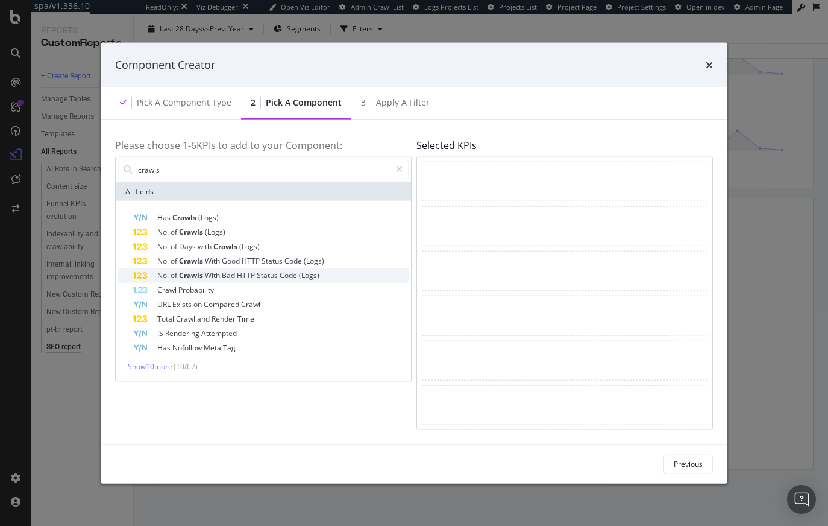
click at [219, 278] on span "With" at bounding box center [213, 275] width 17 height 10
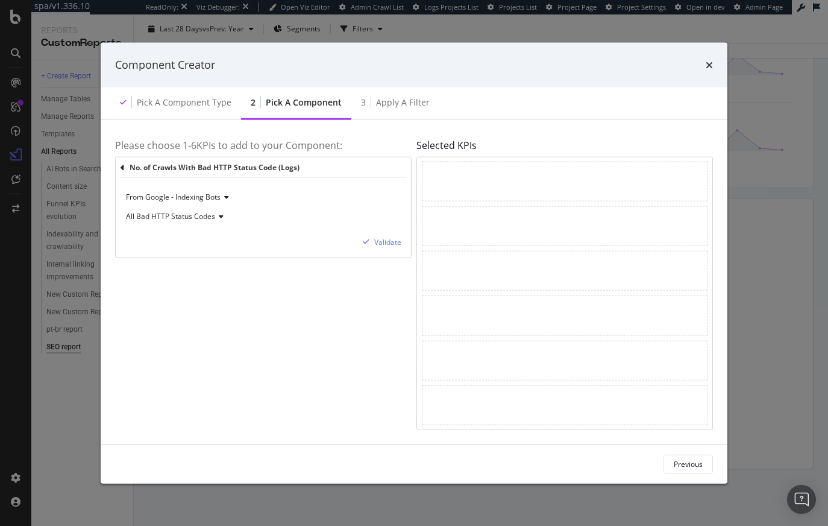
click at [200, 215] on span "All Bad HTTP Status Codes" at bounding box center [170, 216] width 89 height 10
click at [195, 271] on span "4xx HTTP Status Codes" at bounding box center [169, 273] width 77 height 10
click at [383, 246] on div "Validate" at bounding box center [387, 242] width 27 height 10
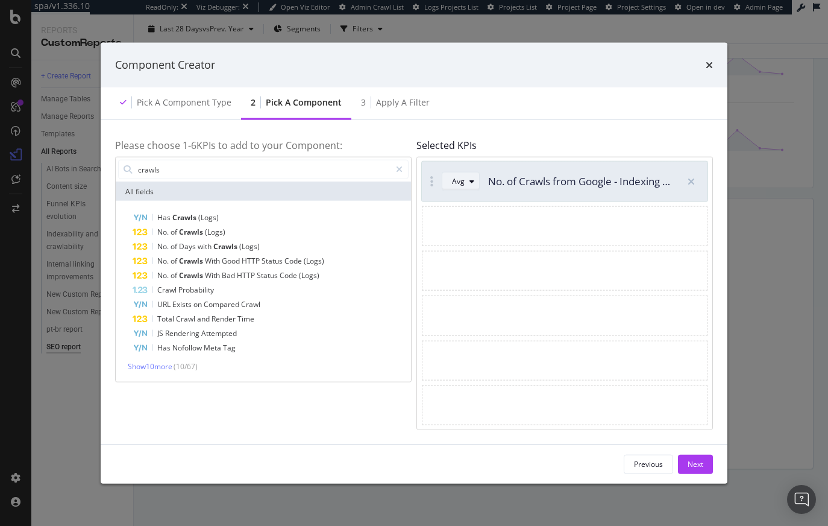
click at [465, 181] on div "modal" at bounding box center [472, 181] width 14 height 7
click at [467, 221] on div "Sum" at bounding box center [464, 221] width 15 height 10
click at [237, 233] on div "No. of Crawls (Logs)" at bounding box center [271, 232] width 276 height 14
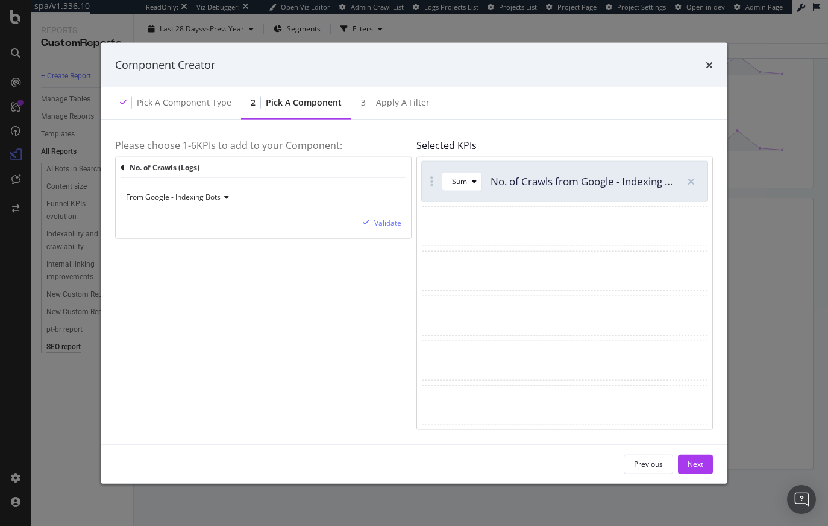
click at [212, 198] on span "From Google - Indexing Bots" at bounding box center [173, 197] width 95 height 10
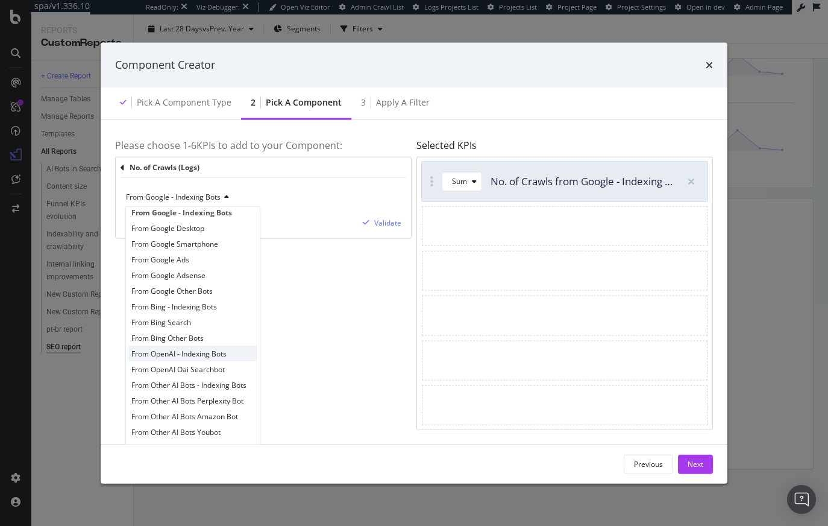
scroll to position [3, 0]
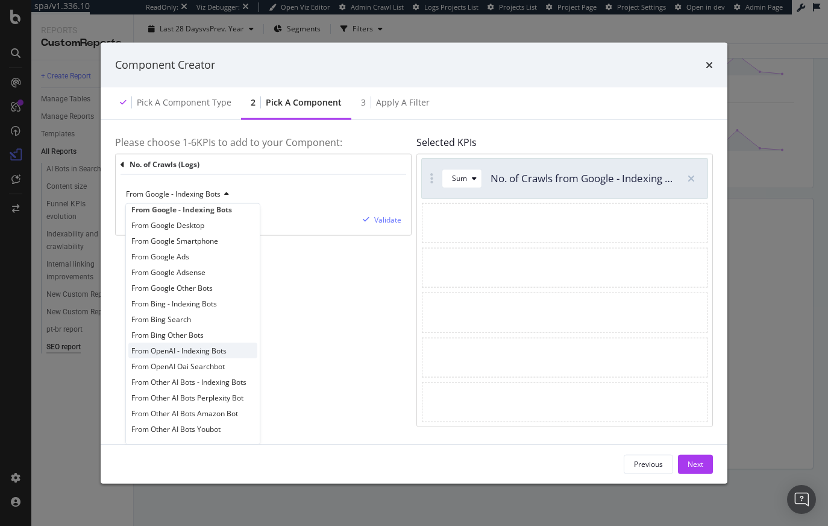
click at [221, 347] on span "From OpenAI - Indexing Bots" at bounding box center [178, 350] width 95 height 10
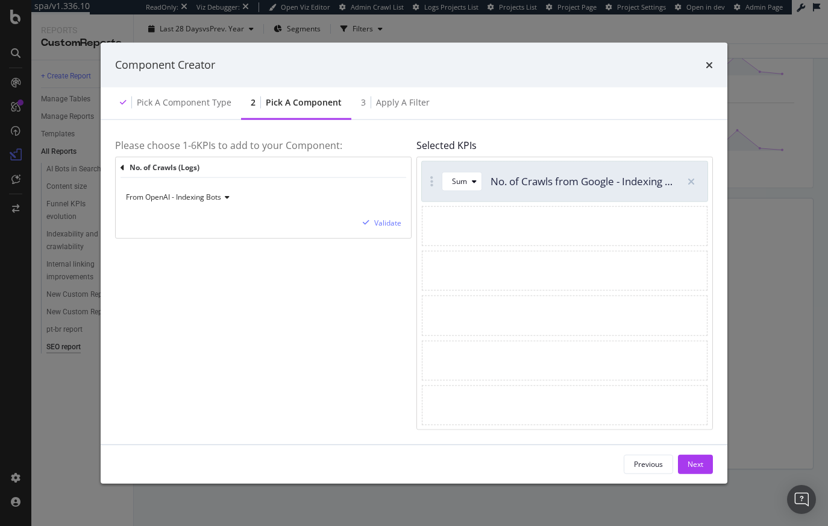
scroll to position [0, 0]
click at [377, 222] on div "Validate" at bounding box center [387, 223] width 27 height 10
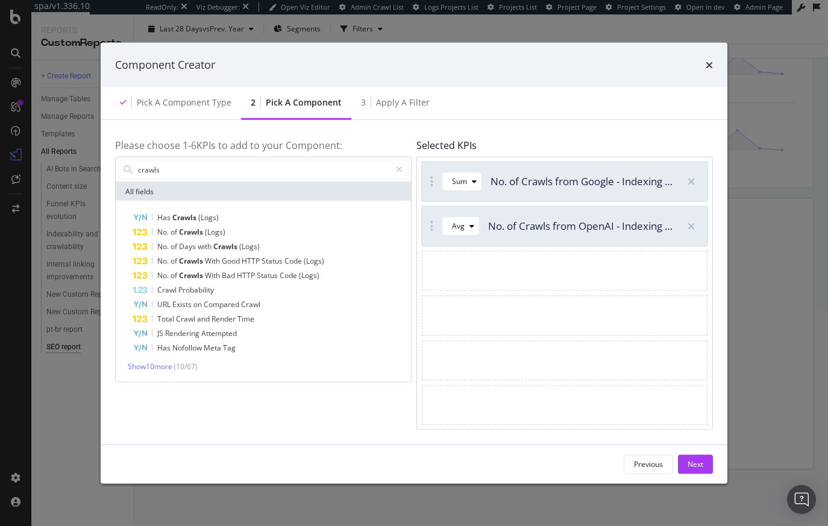
click at [463, 240] on div "Avg No. of Crawls from OpenAI - Indexing Bots (Logs)" at bounding box center [548, 226] width 252 height 40
click at [470, 230] on div "Avg" at bounding box center [465, 226] width 27 height 17
click at [466, 266] on div "Sum" at bounding box center [464, 266] width 15 height 10
click at [218, 231] on span "(Logs)" at bounding box center [215, 232] width 20 height 10
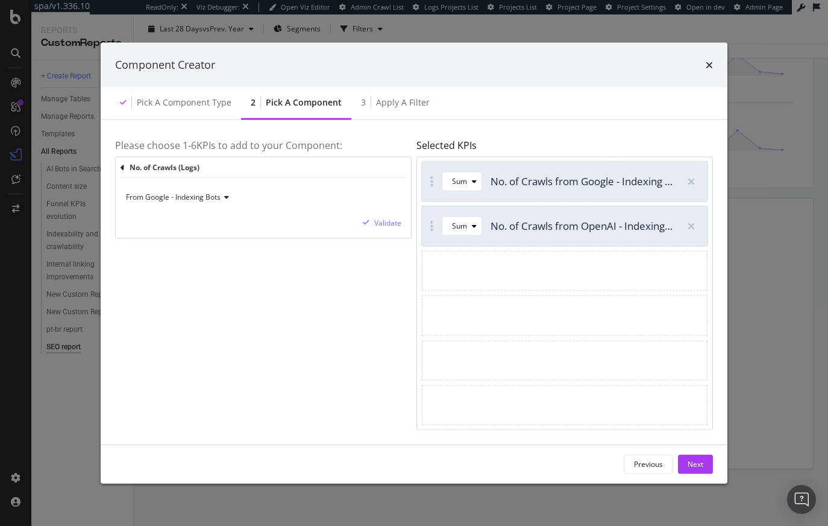
click at [124, 166] on icon "modal" at bounding box center [123, 167] width 4 height 8
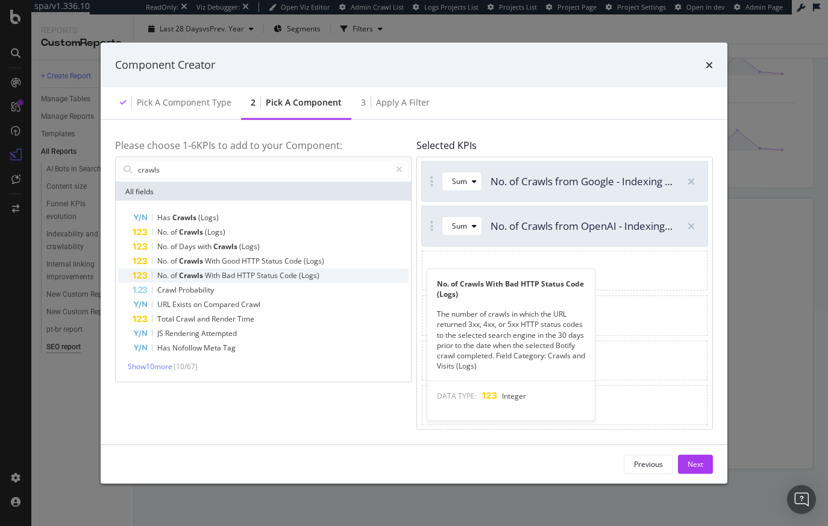
click at [236, 272] on span "Bad" at bounding box center [229, 275] width 15 height 10
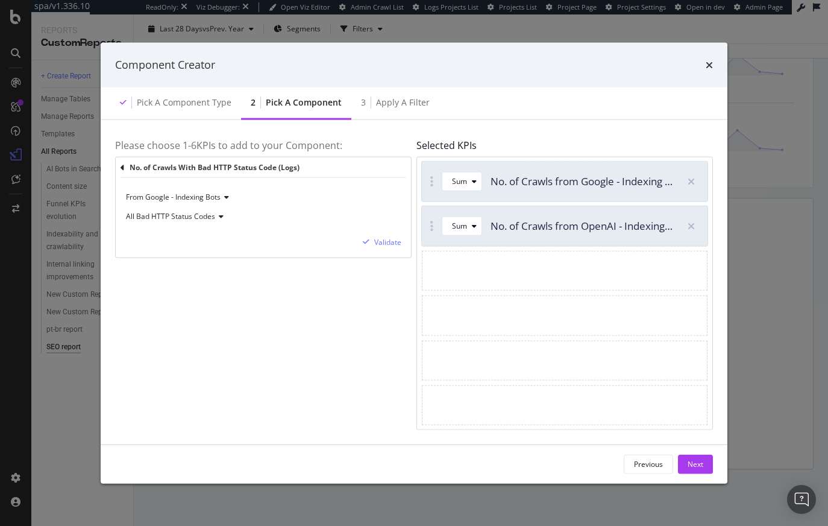
click at [211, 200] on span "From Google - Indexing Bots" at bounding box center [173, 197] width 95 height 10
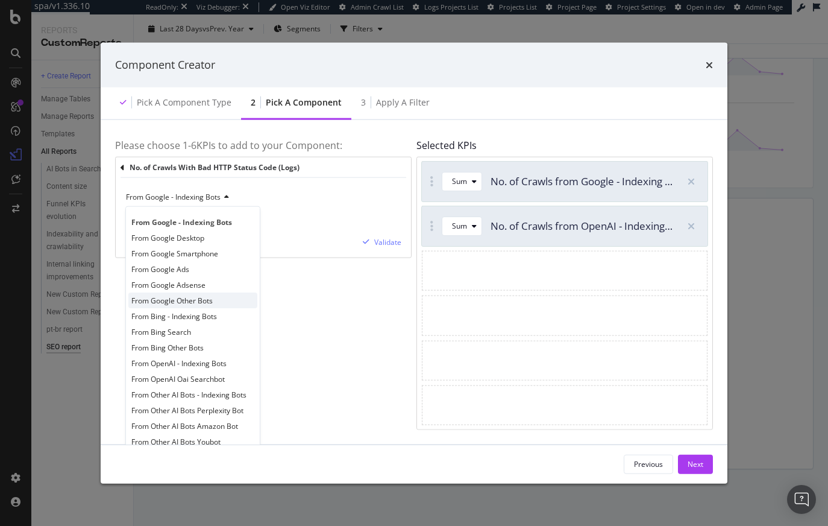
scroll to position [10, 0]
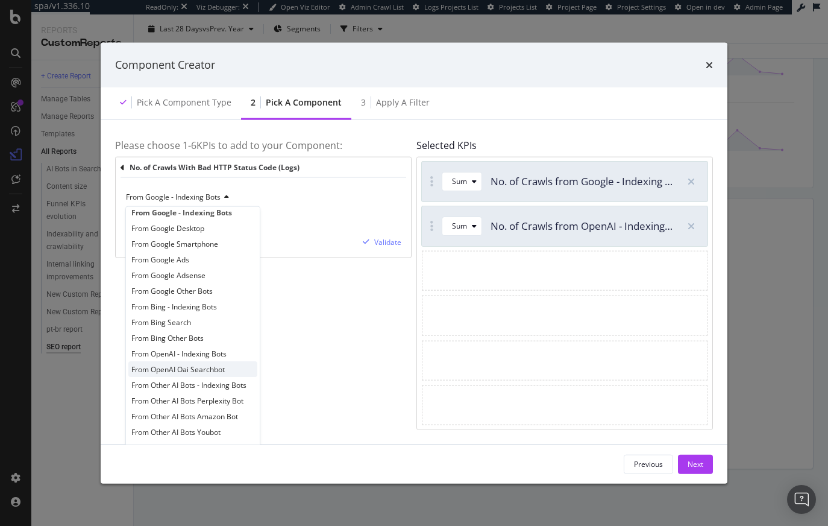
click at [212, 366] on span "From OpenAI Oai Searchbot" at bounding box center [177, 369] width 93 height 10
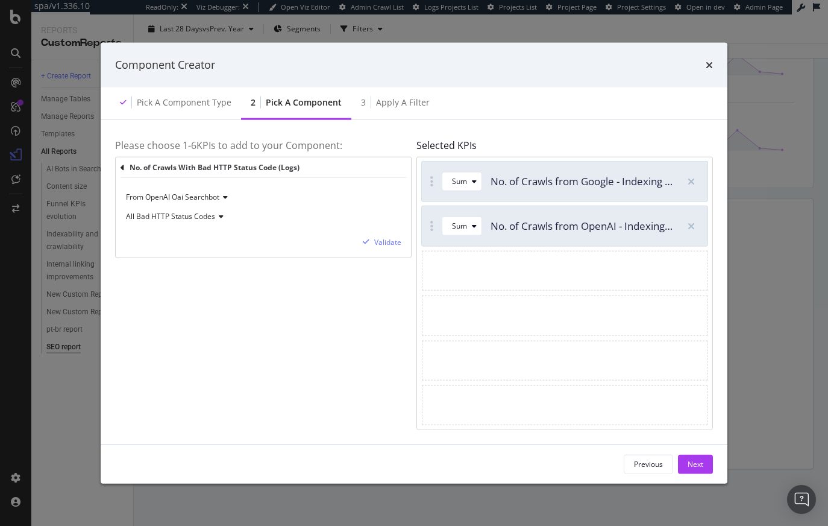
click at [205, 216] on span "All Bad HTTP Status Codes" at bounding box center [170, 216] width 89 height 10
click at [195, 274] on span "4xx HTTP Status Codes" at bounding box center [169, 273] width 77 height 10
click at [390, 243] on div "Validate" at bounding box center [387, 242] width 27 height 10
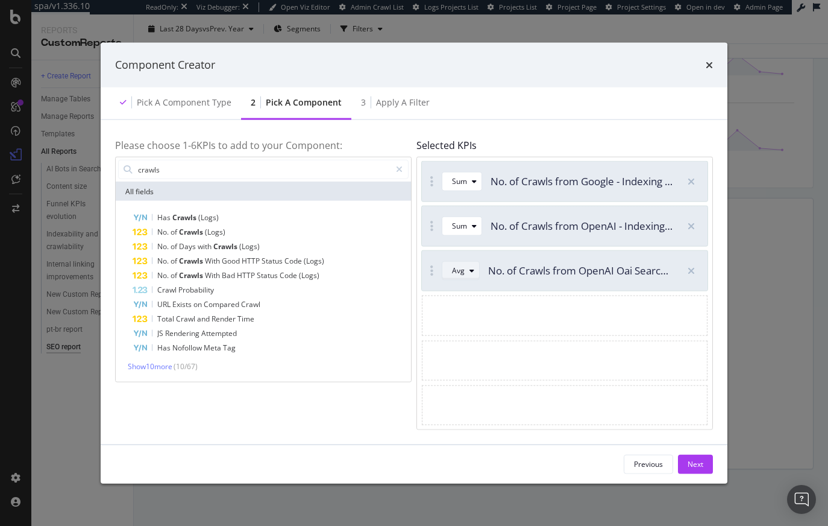
click at [468, 274] on div "Avg" at bounding box center [465, 270] width 27 height 17
click at [473, 313] on div "Sum" at bounding box center [464, 310] width 34 height 15
click at [706, 466] on button "Next" at bounding box center [695, 463] width 35 height 19
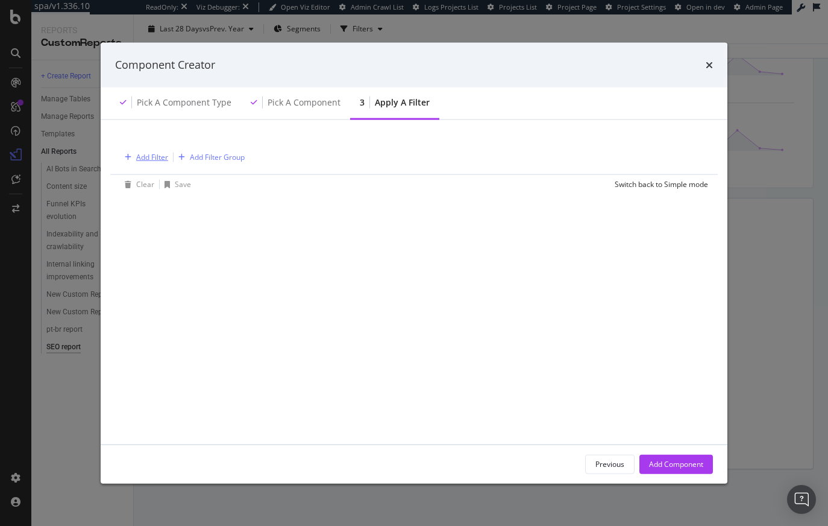
click at [152, 157] on div "Add Filter" at bounding box center [152, 157] width 32 height 10
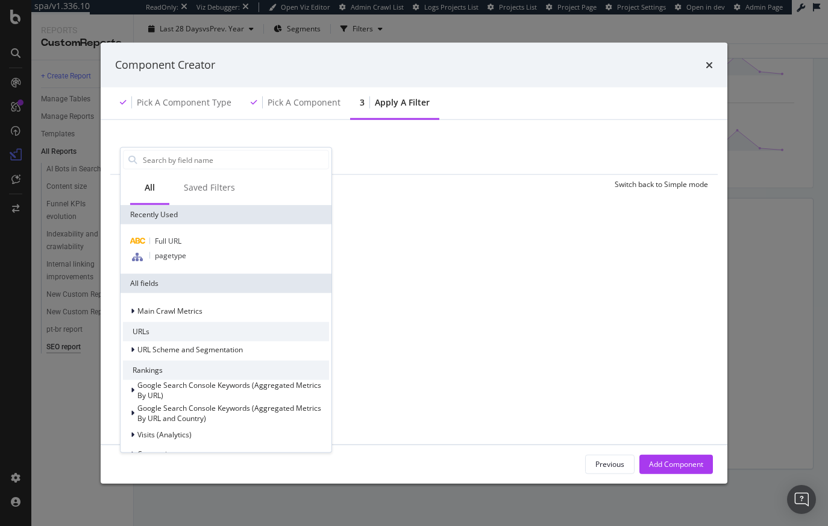
click at [528, 342] on div "Add Filter Add Filter Group Clear Save Switch back to Simple mode All Saved Fil…" at bounding box center [414, 281] width 598 height 295
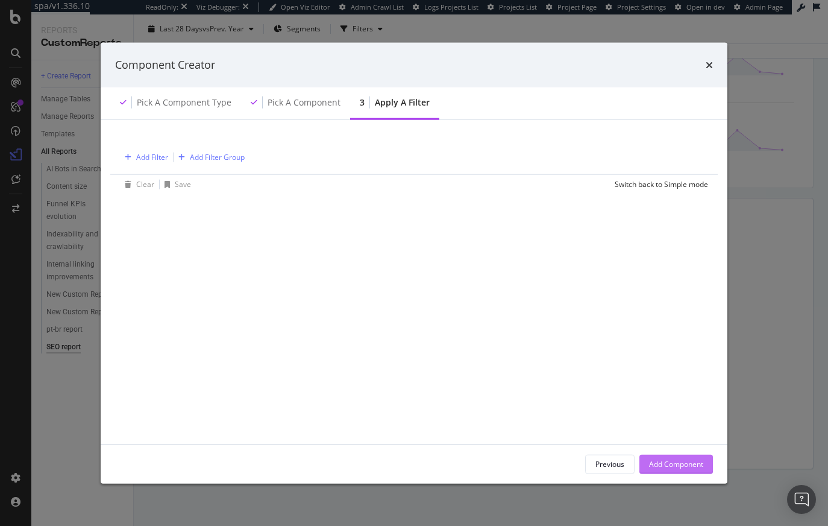
click at [659, 460] on div "Add Component" at bounding box center [676, 464] width 54 height 10
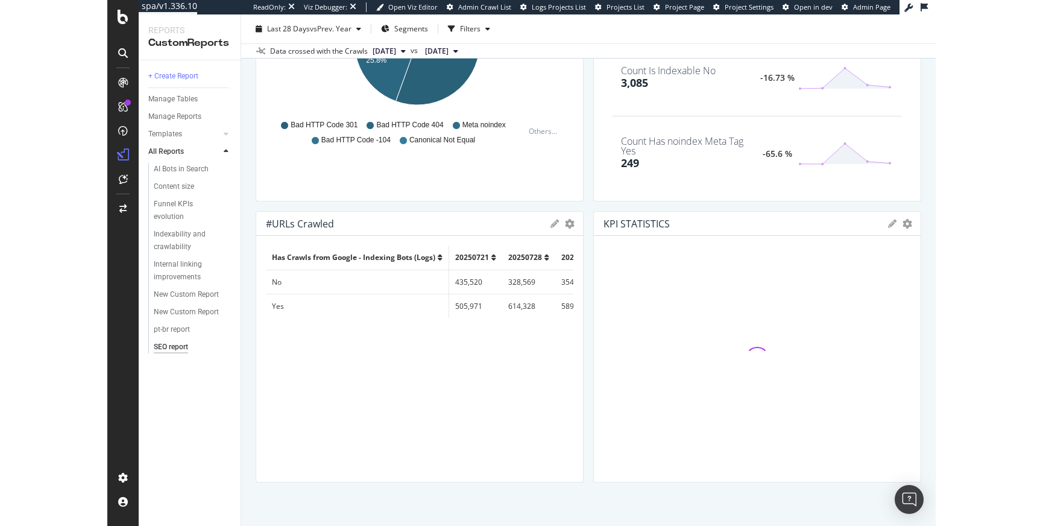
scroll to position [2476, 0]
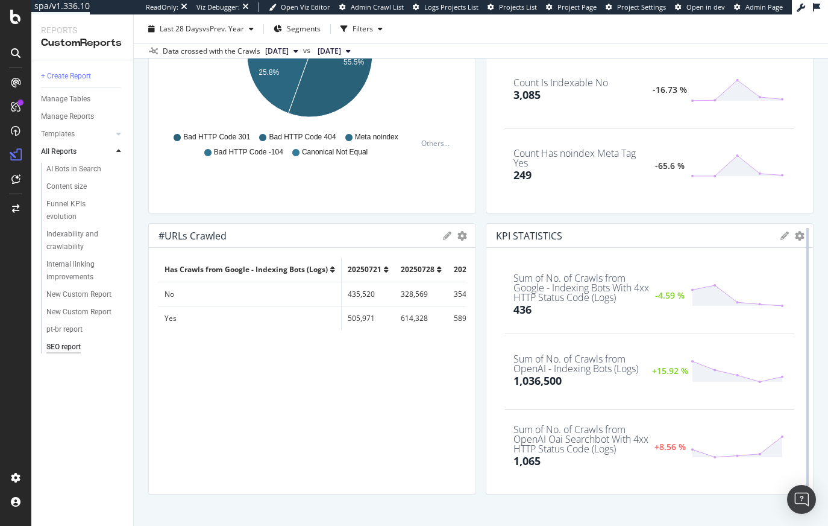
click at [802, 235] on div at bounding box center [808, 358] width 12 height 271
click at [802, 234] on div at bounding box center [808, 358] width 12 height 271
click at [784, 233] on div "KPIs Table Edit KPIs Apply Filter Export as CSV Delete Add to Custom Report" at bounding box center [791, 235] width 23 height 8
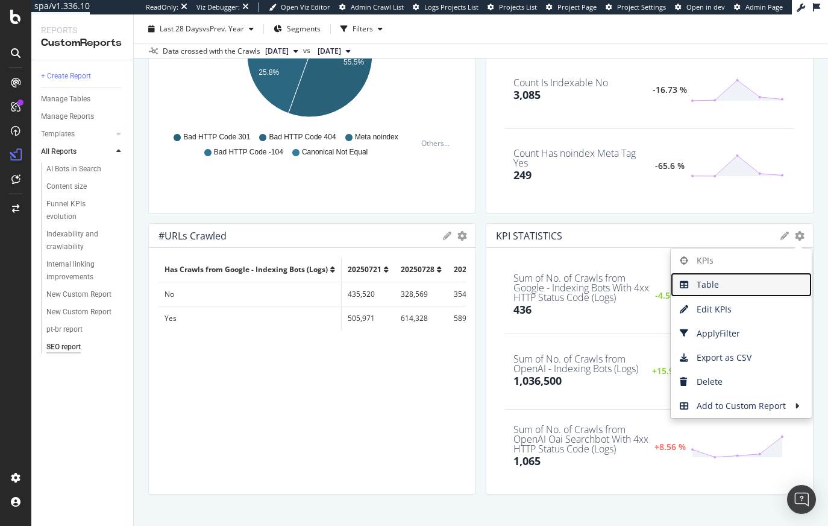
click at [723, 284] on span "Table" at bounding box center [741, 284] width 141 height 18
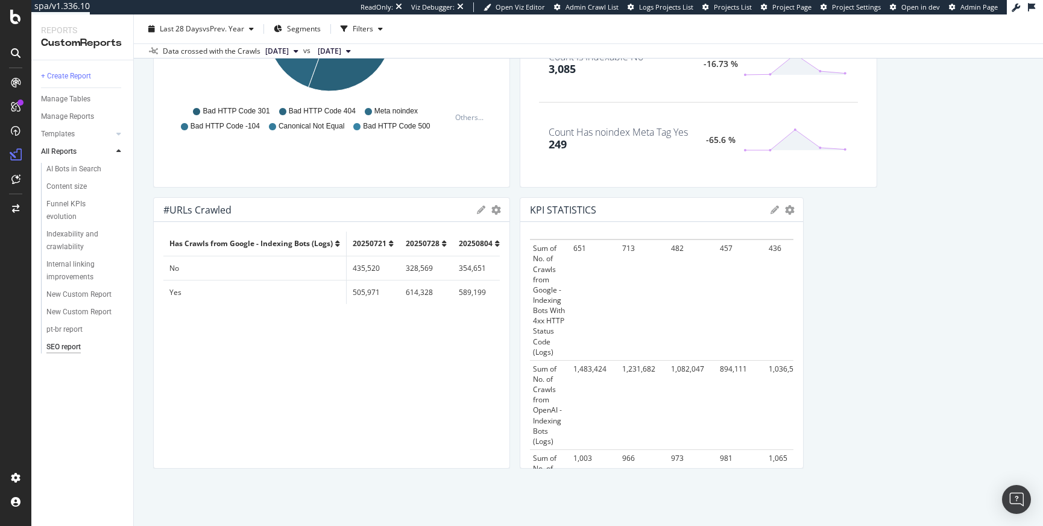
scroll to position [2511, 0]
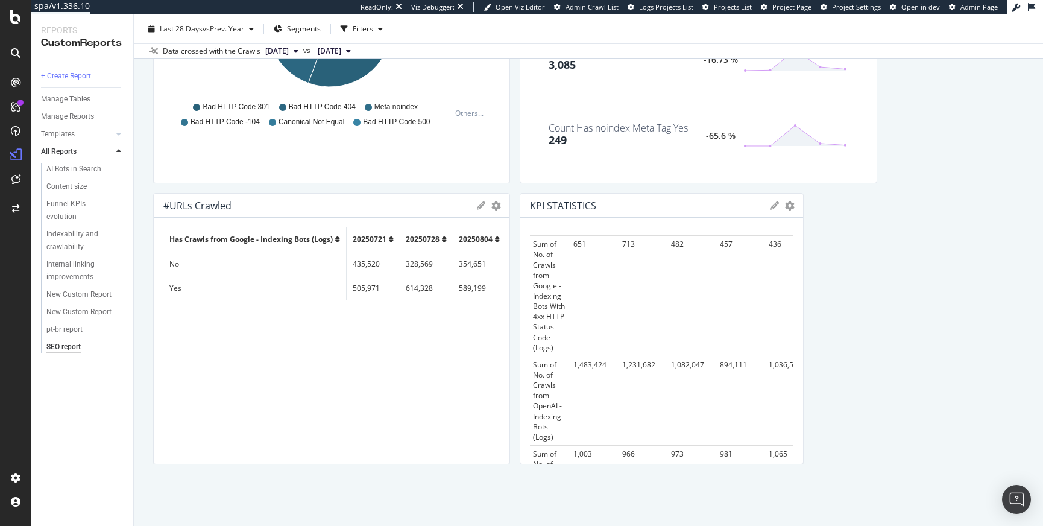
click at [785, 207] on icon "gear" at bounding box center [790, 206] width 10 height 10
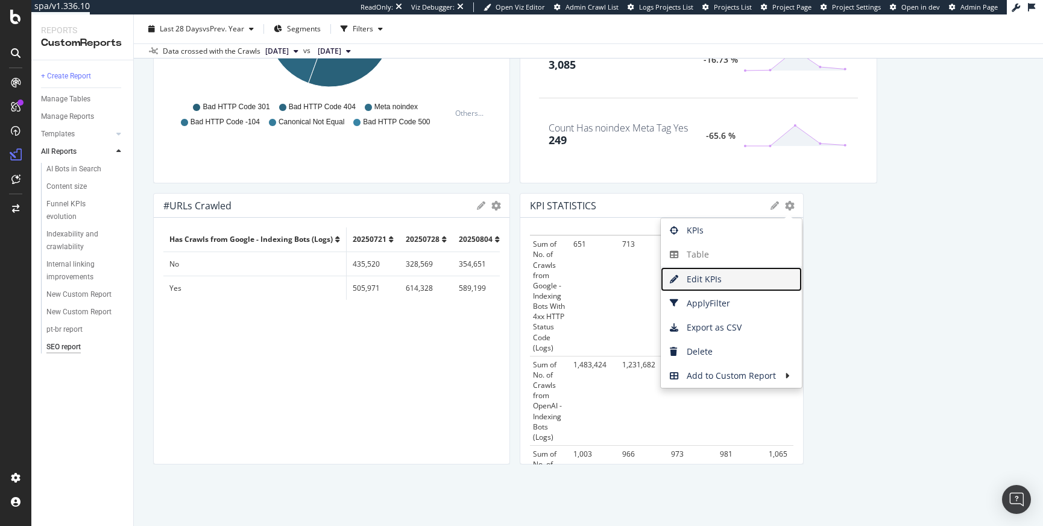
click at [723, 278] on span "Edit KPIs" at bounding box center [730, 279] width 141 height 18
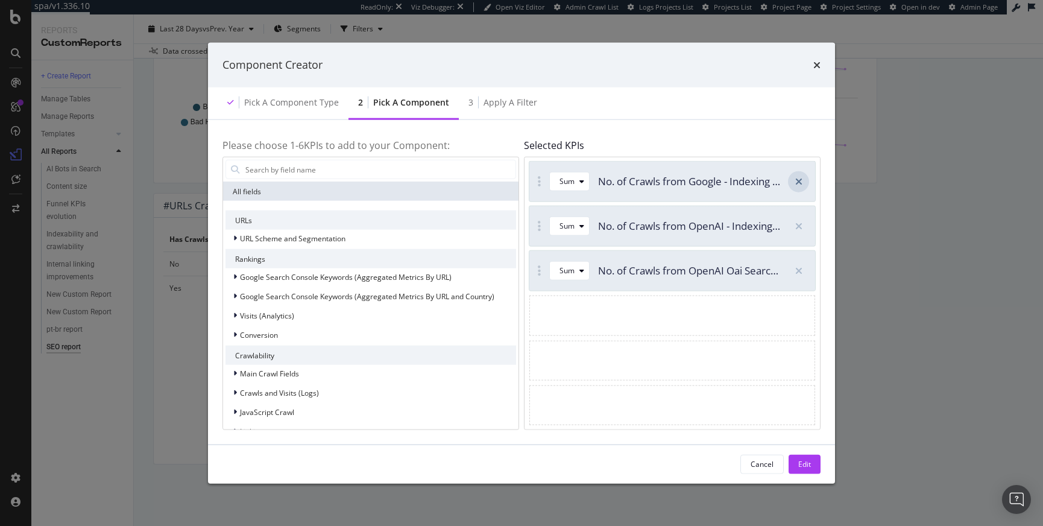
click at [797, 183] on icon "modal" at bounding box center [798, 181] width 7 height 10
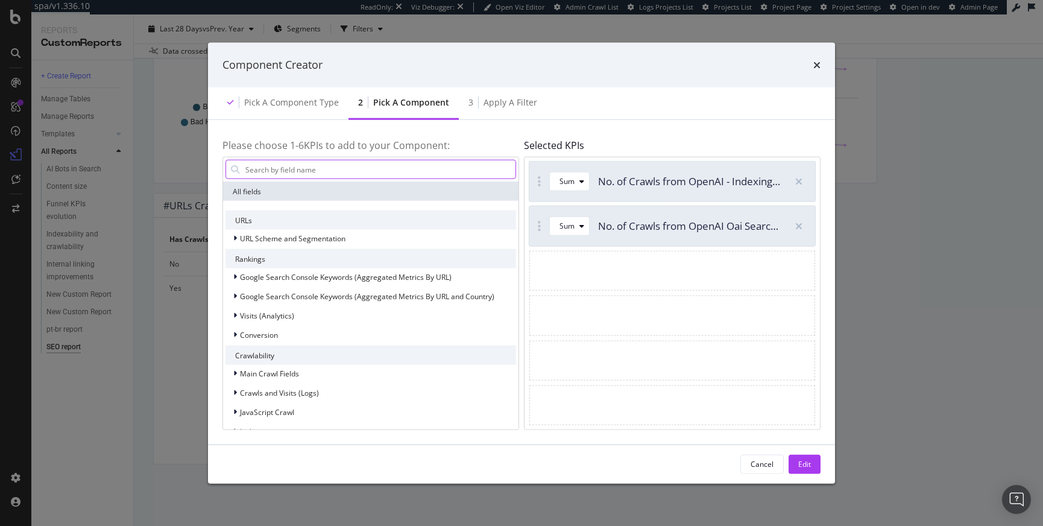
click at [278, 169] on input "modal" at bounding box center [379, 169] width 271 height 18
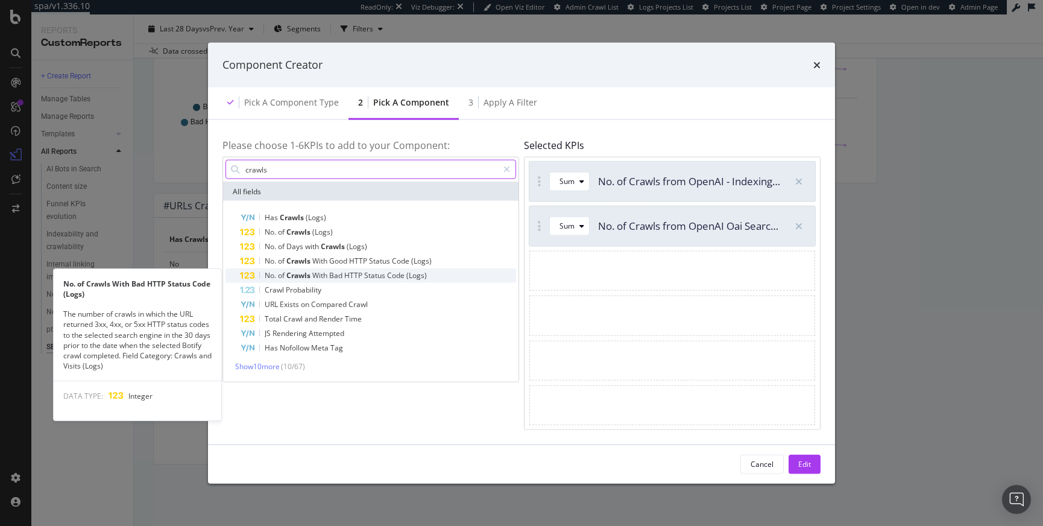
type input "crawls"
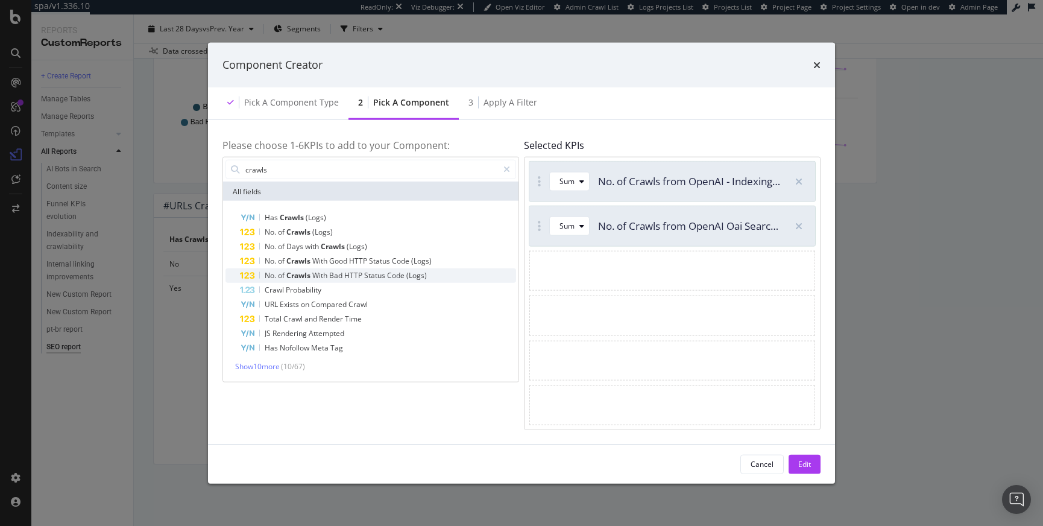
click at [375, 276] on span "Status" at bounding box center [375, 275] width 23 height 10
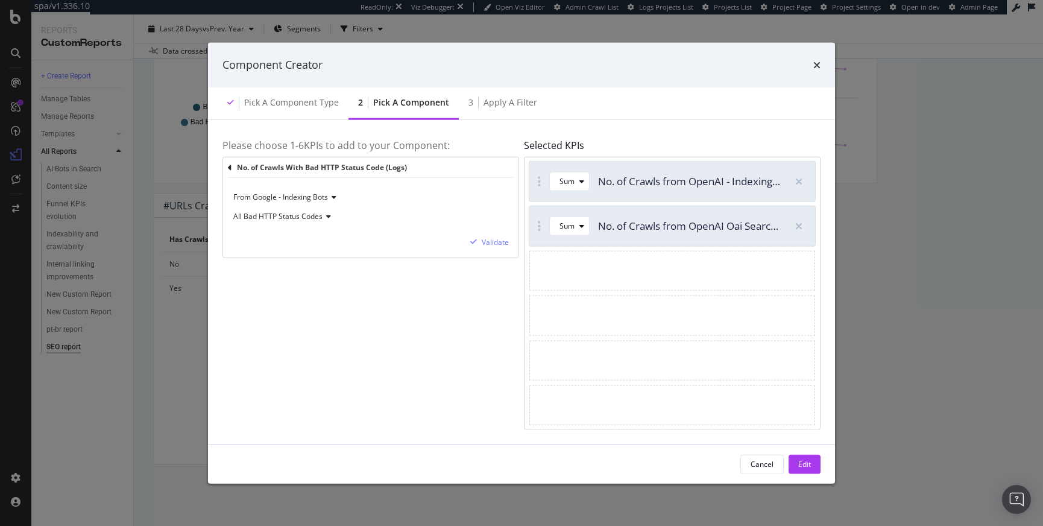
click at [304, 196] on span "From Google - Indexing Bots" at bounding box center [280, 197] width 95 height 10
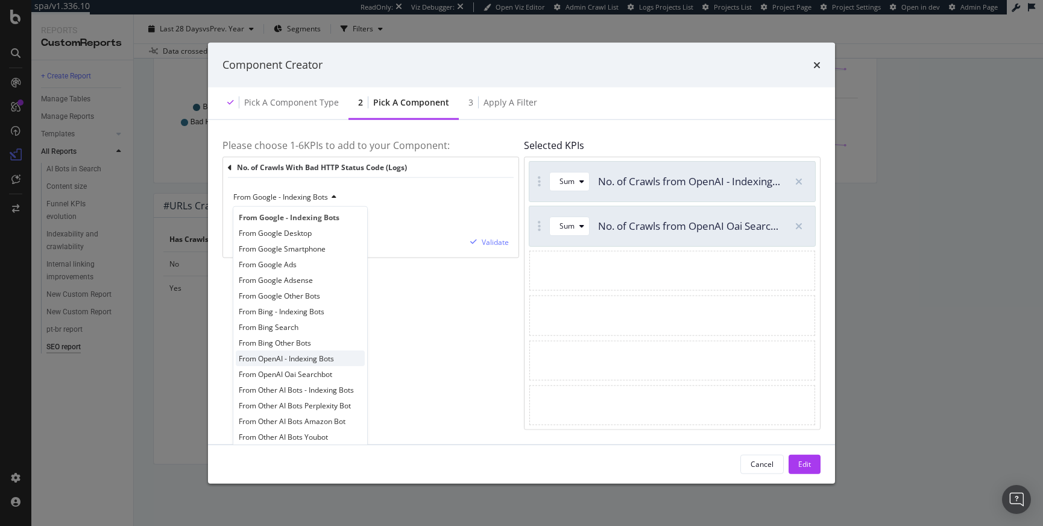
scroll to position [10, 0]
drag, startPoint x: 330, startPoint y: 356, endPoint x: 330, endPoint y: 366, distance: 10.2
click at [330, 366] on div "From Google - Indexing Bots From Google Desktop From Google Smartphone From Goo…" at bounding box center [300, 326] width 135 height 241
click at [339, 381] on span "From Other AI Bots - Indexing Bots" at bounding box center [296, 382] width 115 height 10
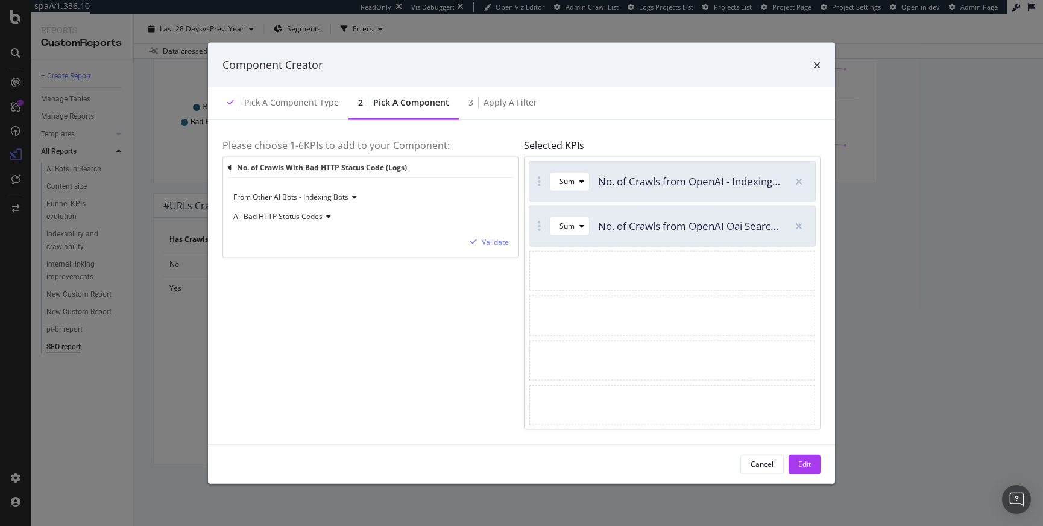
click at [287, 218] on span "All Bad HTTP Status Codes" at bounding box center [277, 216] width 89 height 10
click at [284, 277] on div "4xx HTTP Status Codes" at bounding box center [300, 273] width 129 height 16
click at [500, 244] on div "Validate" at bounding box center [495, 242] width 27 height 10
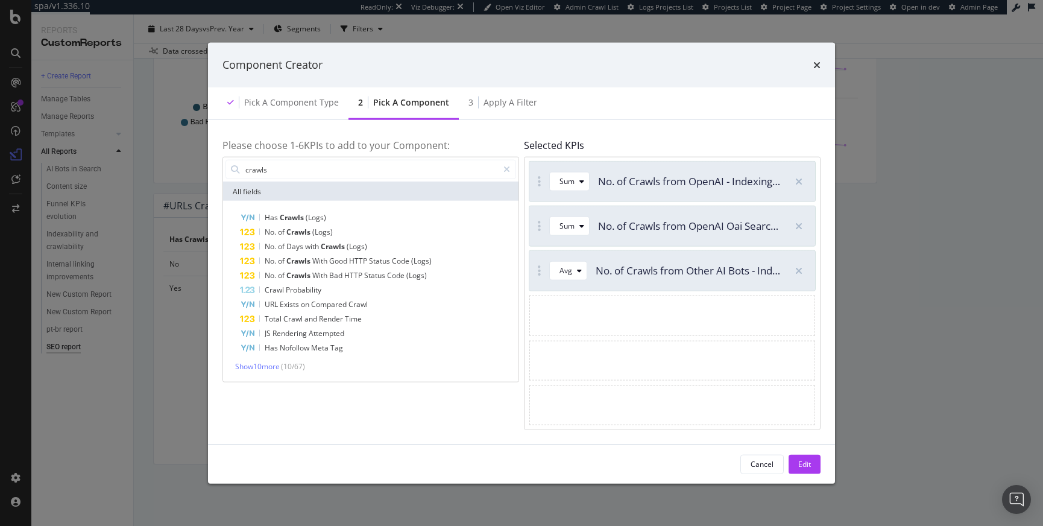
click at [797, 457] on button "Edit" at bounding box center [804, 463] width 32 height 19
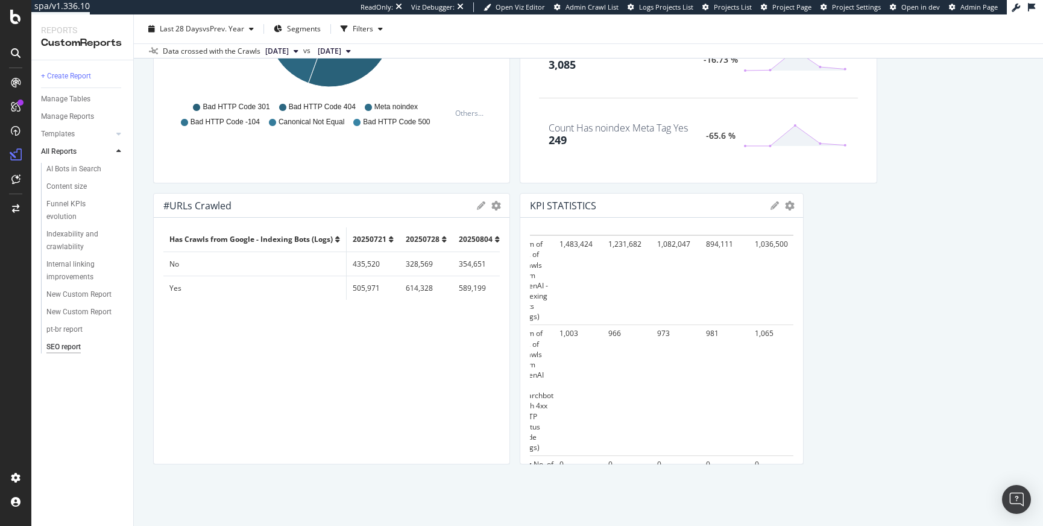
scroll to position [18, 0]
click at [785, 207] on icon "gear" at bounding box center [790, 206] width 10 height 10
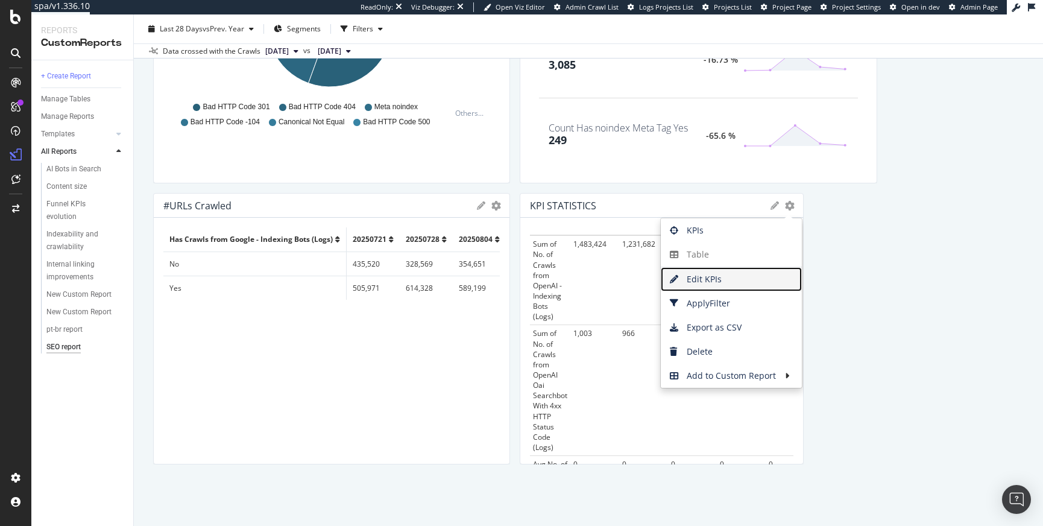
click at [701, 284] on span "Edit KPIs" at bounding box center [730, 279] width 141 height 18
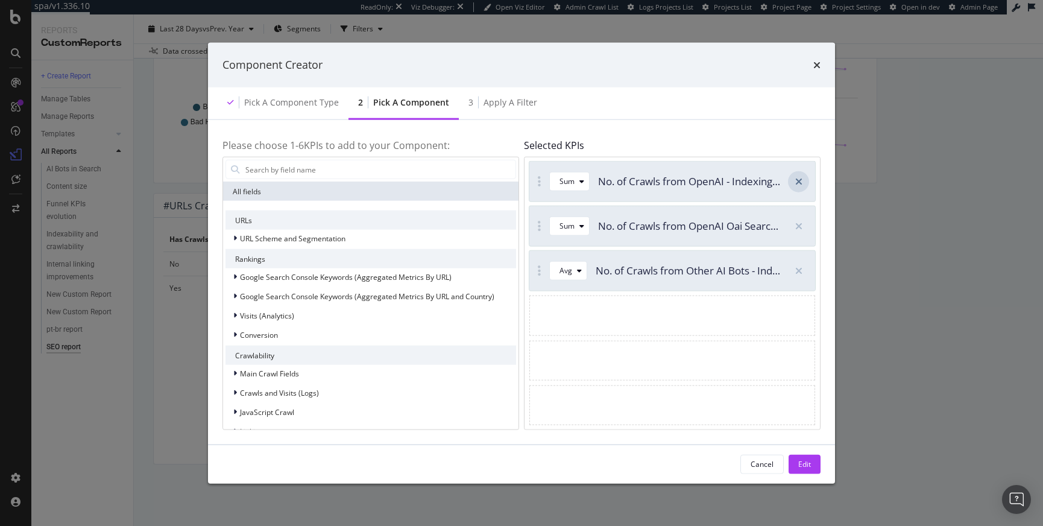
click at [802, 183] on div "modal" at bounding box center [798, 181] width 21 height 21
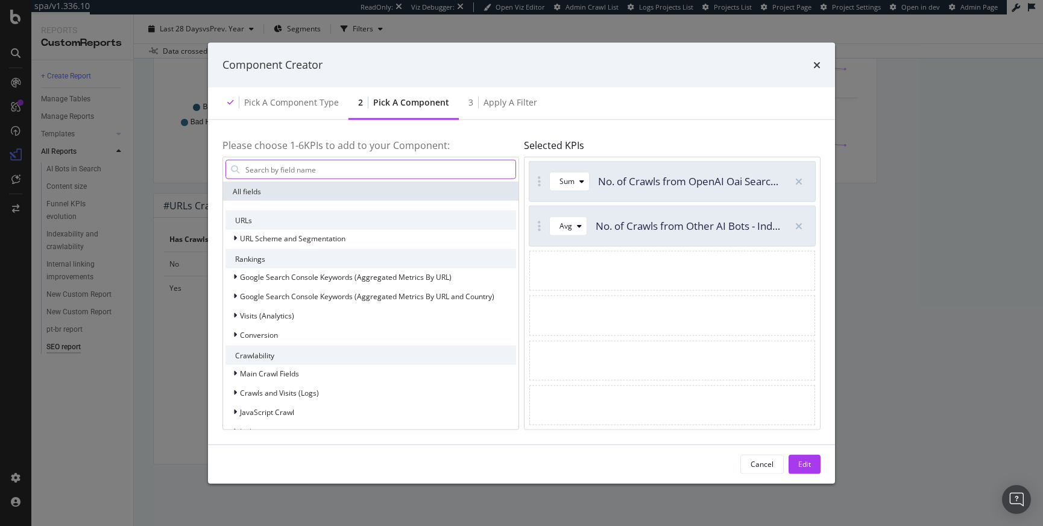
click at [299, 176] on input "modal" at bounding box center [379, 169] width 271 height 18
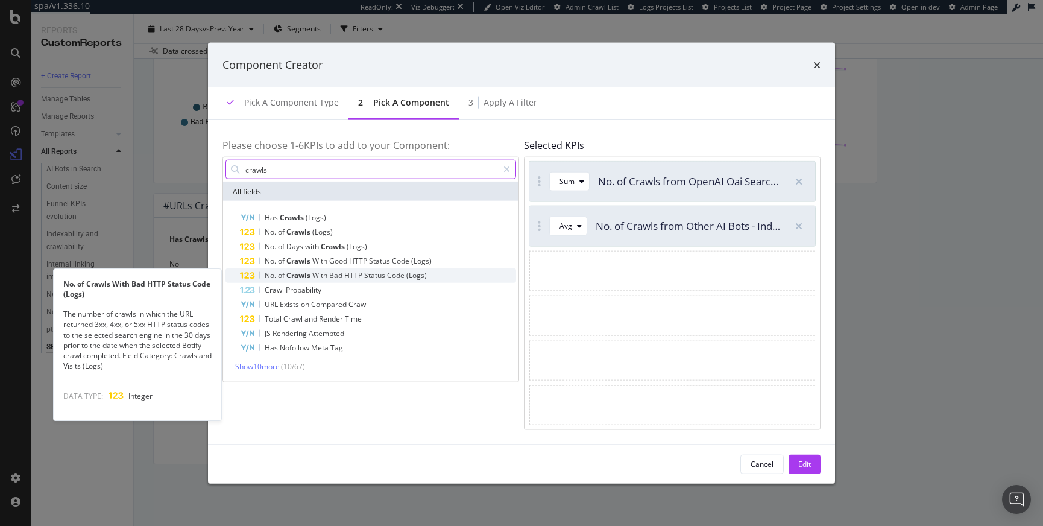
type input "crawls"
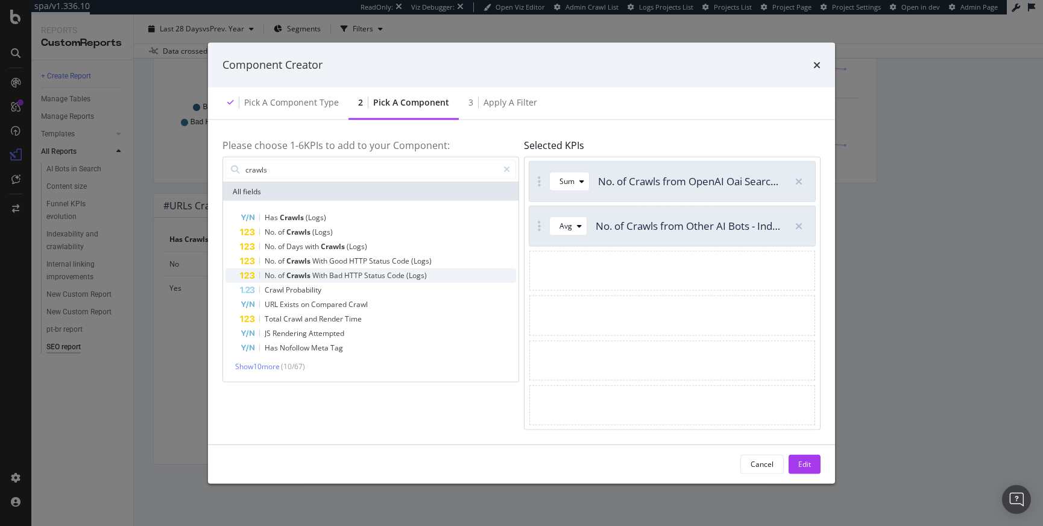
click at [360, 278] on span "HTTP" at bounding box center [354, 275] width 20 height 10
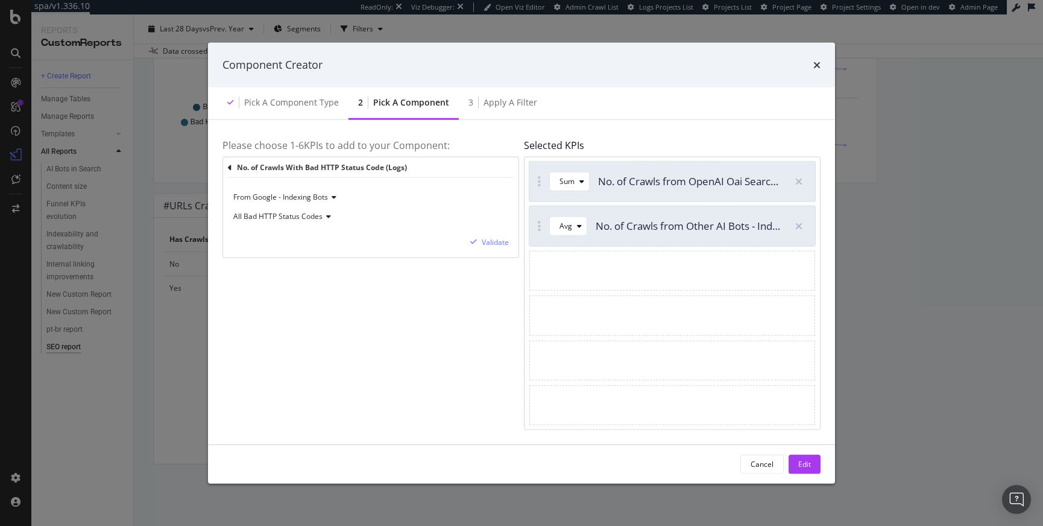
click at [316, 198] on span "From Google - Indexing Bots" at bounding box center [280, 197] width 95 height 10
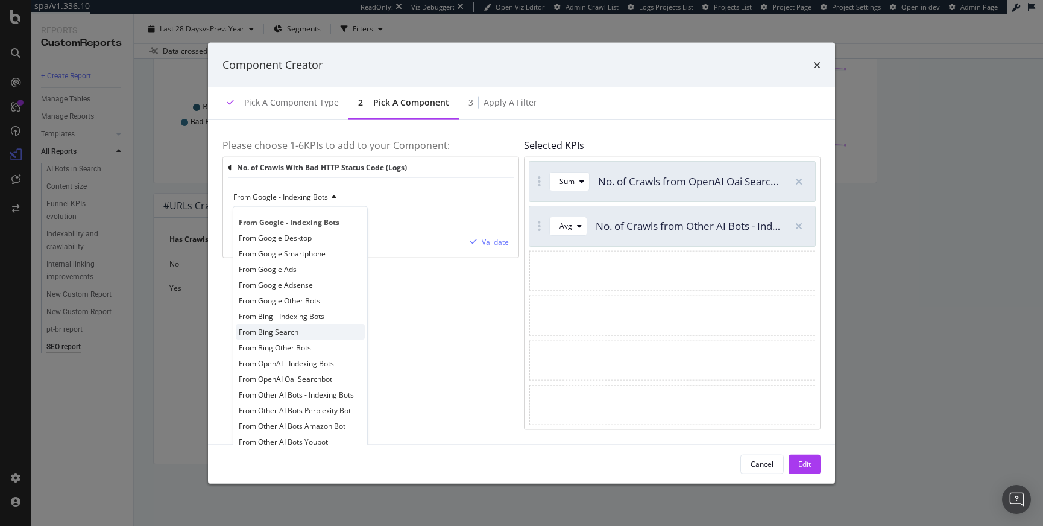
scroll to position [10, 0]
click at [334, 356] on span "From OpenAI - Indexing Bots" at bounding box center [286, 353] width 95 height 10
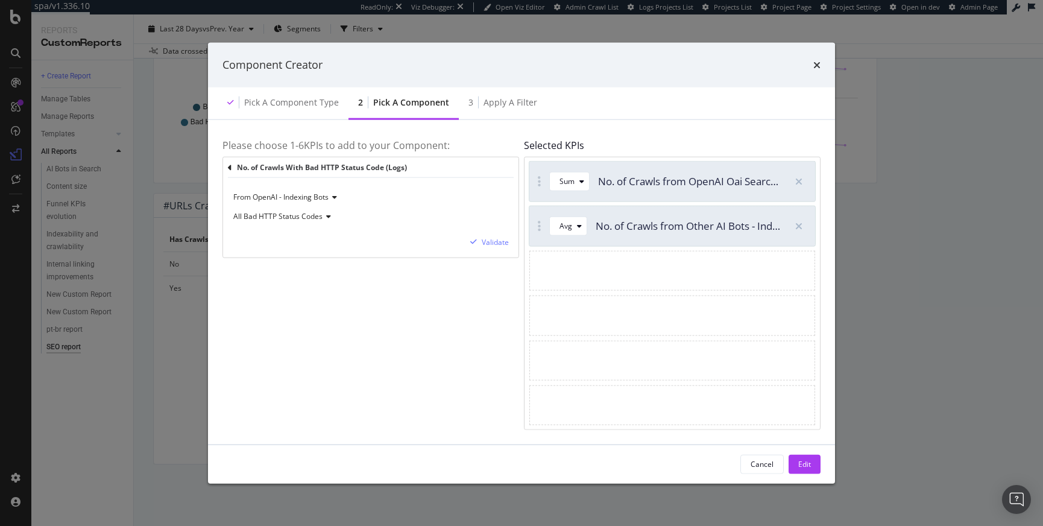
click at [304, 215] on span "All Bad HTTP Status Codes" at bounding box center [277, 216] width 89 height 10
click at [323, 275] on div "4xx HTTP Status Codes" at bounding box center [300, 273] width 129 height 16
click at [471, 241] on icon "modal" at bounding box center [473, 241] width 7 height 7
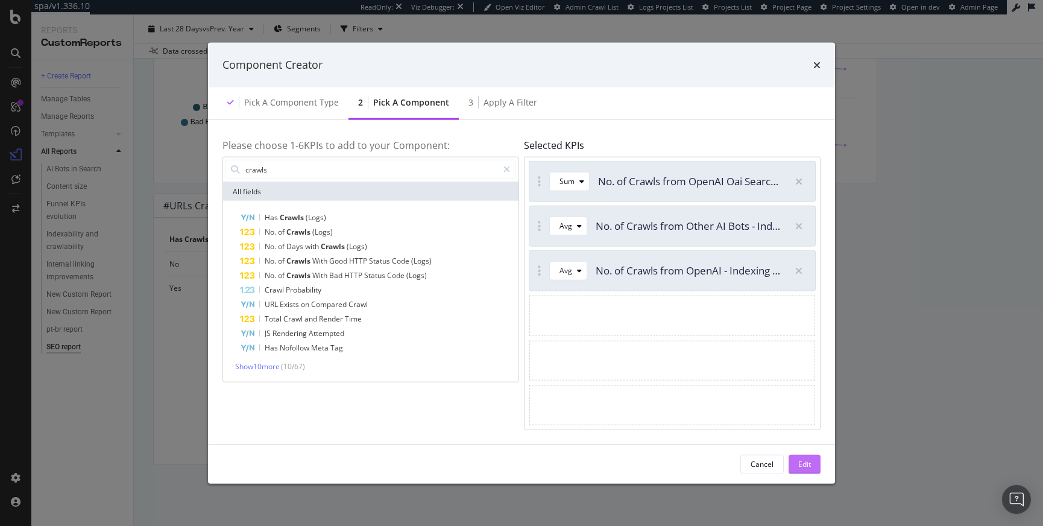
click at [808, 464] on div "Edit" at bounding box center [804, 464] width 13 height 10
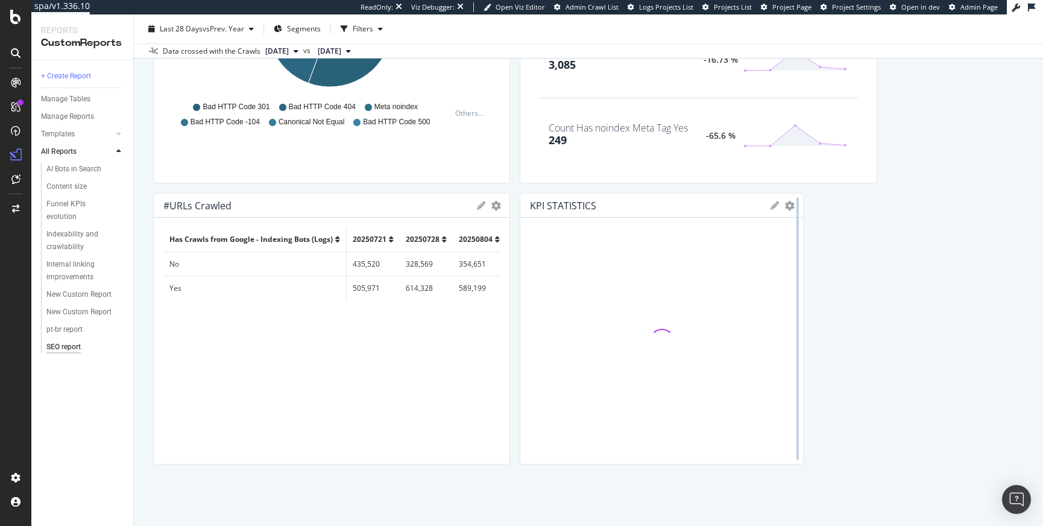
click at [791, 206] on div at bounding box center [797, 328] width 12 height 271
click at [777, 207] on div "KPIs Table Edit KPIs Apply Filter Export as CSV Delete Add to Custom Report" at bounding box center [781, 205] width 23 height 8
click at [785, 207] on icon "gear" at bounding box center [790, 206] width 10 height 10
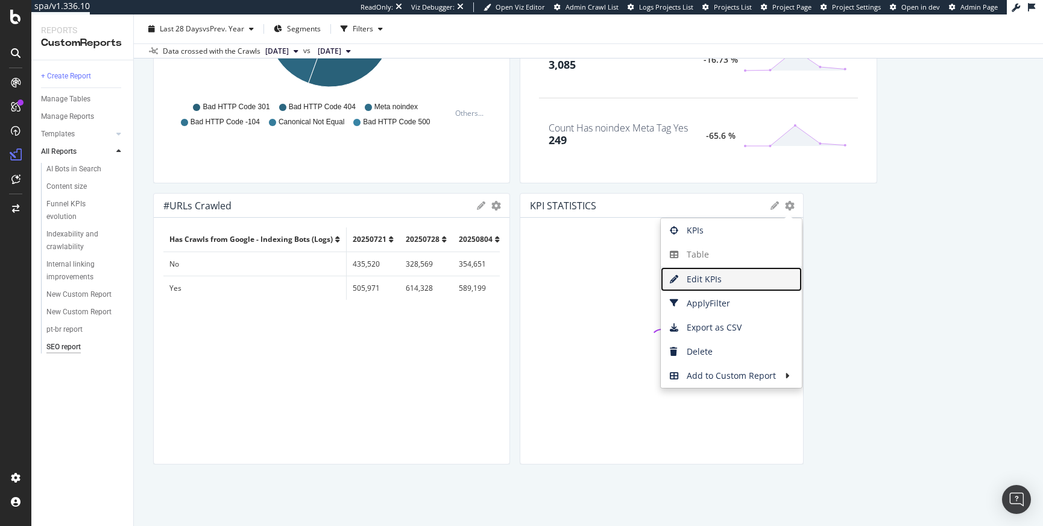
click at [715, 280] on span "Edit KPIs" at bounding box center [730, 279] width 141 height 18
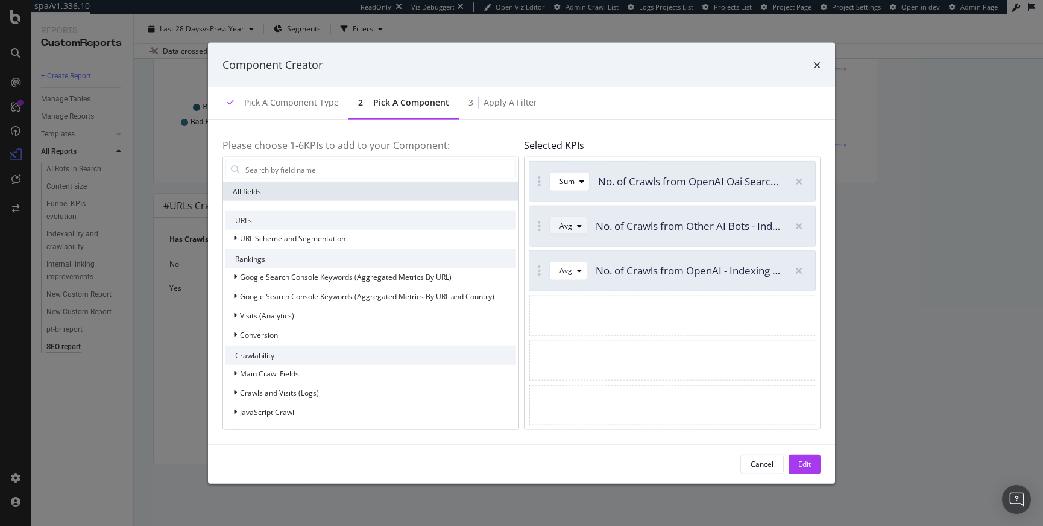
click at [564, 222] on div "Avg" at bounding box center [565, 225] width 13 height 7
click at [570, 267] on div "Sum" at bounding box center [571, 266] width 15 height 10
click at [569, 267] on div "Avg" at bounding box center [565, 270] width 13 height 7
click at [579, 310] on div "Sum" at bounding box center [571, 310] width 34 height 15
click at [807, 460] on div "Edit" at bounding box center [804, 464] width 13 height 10
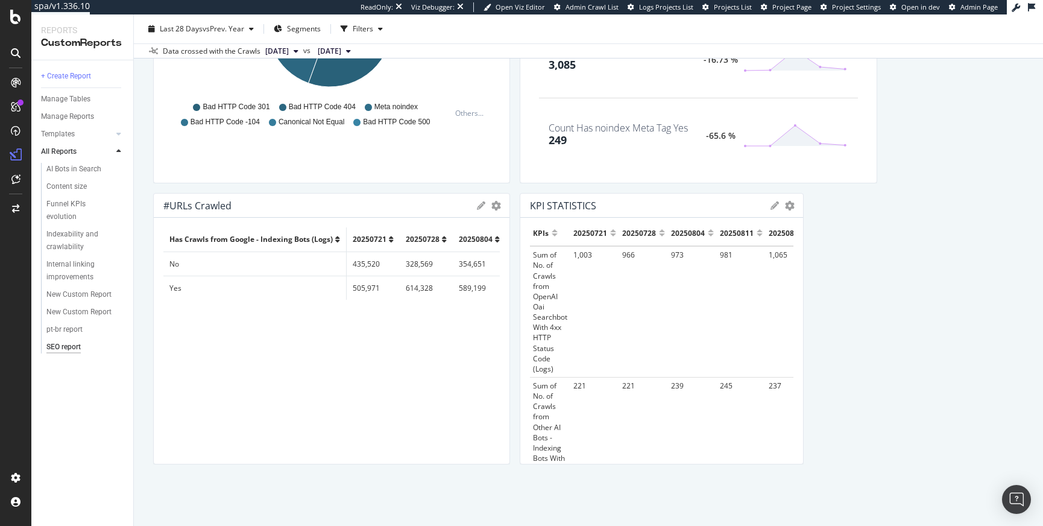
scroll to position [0, 0]
